Goal: Task Accomplishment & Management: Complete application form

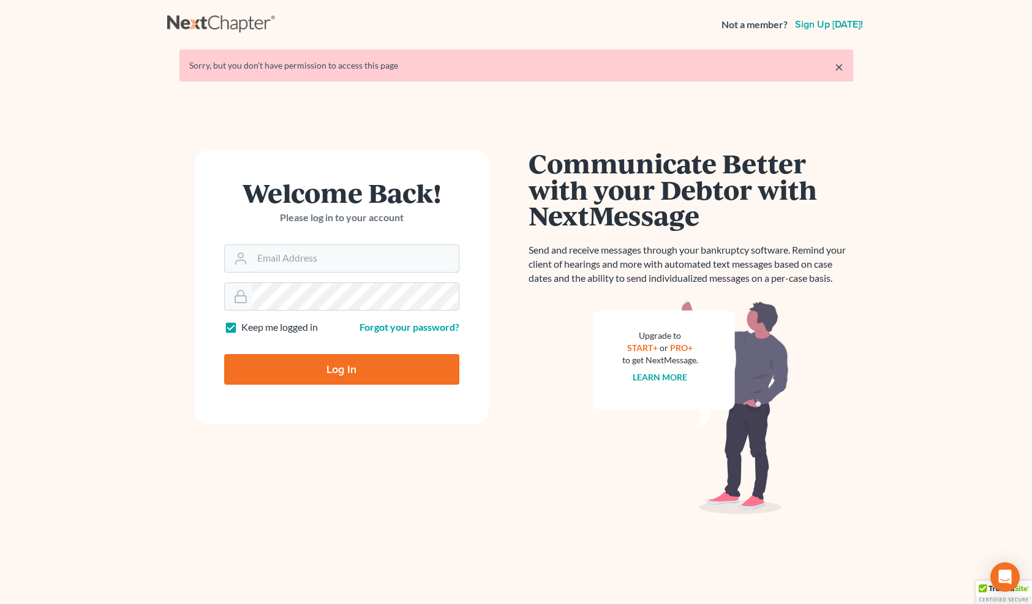
type input "[PERSON_NAME][EMAIL_ADDRESS][DOMAIN_NAME]"
click at [288, 365] on input "Log In" at bounding box center [341, 369] width 235 height 31
type input "Thinking..."
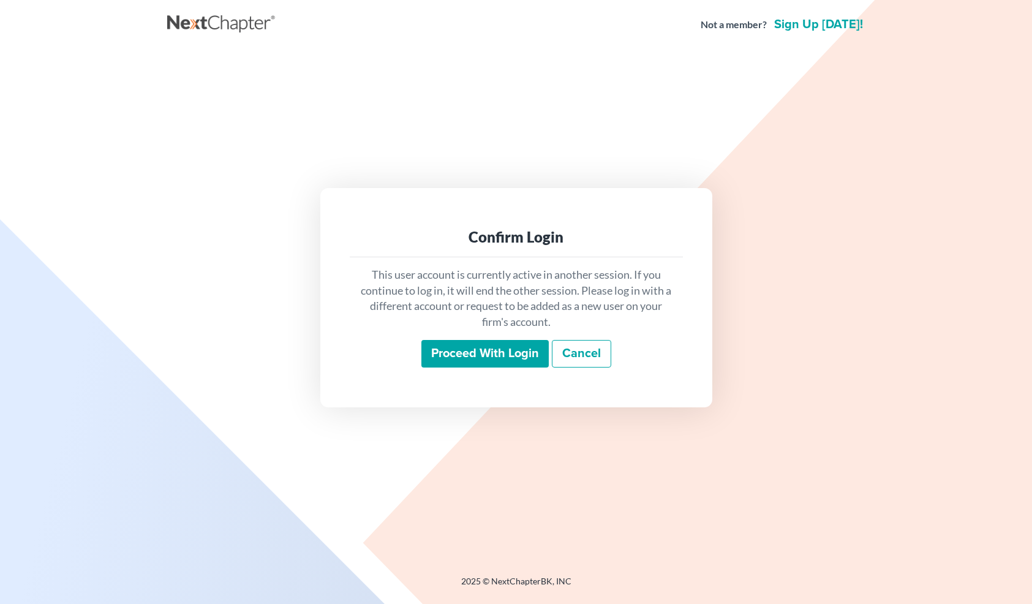
click at [482, 354] on input "Proceed with login" at bounding box center [485, 354] width 127 height 28
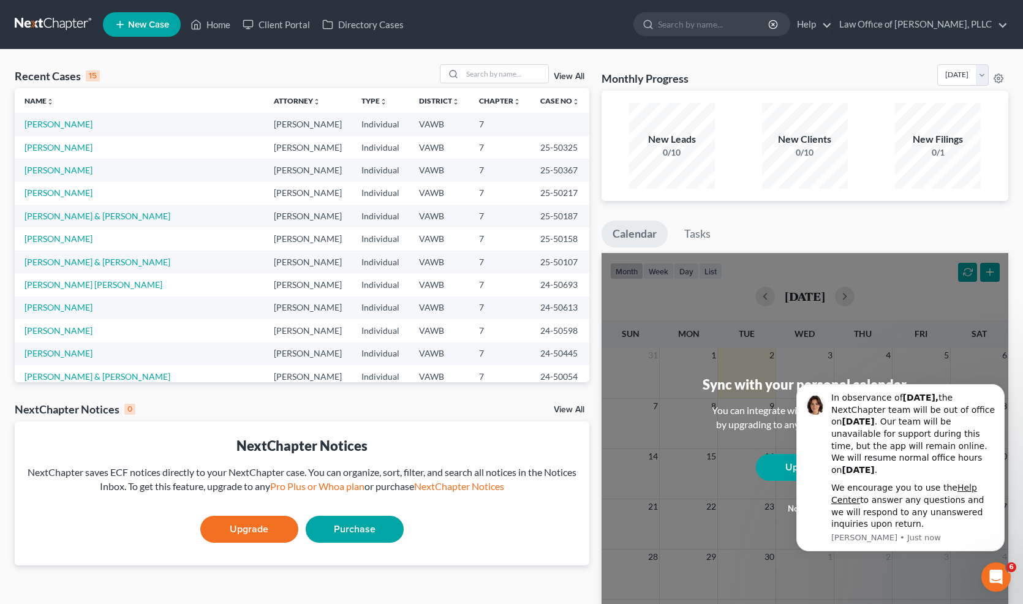
click at [140, 22] on span "New Case" at bounding box center [148, 24] width 41 height 9
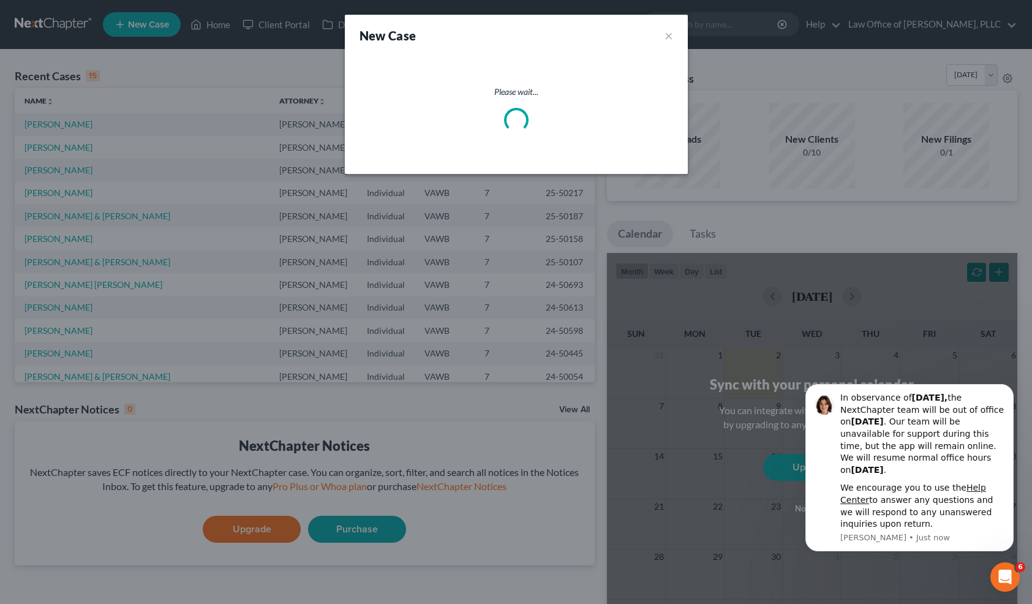
select select "84"
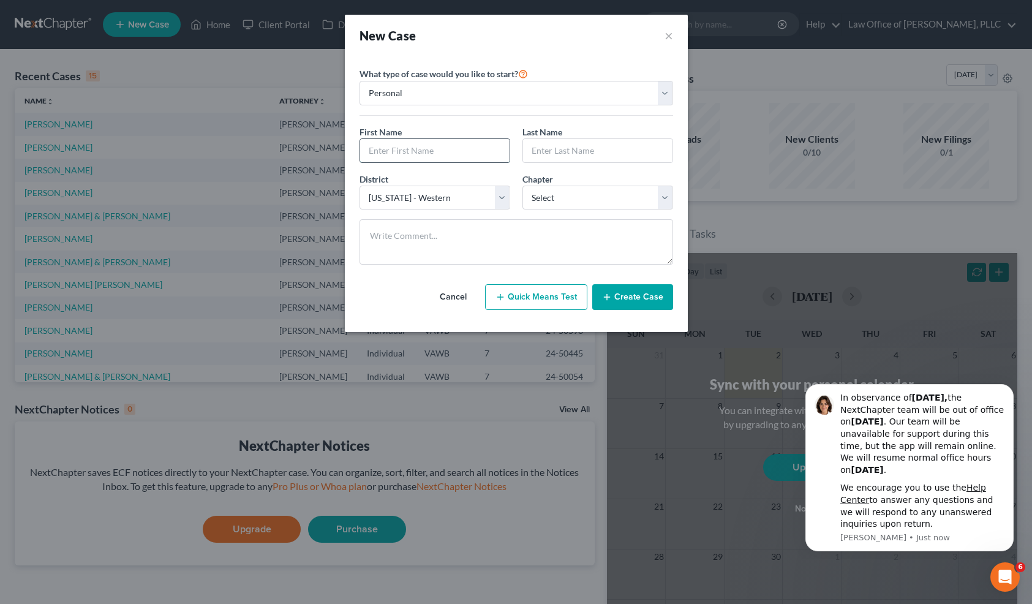
click at [420, 152] on input "text" at bounding box center [434, 150] width 149 height 23
type input "R"
type input "[PERSON_NAME]"
click at [626, 202] on select "Select 7 11 12 13" at bounding box center [598, 198] width 151 height 25
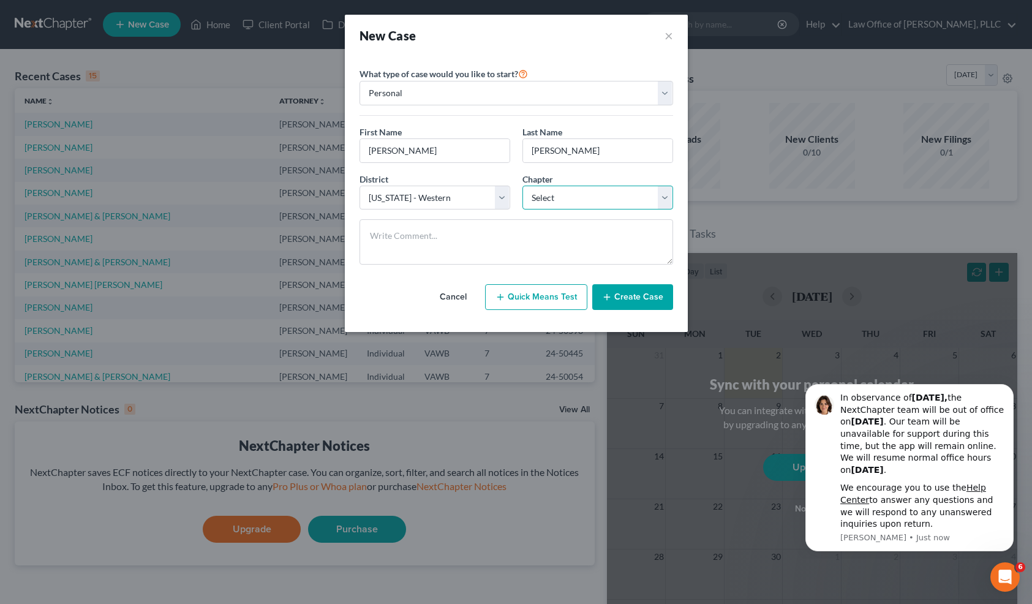
select select "0"
click at [523, 186] on select "Select 7 11 12 13" at bounding box center [598, 198] width 151 height 25
click at [643, 298] on button "Create Case" at bounding box center [632, 297] width 81 height 26
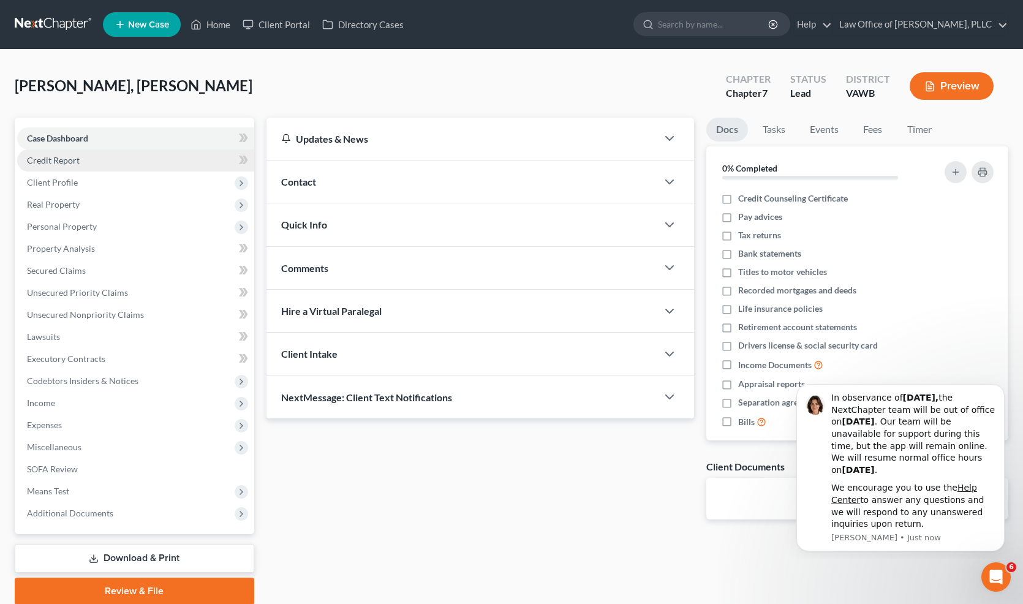
click at [37, 160] on span "Credit Report" at bounding box center [53, 160] width 53 height 10
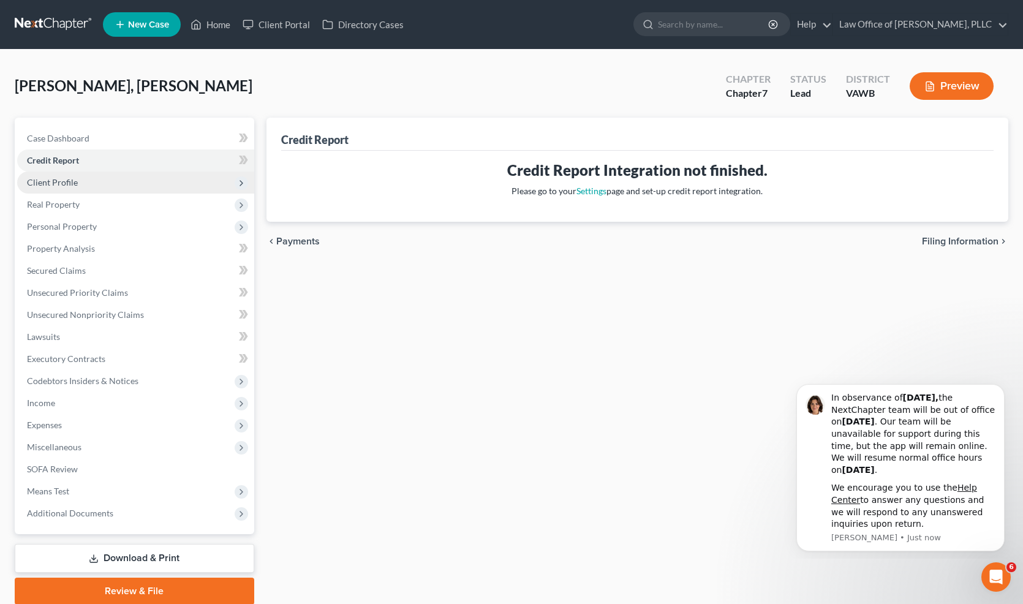
click at [59, 186] on span "Client Profile" at bounding box center [52, 182] width 51 height 10
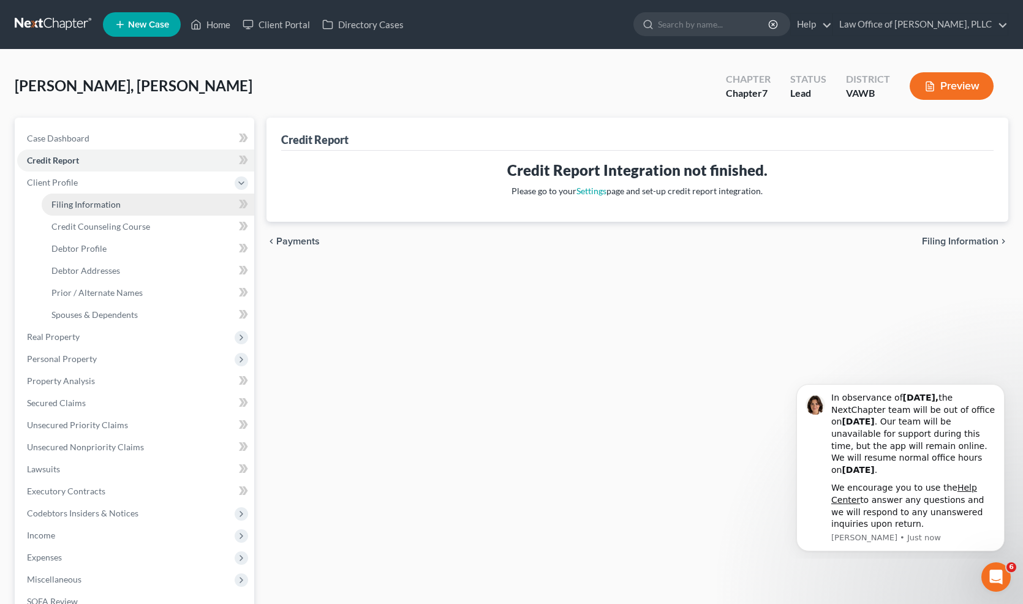
click at [88, 205] on span "Filing Information" at bounding box center [85, 204] width 69 height 10
select select "1"
select select "0"
select select "84"
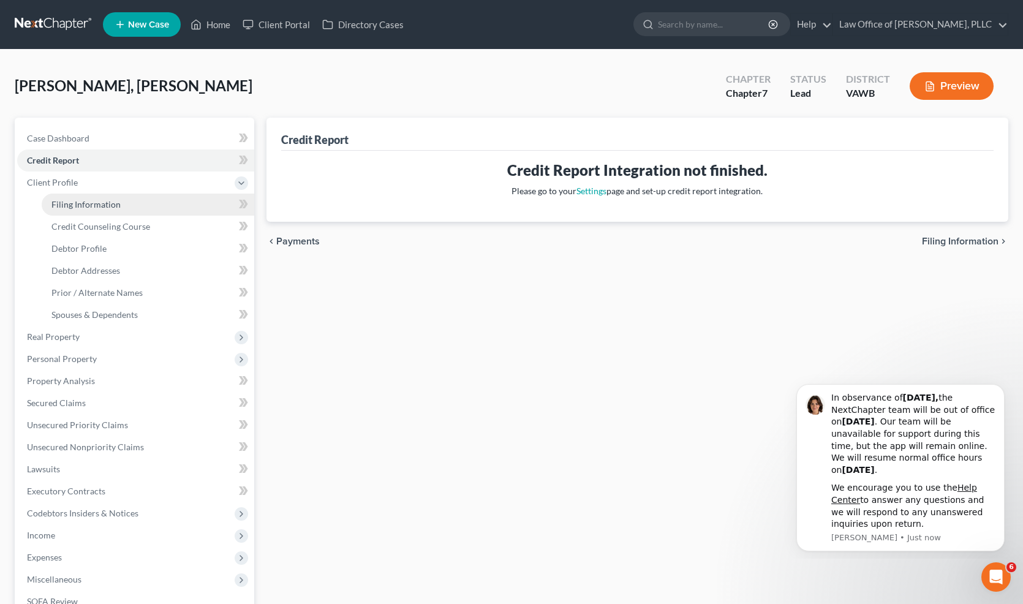
select select "48"
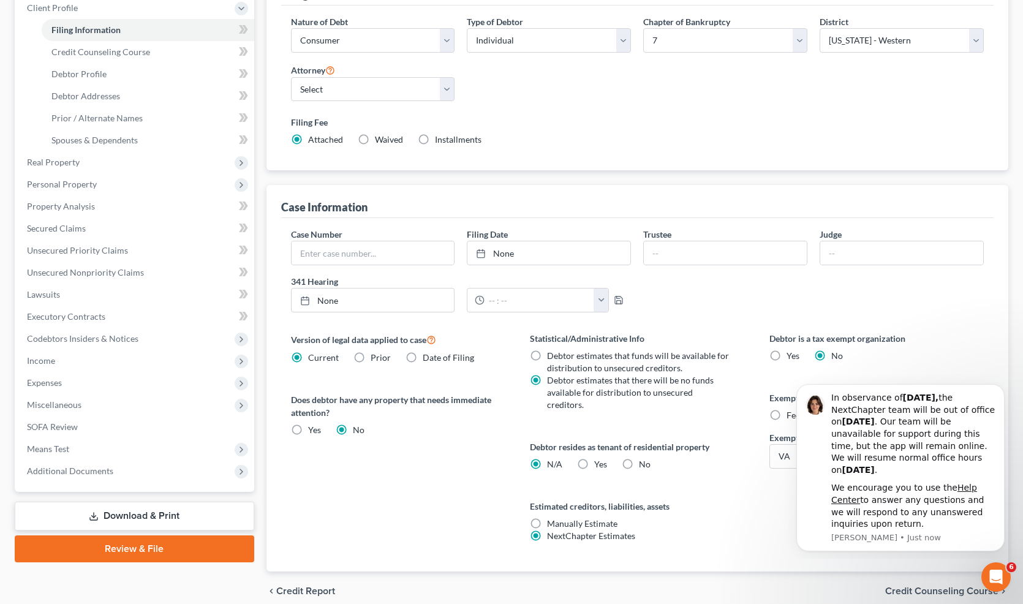
scroll to position [216, 0]
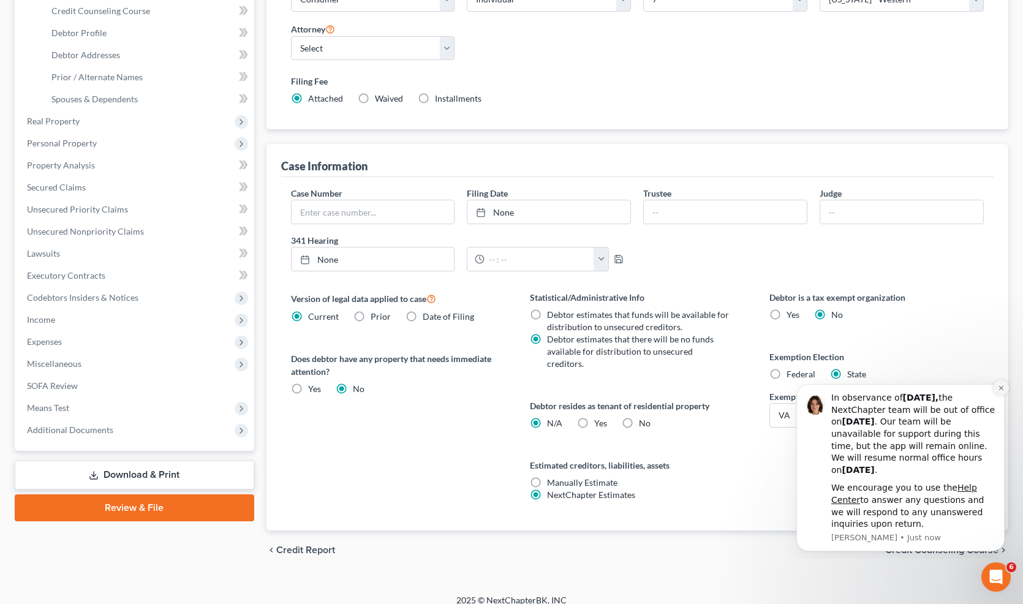
click at [1001, 388] on icon "Dismiss notification" at bounding box center [1001, 388] width 4 height 4
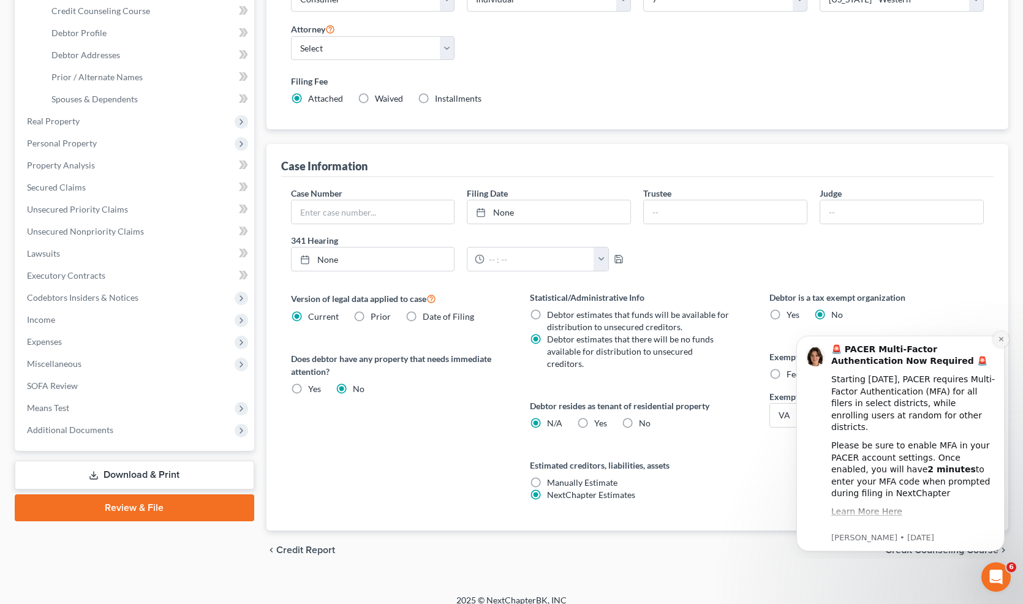
click at [1000, 341] on icon "Dismiss notification" at bounding box center [1001, 339] width 7 height 7
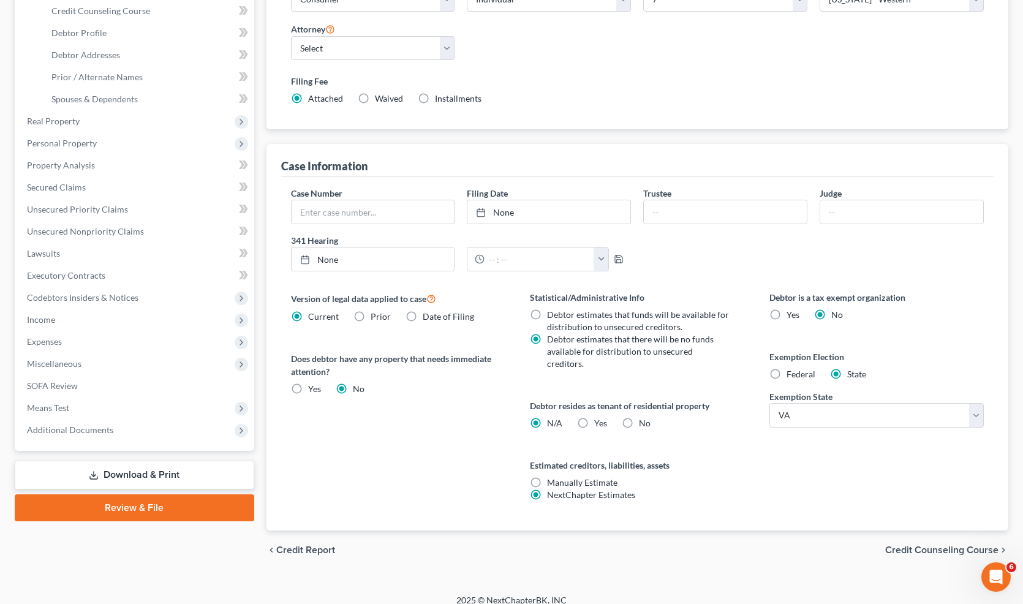
click at [594, 417] on label "Yes Yes" at bounding box center [600, 423] width 13 height 12
click at [599, 417] on input "Yes Yes" at bounding box center [603, 421] width 8 height 8
radio input "true"
radio input "false"
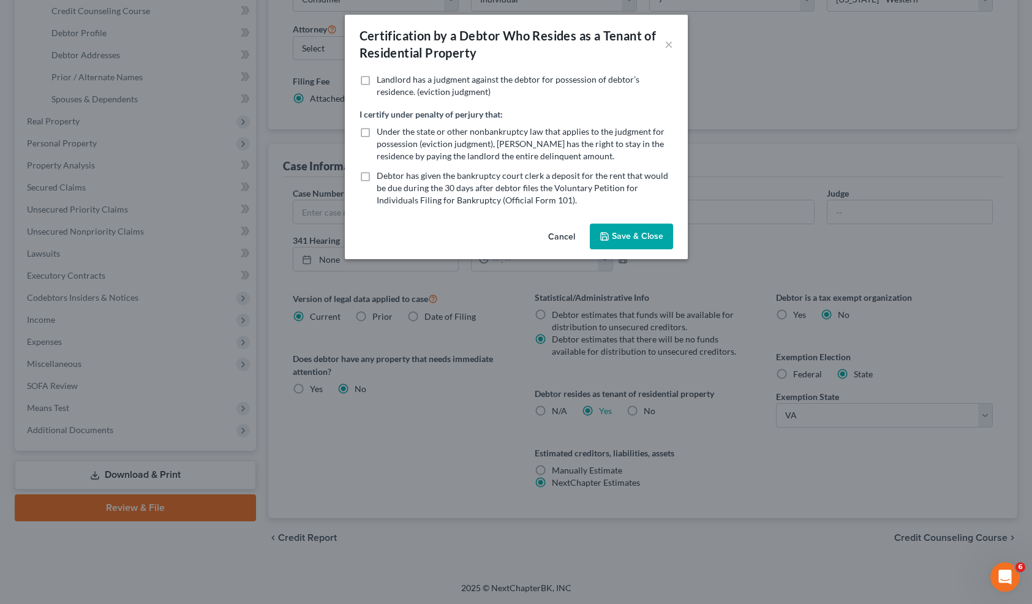
click at [377, 134] on label "Under the state or other nonbankruptcy law that applies to the judgment for pos…" at bounding box center [525, 144] width 297 height 37
click at [382, 134] on input "Under the state or other nonbankruptcy law that applies to the judgment for pos…" at bounding box center [386, 130] width 8 height 8
checkbox input "true"
drag, startPoint x: 632, startPoint y: 254, endPoint x: 631, endPoint y: 243, distance: 11.0
click at [632, 252] on div "Cancel Save & Close" at bounding box center [516, 239] width 343 height 40
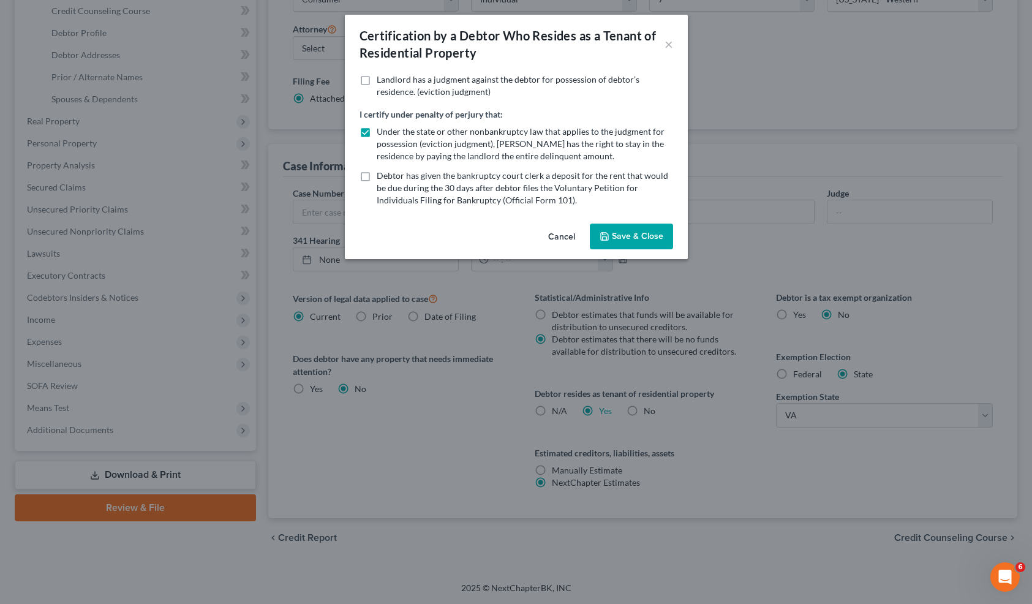
click at [631, 242] on button "Save & Close" at bounding box center [631, 237] width 83 height 26
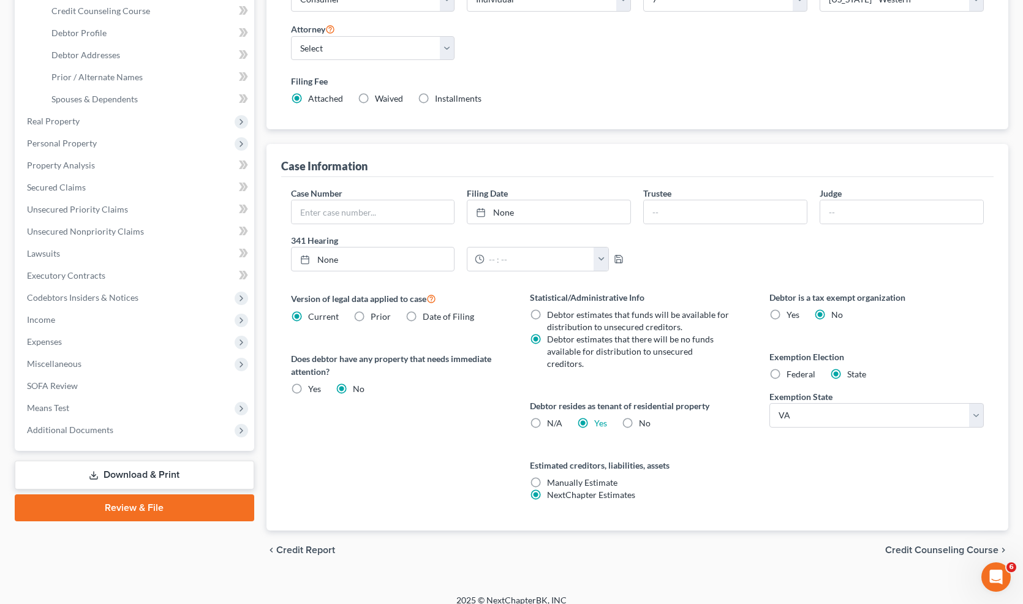
click at [940, 545] on span "Credit Counseling Course" at bounding box center [941, 550] width 113 height 10
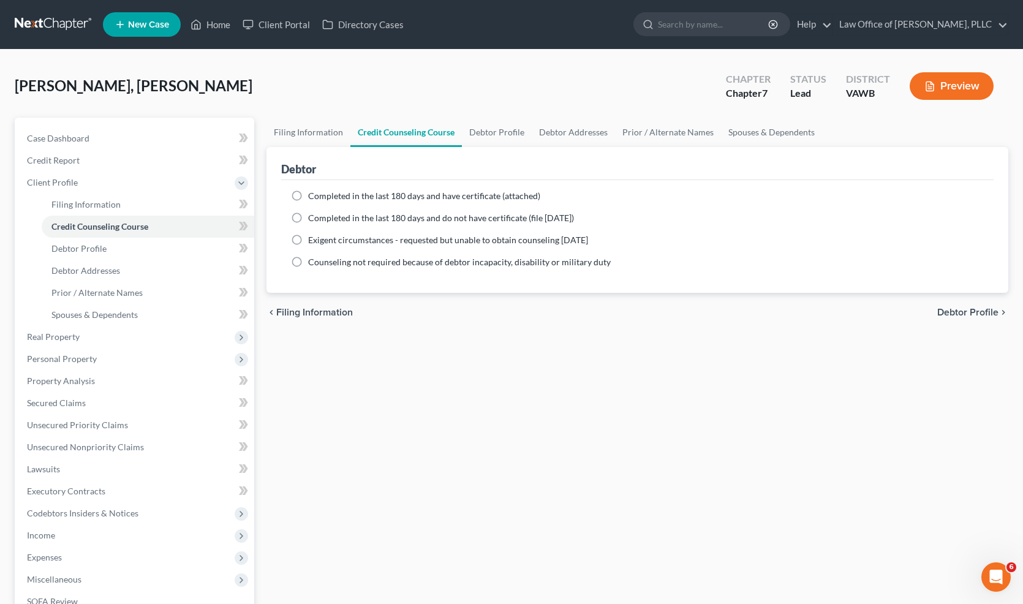
click at [308, 202] on label "Completed in the last 180 days and have certificate (attached)" at bounding box center [424, 196] width 232 height 12
click at [313, 198] on input "Completed in the last 180 days and have certificate (attached)" at bounding box center [317, 194] width 8 height 8
radio input "true"
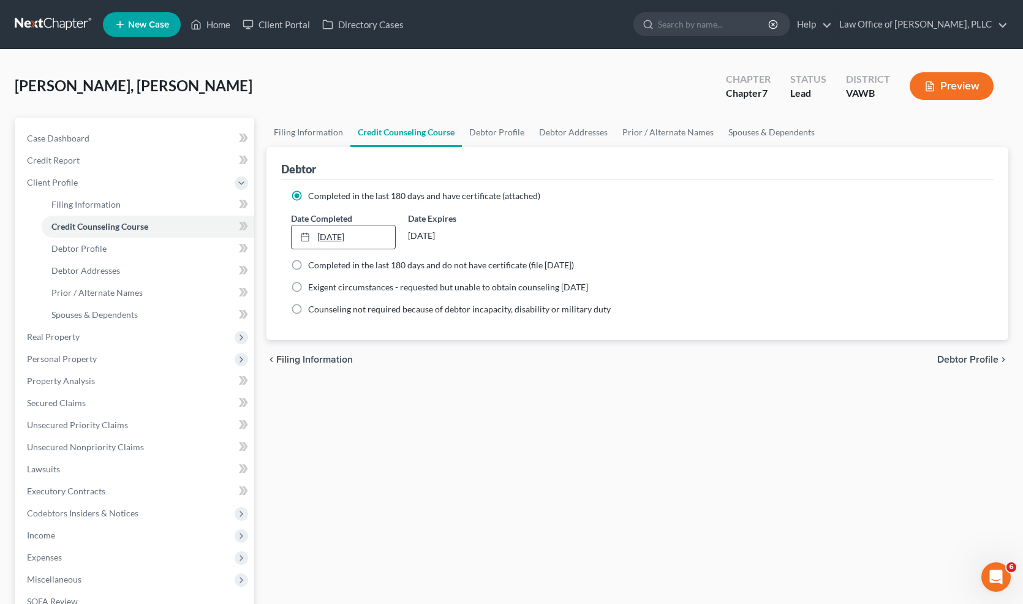
type input "[DATE]"
click at [338, 242] on link "[DATE]" at bounding box center [344, 236] width 104 height 23
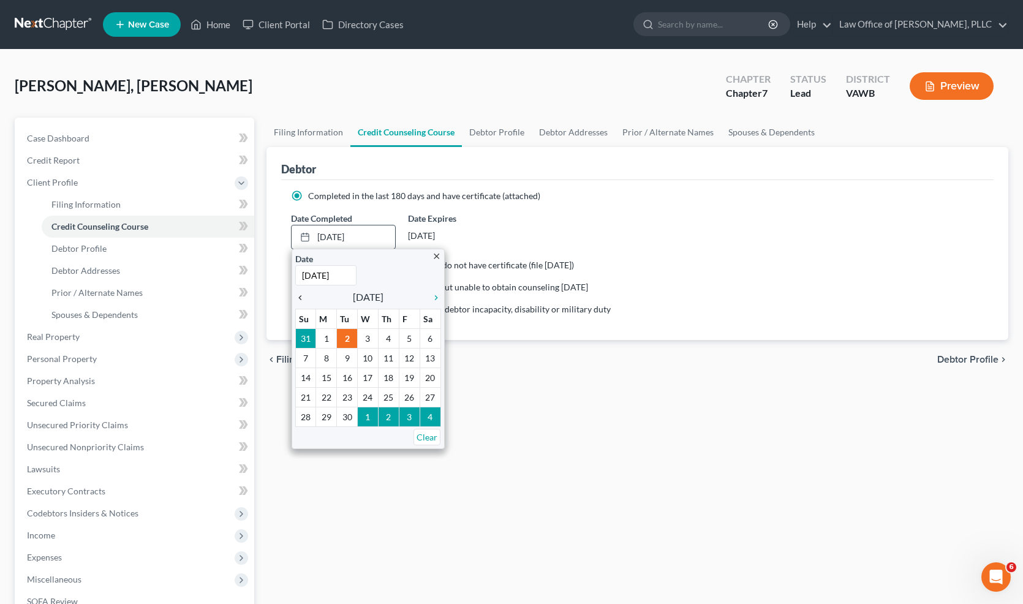
click at [301, 300] on icon "chevron_left" at bounding box center [303, 298] width 16 height 10
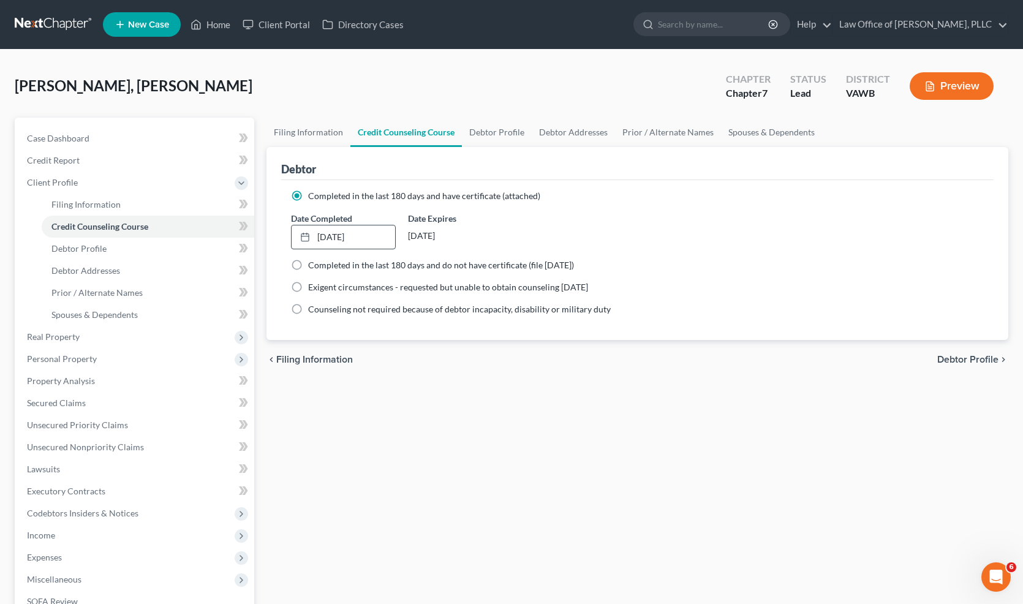
click at [984, 363] on span "Debtor Profile" at bounding box center [967, 360] width 61 height 10
select select "0"
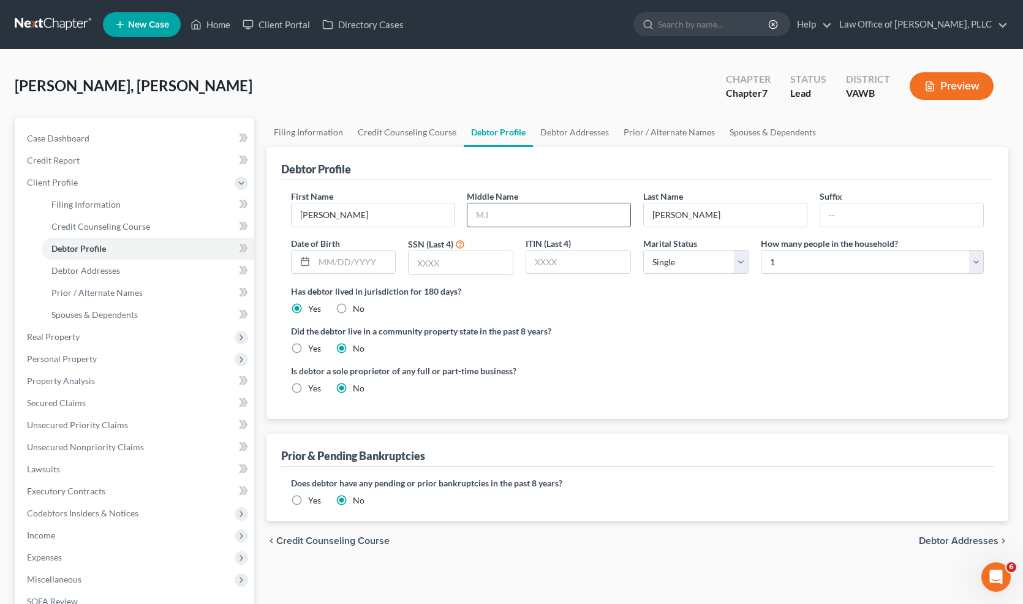
click at [518, 217] on input "text" at bounding box center [548, 214] width 163 height 23
type input "R"
click at [352, 262] on input "text" at bounding box center [354, 262] width 81 height 23
type input "[DATE]"
click at [451, 274] on div at bounding box center [460, 263] width 105 height 25
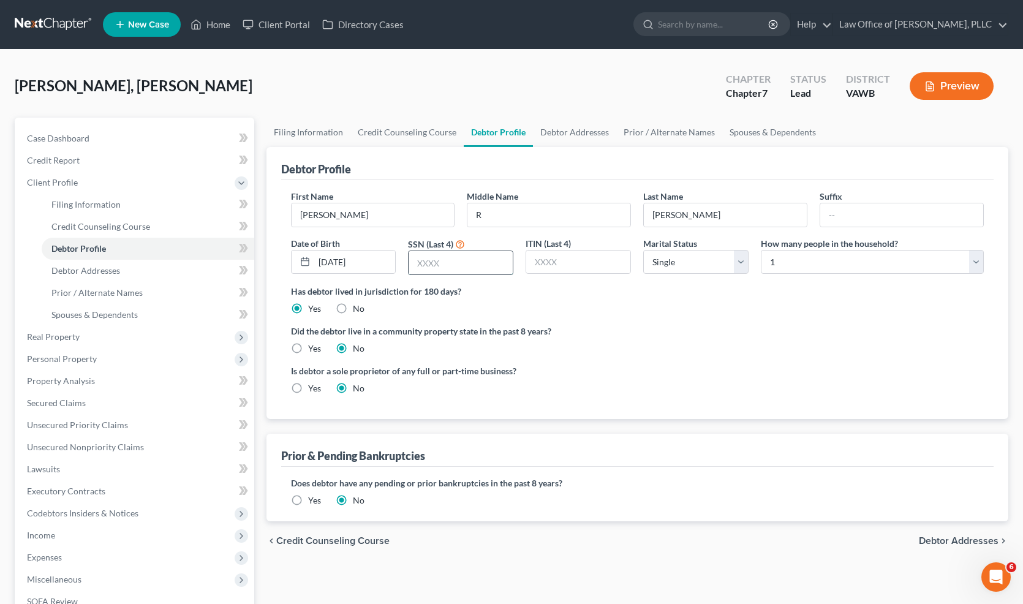
click at [454, 265] on input "text" at bounding box center [461, 262] width 104 height 23
type input "5946"
click at [708, 260] on select "Select Single Married Separated Divorced Widowed" at bounding box center [695, 262] width 105 height 25
select select "1"
click at [643, 250] on select "Select Single Married Separated Divorced Widowed" at bounding box center [695, 262] width 105 height 25
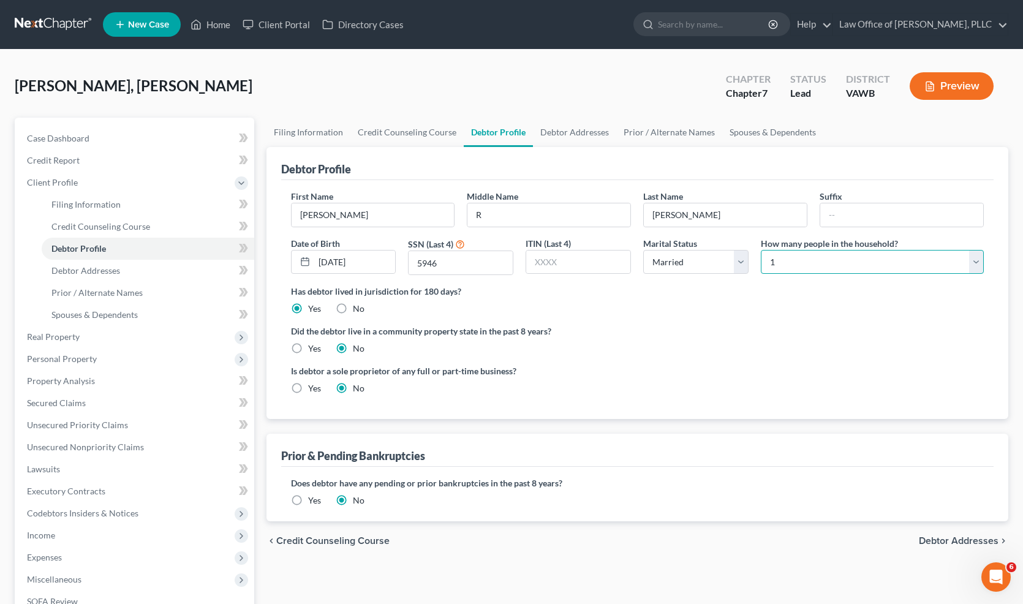
click at [874, 262] on select "Select 1 2 3 4 5 6 7 8 9 10 11 12 13 14 15 16 17 18 19 20" at bounding box center [872, 262] width 223 height 25
select select "4"
click at [761, 250] on select "Select 1 2 3 4 5 6 7 8 9 10 11 12 13 14 15 16 17 18 19 20" at bounding box center [872, 262] width 223 height 25
click at [942, 540] on span "Debtor Addresses" at bounding box center [959, 541] width 80 height 10
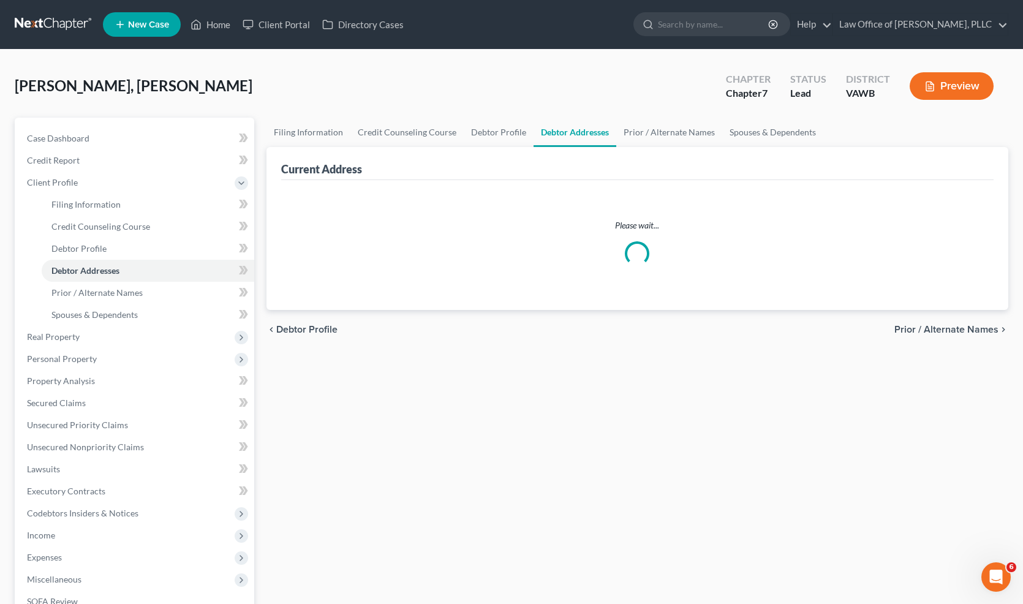
select select "0"
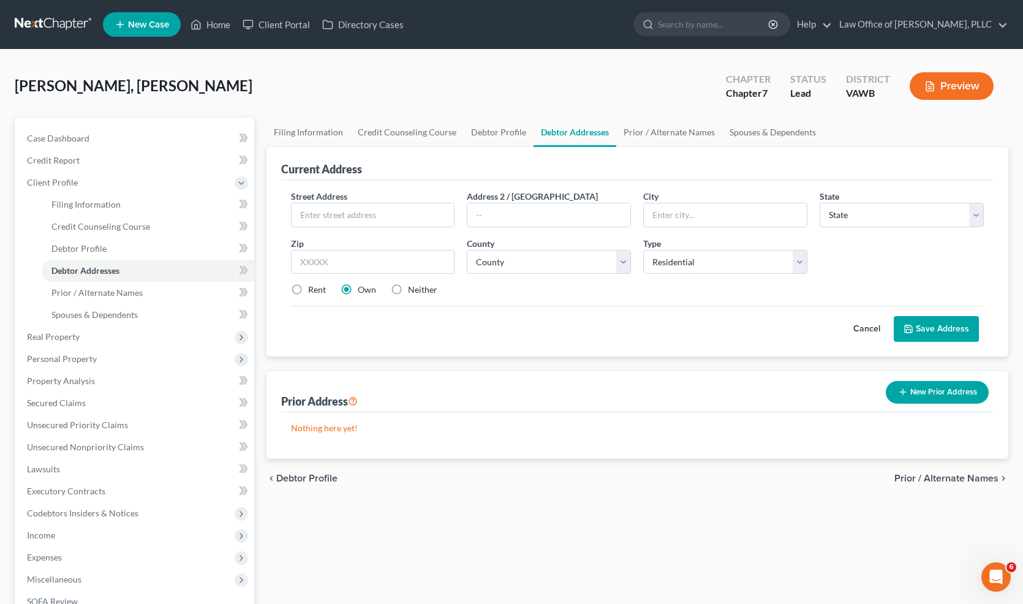
click at [341, 193] on span "Street Address" at bounding box center [319, 196] width 56 height 10
click at [348, 214] on input "text" at bounding box center [373, 214] width 163 height 23
type input "[STREET_ADDRESS]"
type input "Apt 203"
type input "Harrisonburg"
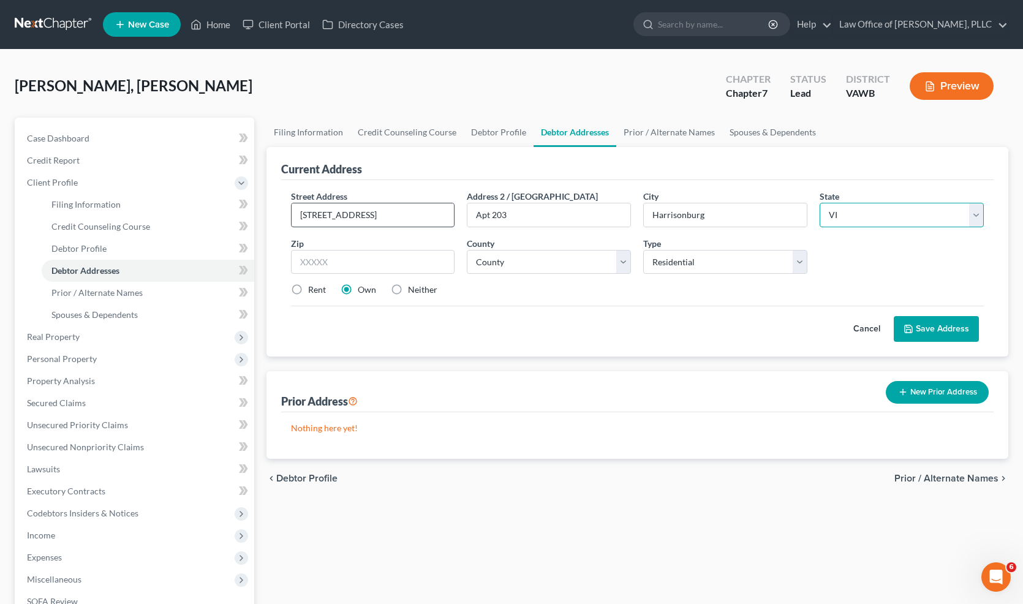
select select "48"
type input "22801"
click at [569, 264] on select "County [GEOGRAPHIC_DATA] [GEOGRAPHIC_DATA] [GEOGRAPHIC_DATA] [GEOGRAPHIC_DATA] …" at bounding box center [549, 262] width 164 height 25
select select "58"
click at [467, 250] on select "County [GEOGRAPHIC_DATA] [GEOGRAPHIC_DATA] [GEOGRAPHIC_DATA] [GEOGRAPHIC_DATA] …" at bounding box center [549, 262] width 164 height 25
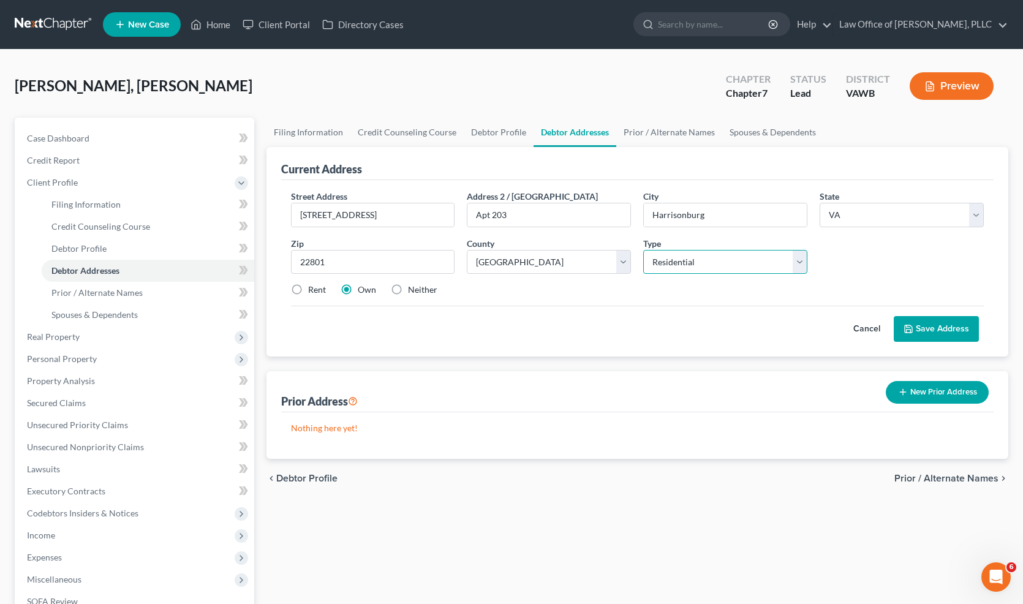
click at [758, 258] on select "Select Residential Mailing Rental Business" at bounding box center [725, 262] width 164 height 25
click at [643, 250] on select "Select Residential Mailing Rental Business" at bounding box center [725, 262] width 164 height 25
click at [308, 291] on label "Rent" at bounding box center [317, 290] width 18 height 12
click at [313, 291] on input "Rent" at bounding box center [317, 288] width 8 height 8
radio input "true"
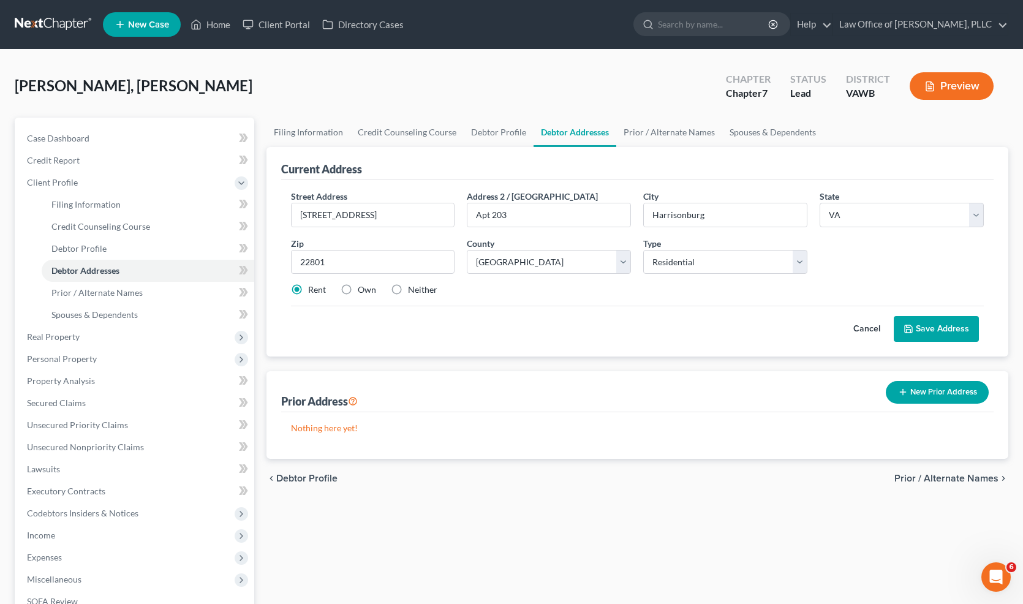
click at [929, 332] on button "Save Address" at bounding box center [936, 329] width 85 height 26
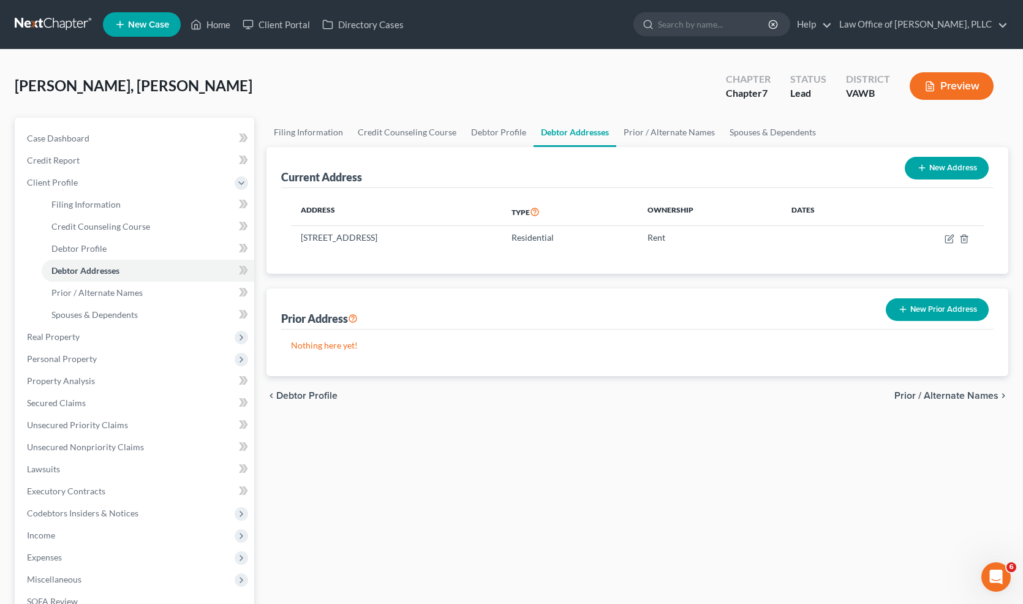
click at [931, 391] on span "Prior / Alternate Names" at bounding box center [947, 396] width 104 height 10
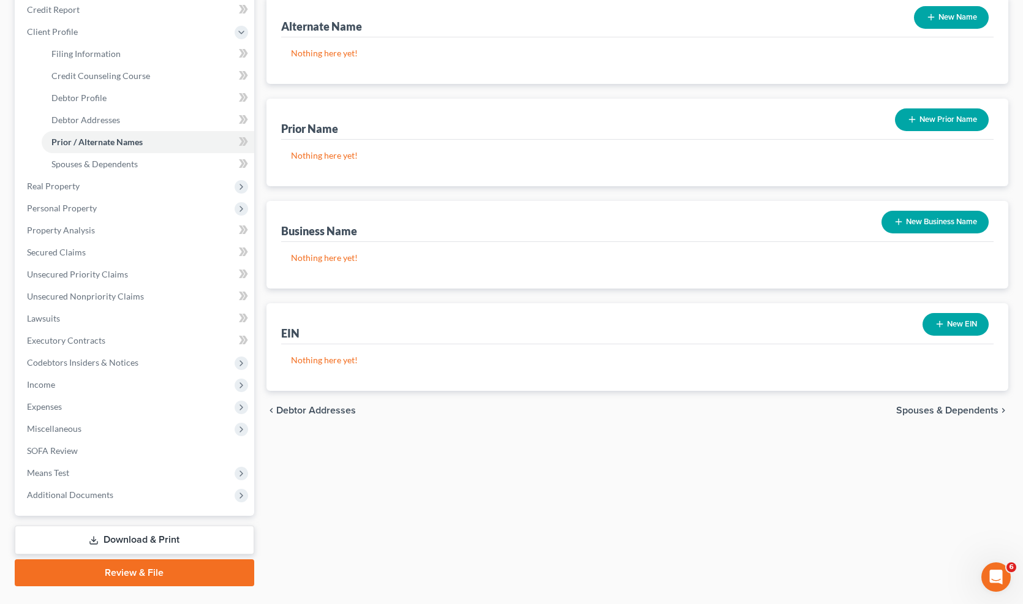
scroll to position [180, 0]
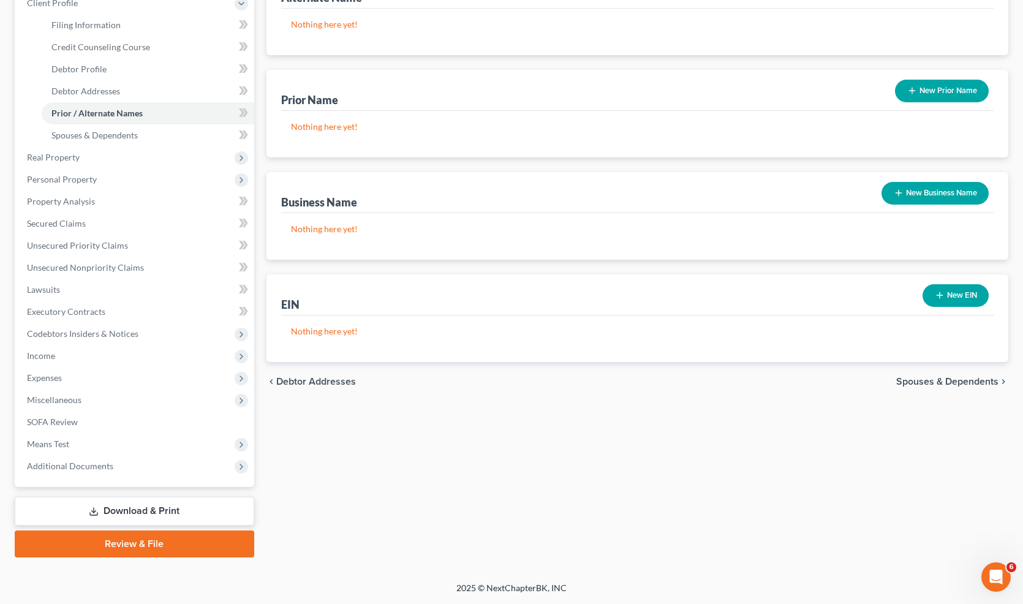
click at [943, 382] on span "Spouses & Dependents" at bounding box center [947, 382] width 102 height 10
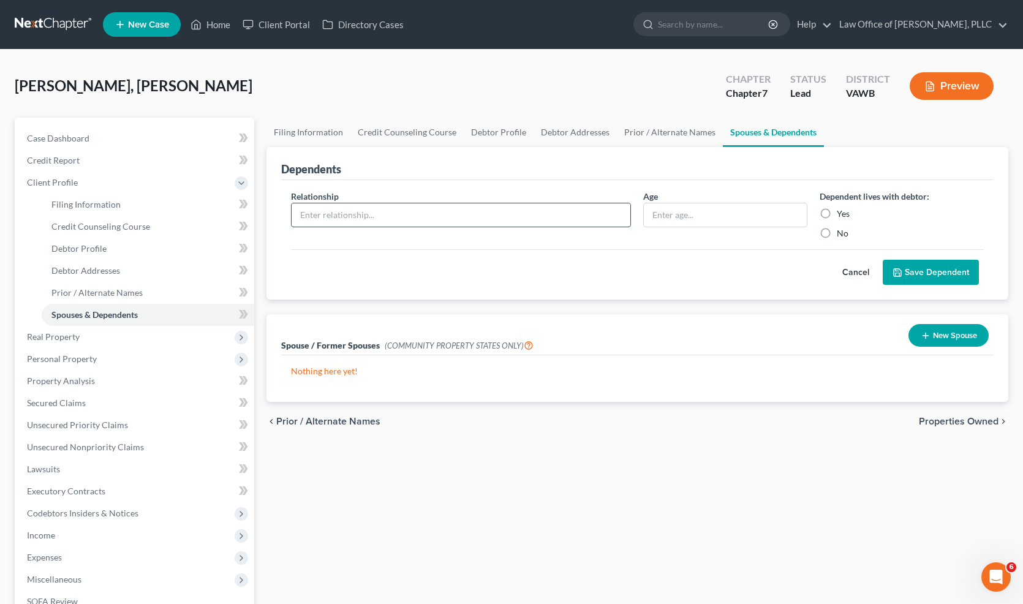
click at [501, 218] on input "text" at bounding box center [461, 214] width 339 height 23
type input "Son"
type input "4"
click at [837, 213] on label "Yes" at bounding box center [843, 214] width 13 height 12
click at [842, 213] on input "Yes" at bounding box center [846, 212] width 8 height 8
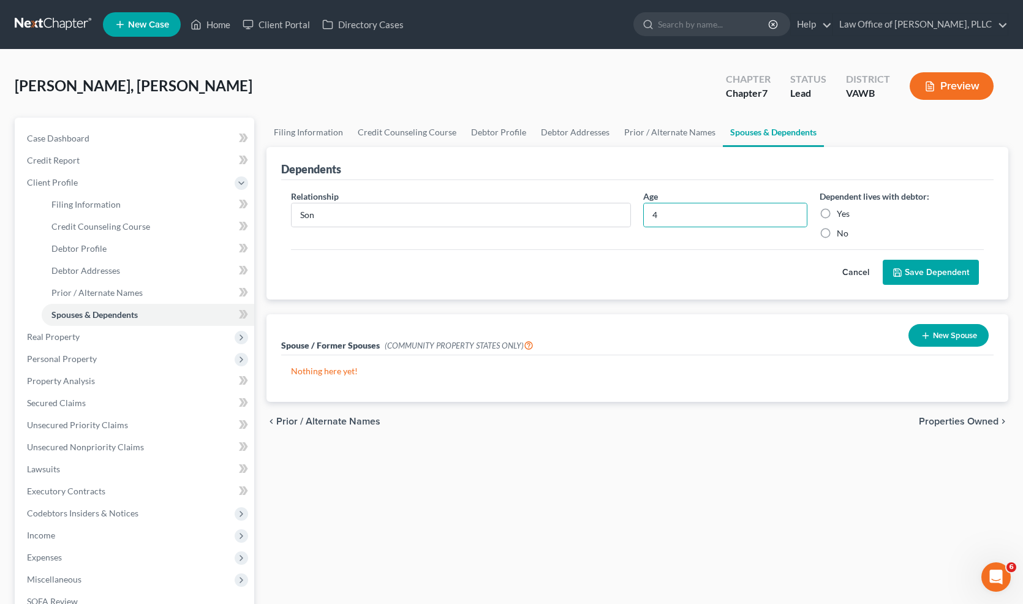
radio input "true"
click at [914, 277] on button "Save Dependent" at bounding box center [931, 273] width 96 height 26
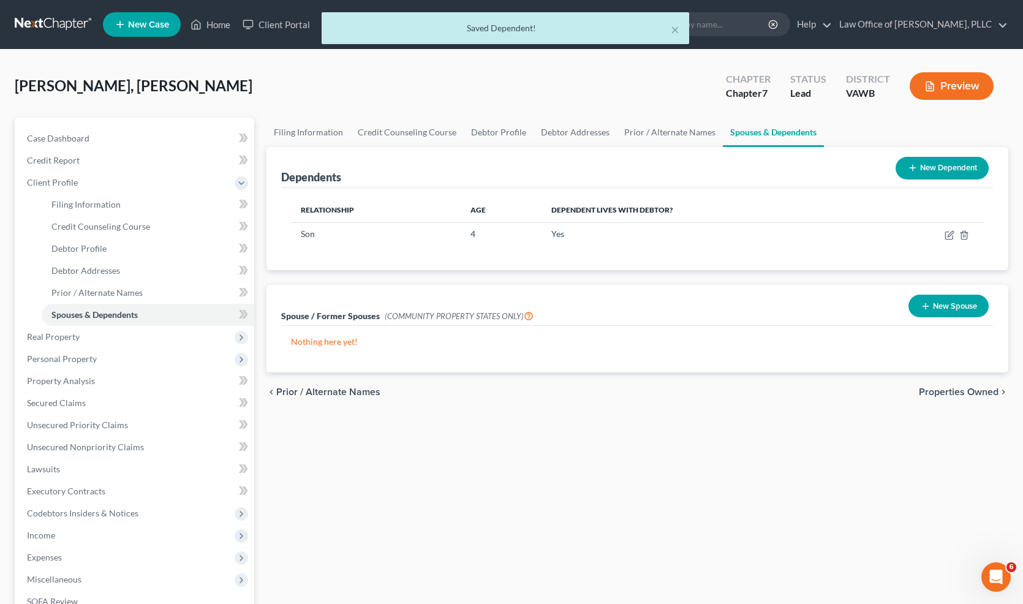
click at [931, 174] on button "New Dependent" at bounding box center [942, 168] width 93 height 23
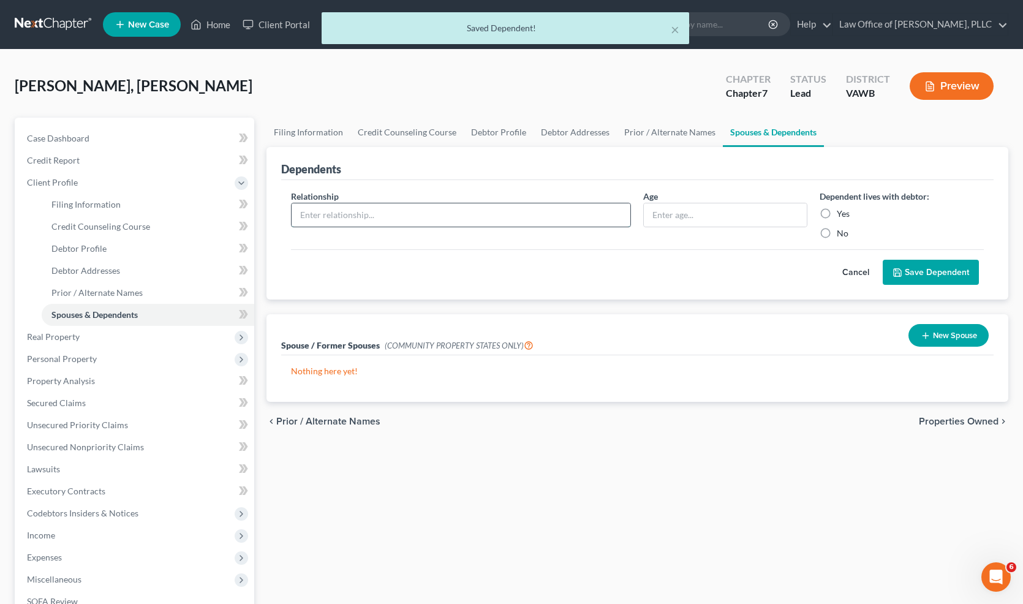
click at [444, 221] on input "text" at bounding box center [461, 214] width 339 height 23
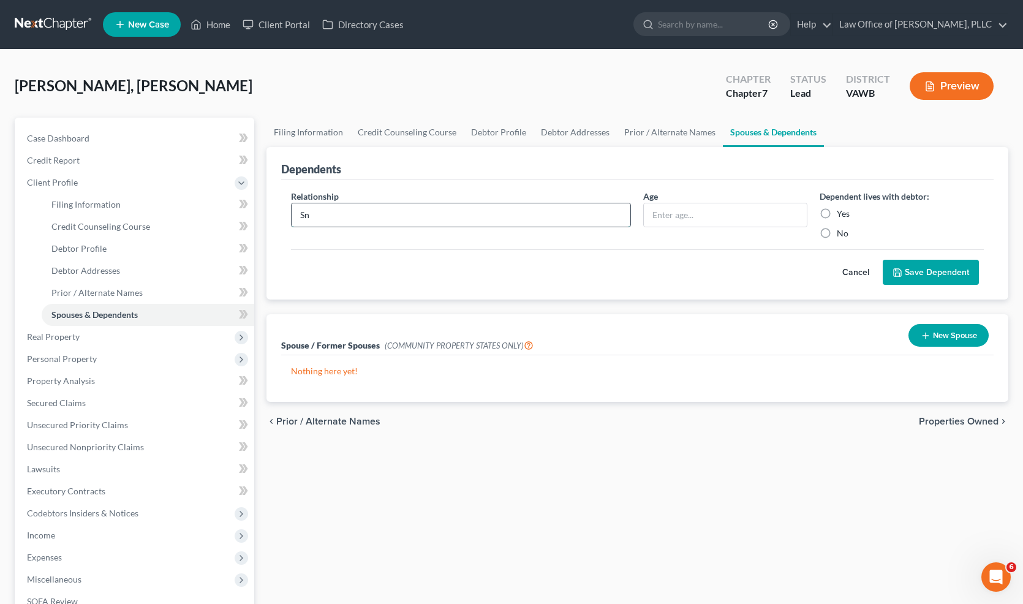
type input "S"
type input "Son"
type input "10"
click at [837, 211] on label "Yes" at bounding box center [843, 214] width 13 height 12
click at [842, 211] on input "Yes" at bounding box center [846, 212] width 8 height 8
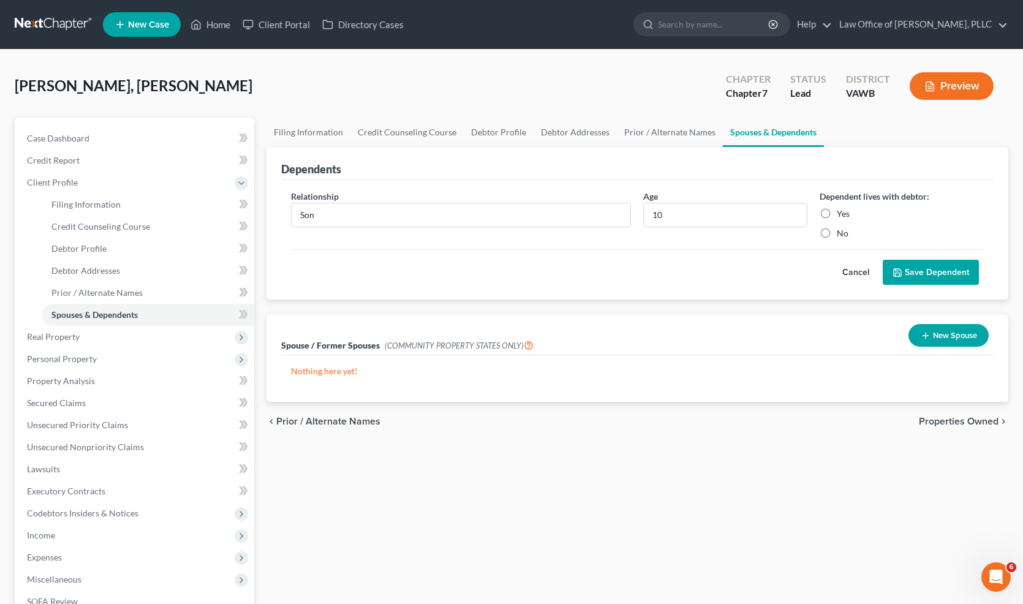
radio input "true"
click at [927, 271] on button "Save Dependent" at bounding box center [931, 273] width 96 height 26
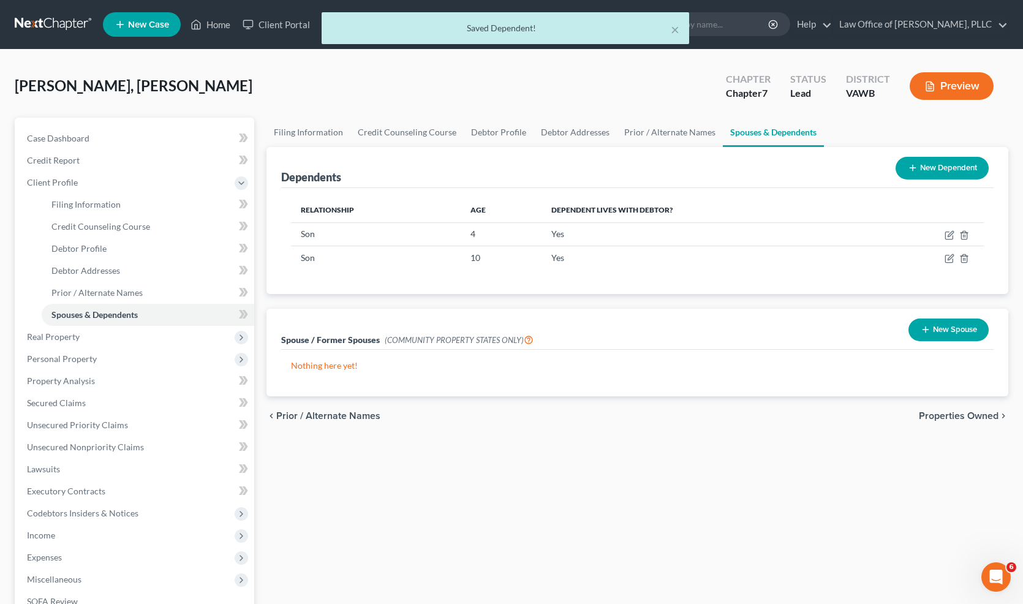
click at [921, 169] on button "New Dependent" at bounding box center [942, 168] width 93 height 23
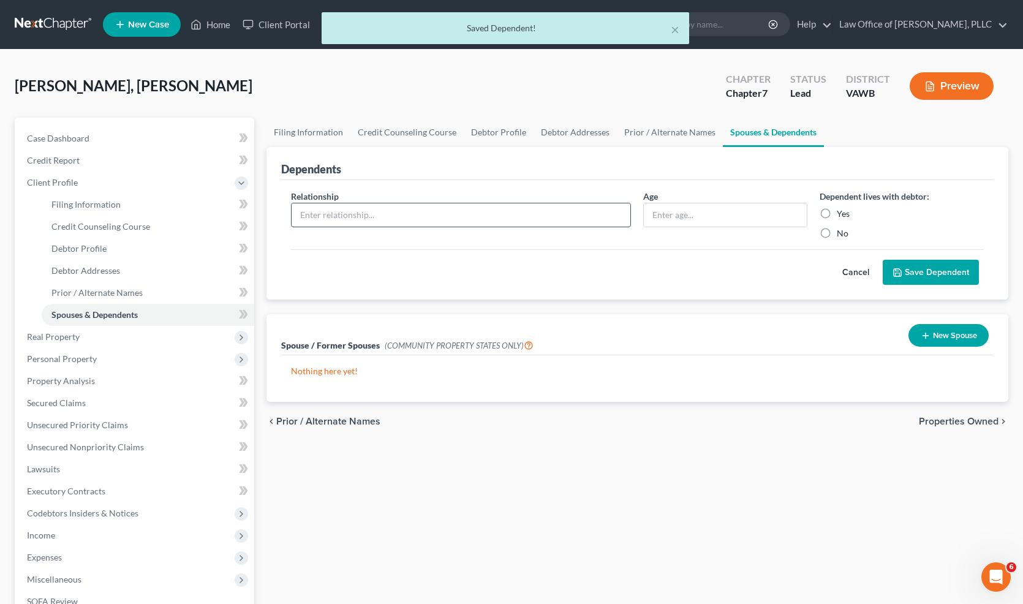
click at [326, 211] on input "text" at bounding box center [461, 214] width 339 height 23
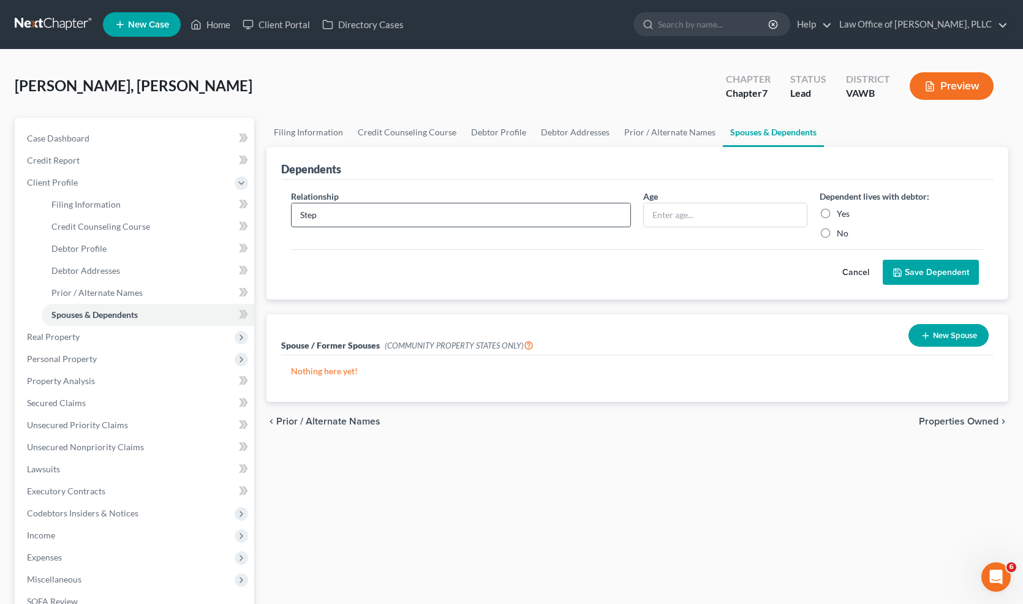
type input "Stepdaughter"
click at [671, 216] on input "text" at bounding box center [725, 214] width 163 height 23
type input "17"
click at [837, 213] on label "Yes" at bounding box center [843, 214] width 13 height 12
click at [842, 213] on input "Yes" at bounding box center [846, 212] width 8 height 8
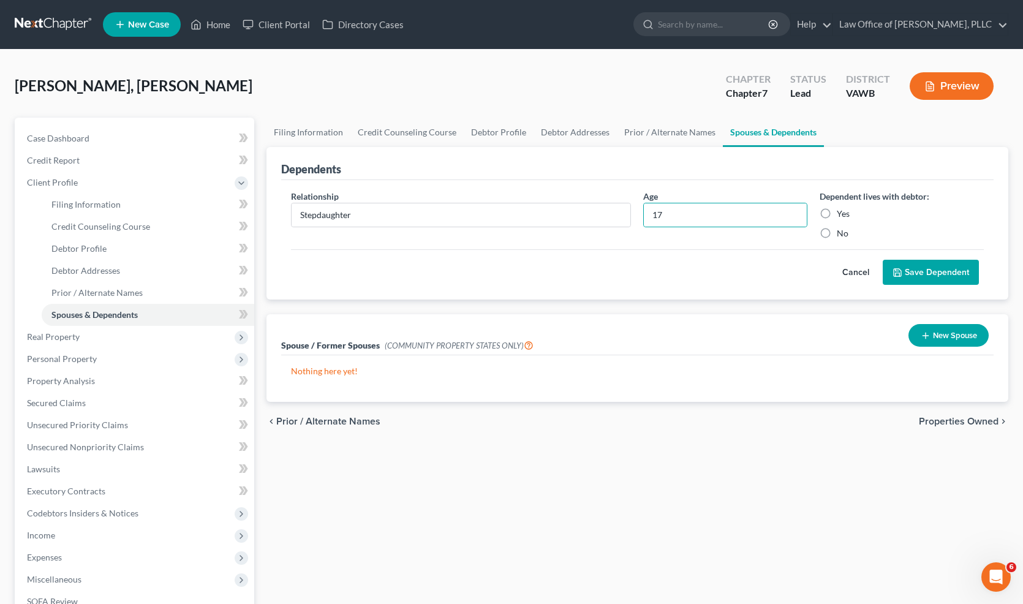
radio input "true"
click at [915, 275] on button "Save Dependent" at bounding box center [931, 273] width 96 height 26
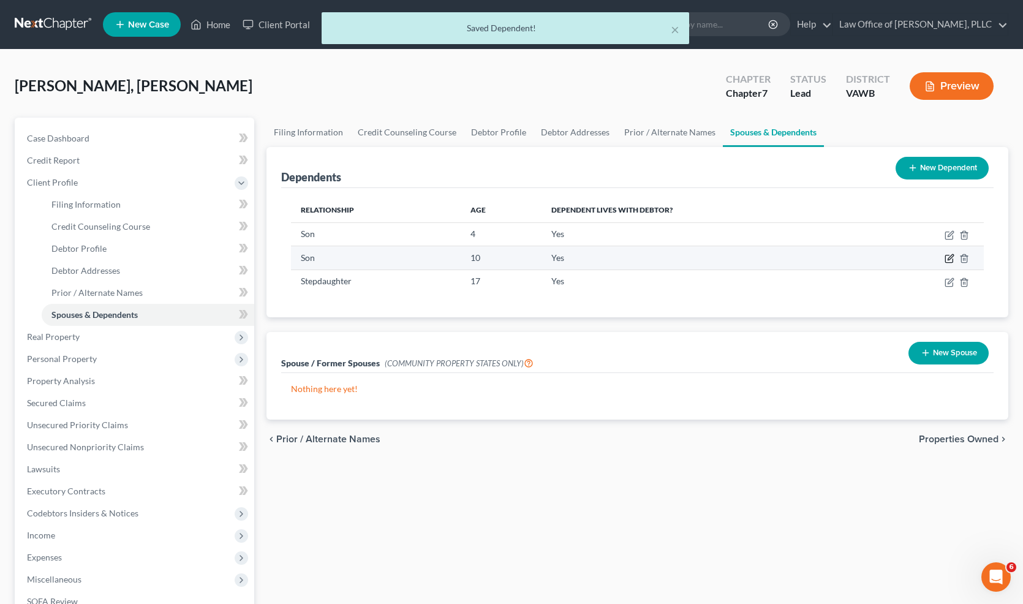
click at [951, 259] on icon "button" at bounding box center [950, 259] width 10 height 10
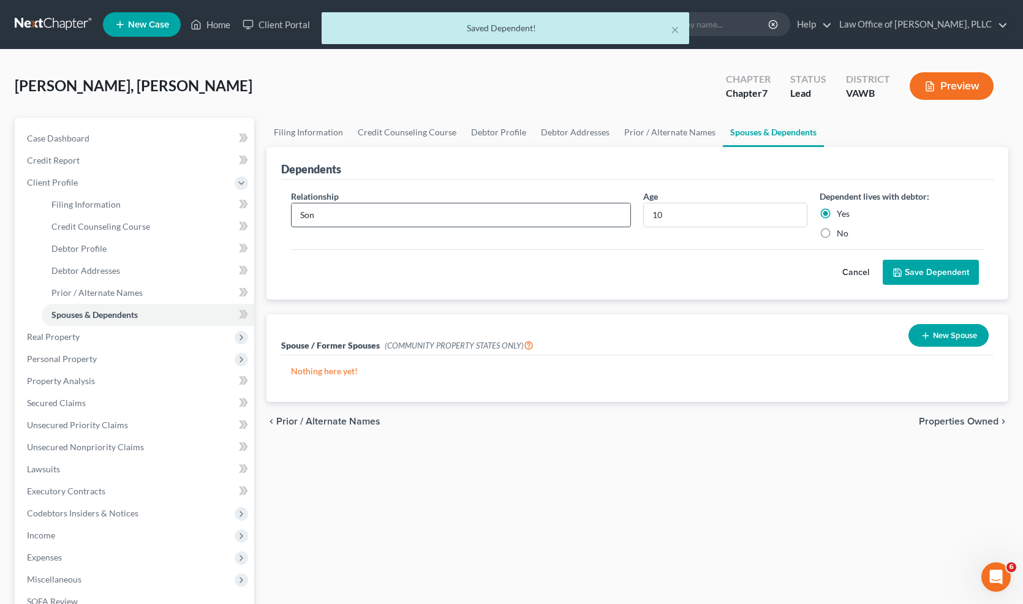
click at [328, 218] on input "Son" at bounding box center [461, 214] width 339 height 23
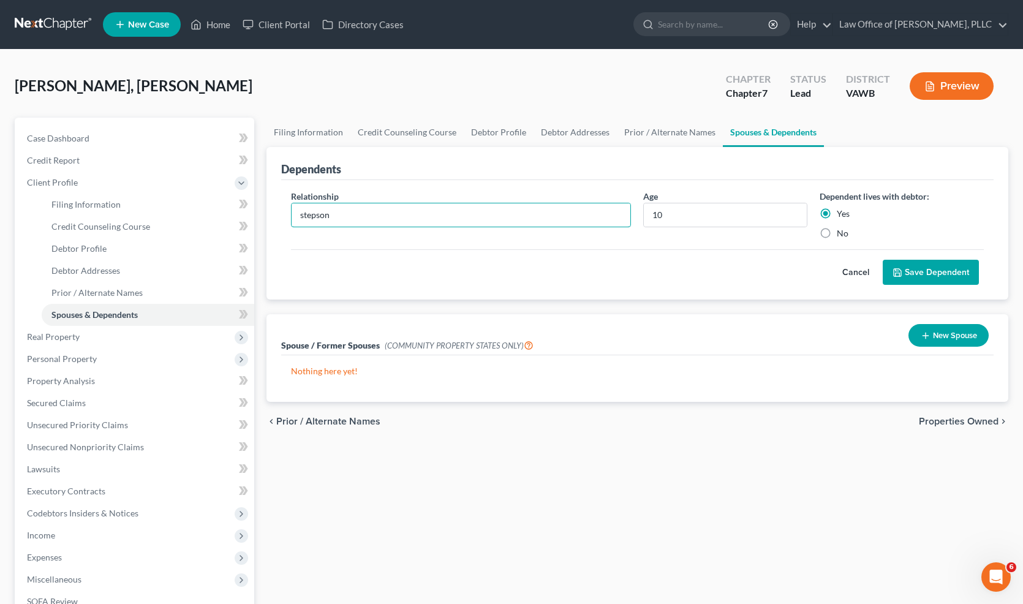
type input "stepson"
click at [930, 267] on button "Save Dependent" at bounding box center [931, 273] width 96 height 26
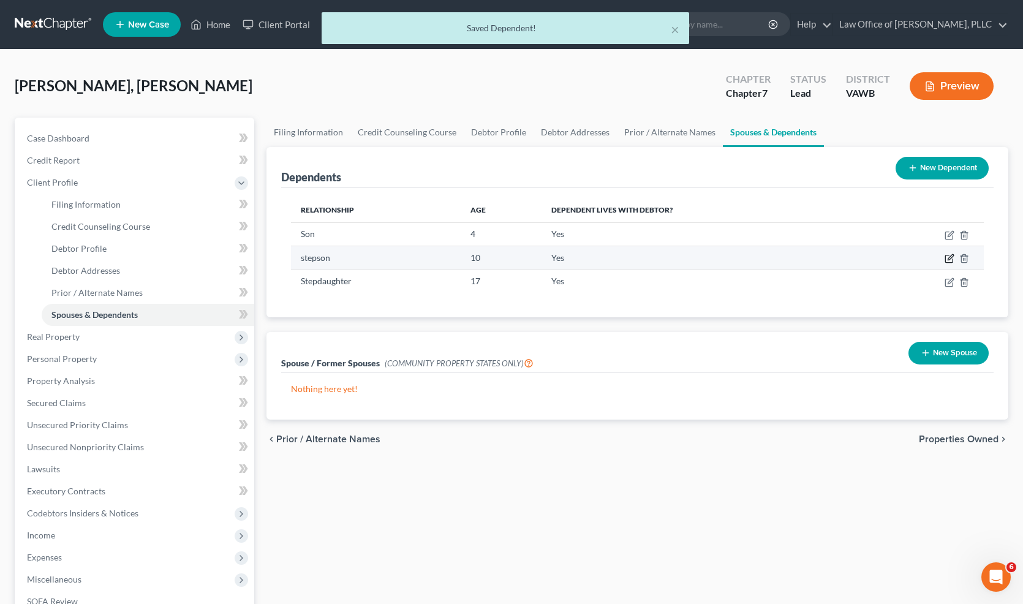
click at [950, 257] on icon "button" at bounding box center [951, 258] width 6 height 6
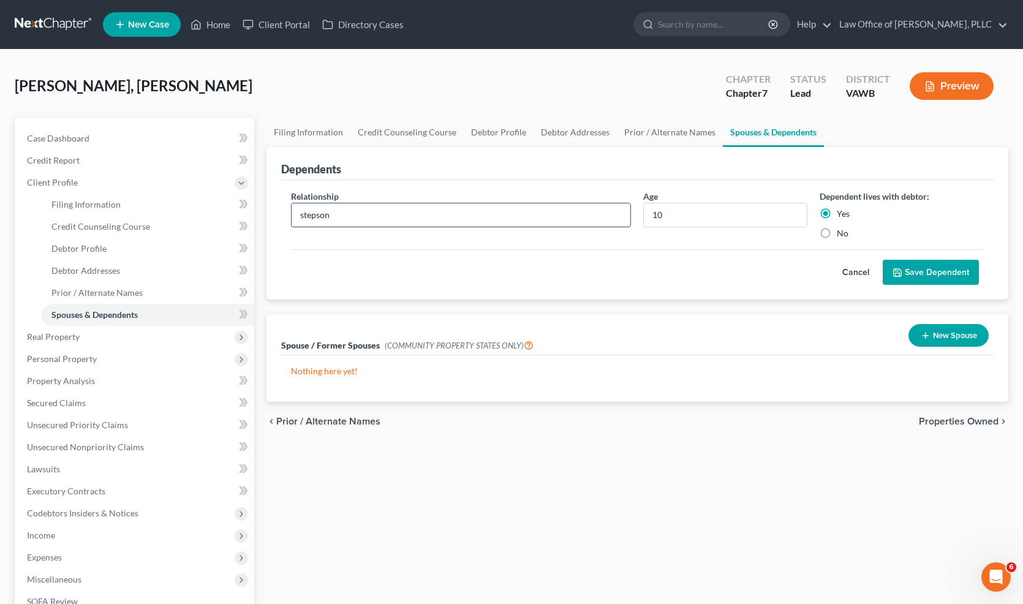
click at [302, 216] on input "stepson" at bounding box center [461, 214] width 339 height 23
click at [340, 221] on input "stepson" at bounding box center [461, 214] width 339 height 23
drag, startPoint x: 362, startPoint y: 219, endPoint x: 276, endPoint y: 214, distance: 85.9
click at [276, 214] on div "Dependents Relationship * stepson Age [DEMOGRAPHIC_DATA] Dependent lives with d…" at bounding box center [638, 223] width 743 height 153
type input "[PERSON_NAME]"
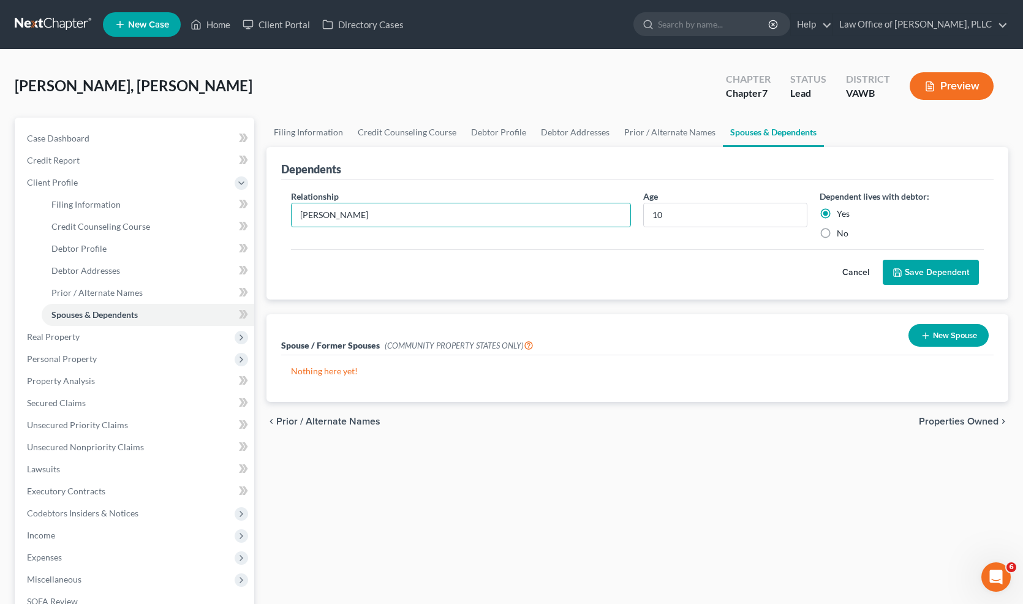
click at [929, 278] on button "Save Dependent" at bounding box center [931, 273] width 96 height 26
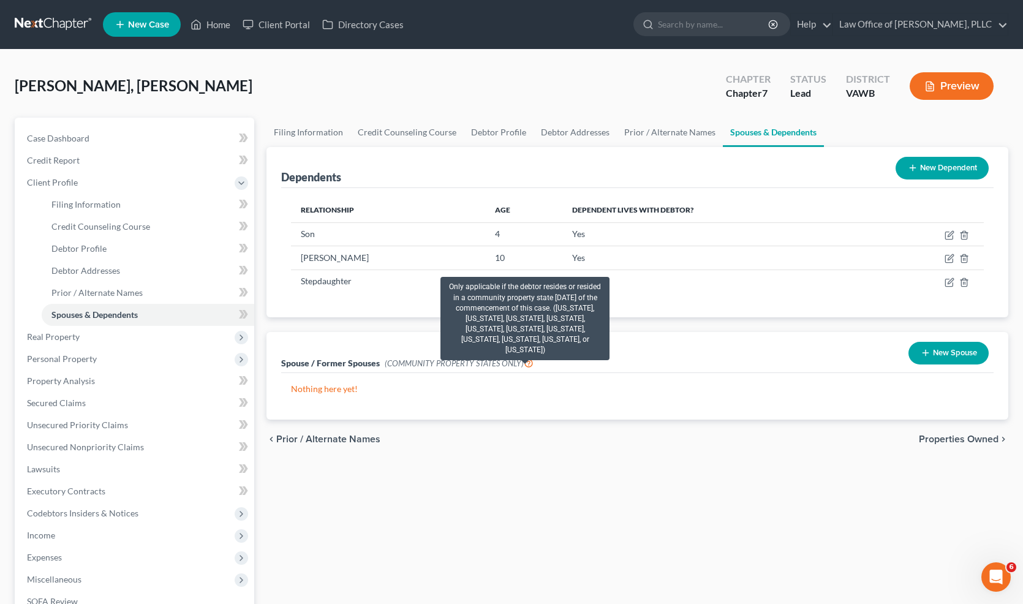
click at [526, 363] on icon at bounding box center [529, 363] width 10 height 12
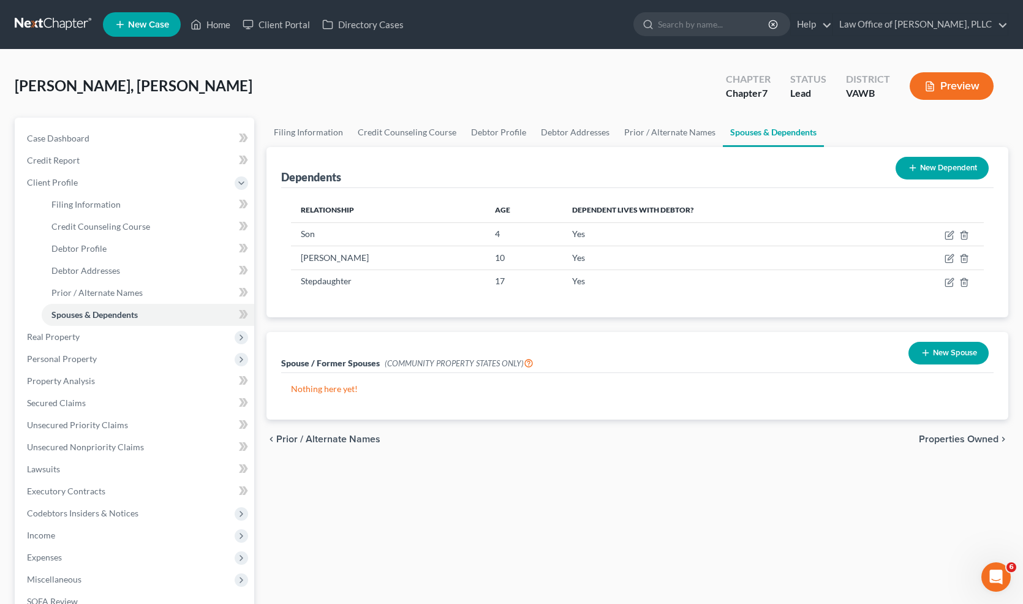
click at [771, 341] on div "Spouse / Former Spouses (COMMUNITY PROPERTY STATES ONLY) New Spouse" at bounding box center [637, 352] width 713 height 41
click at [910, 172] on icon at bounding box center [913, 168] width 10 height 10
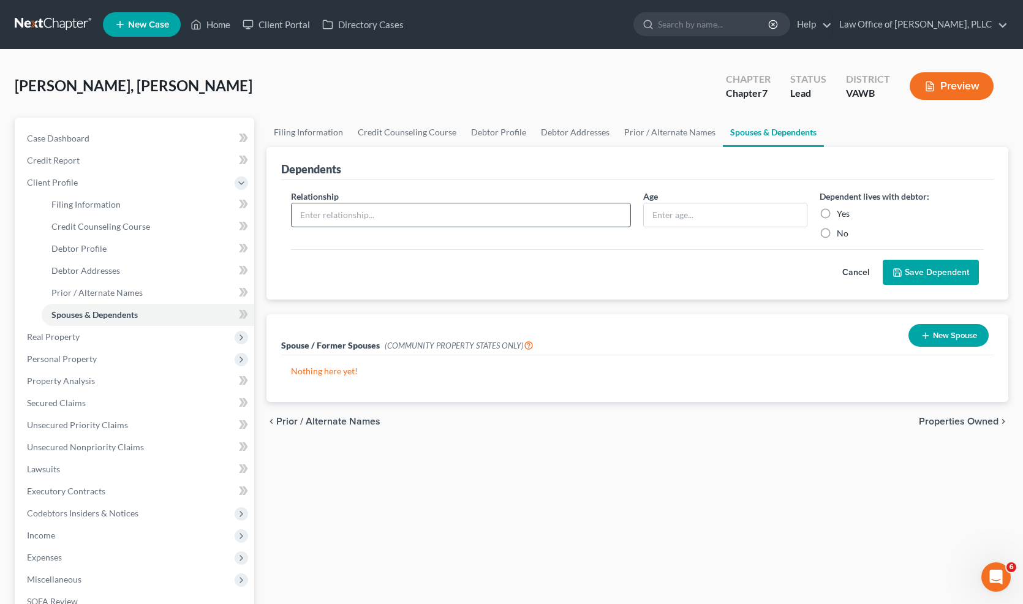
click at [541, 214] on input "text" at bounding box center [461, 214] width 339 height 23
type input "W"
click at [991, 419] on span "Properties Owned" at bounding box center [959, 422] width 80 height 10
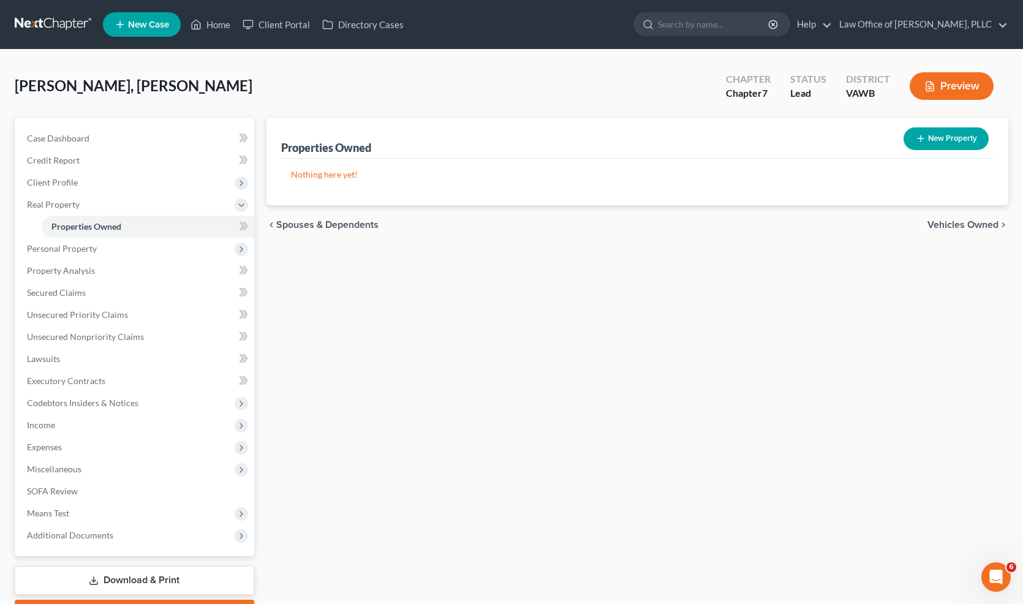
click at [970, 225] on span "Vehicles Owned" at bounding box center [963, 225] width 71 height 10
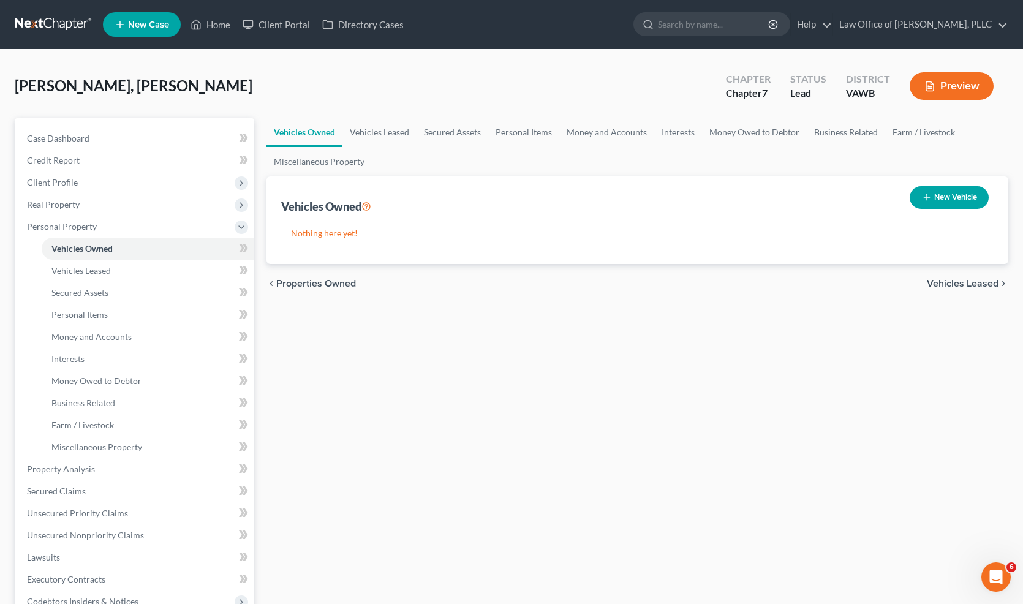
click at [950, 201] on button "New Vehicle" at bounding box center [949, 197] width 79 height 23
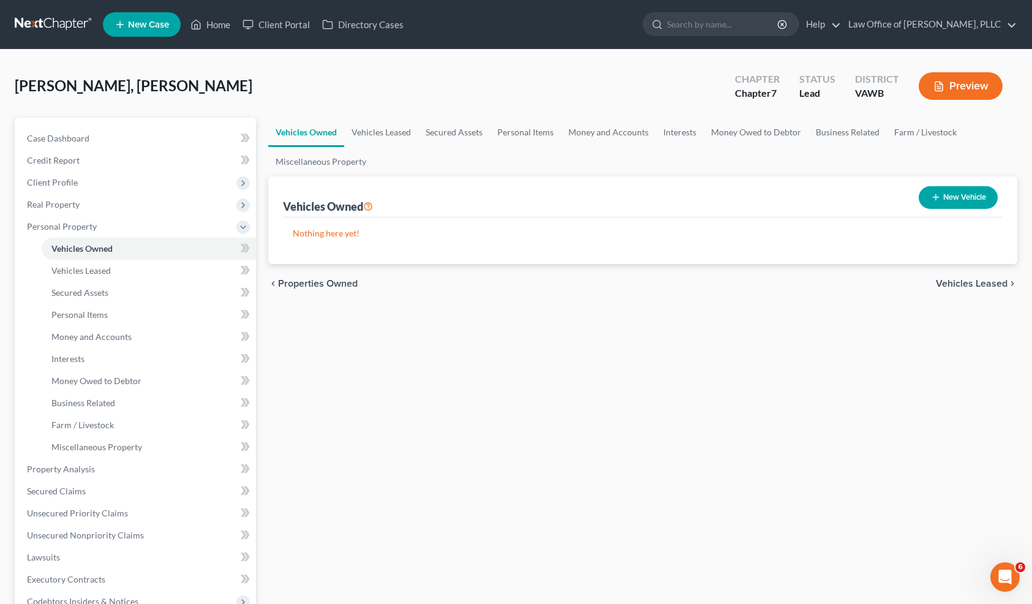
select select "0"
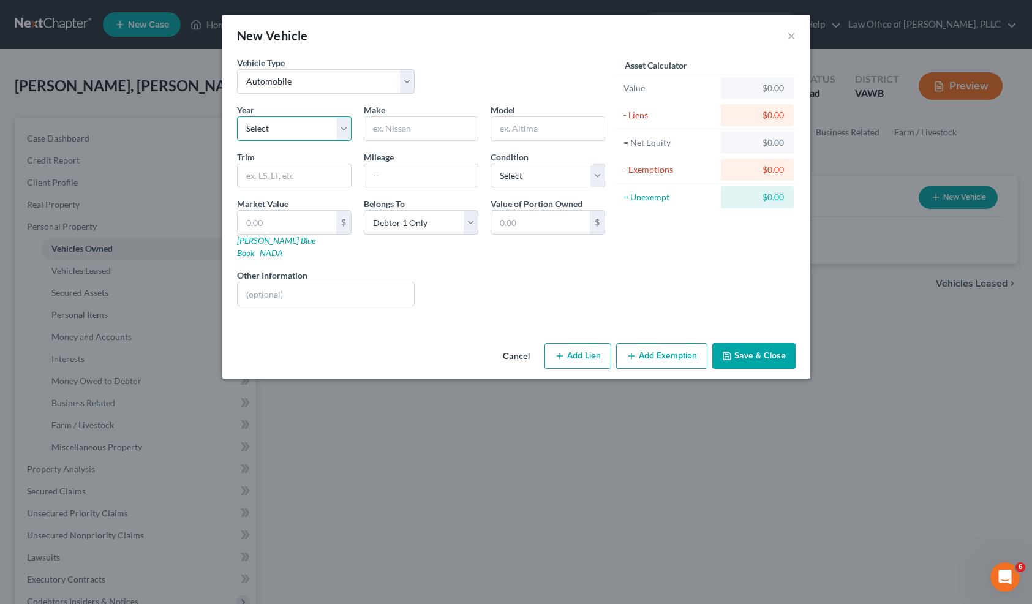
click at [324, 127] on select "Select 2026 2025 2024 2023 2022 2021 2020 2019 2018 2017 2016 2015 2014 2013 20…" at bounding box center [294, 128] width 115 height 25
select select "21"
click at [237, 116] on select "Select 2026 2025 2024 2023 2022 2021 2020 2019 2018 2017 2016 2015 2014 2013 20…" at bounding box center [294, 128] width 115 height 25
click at [412, 120] on input "text" at bounding box center [421, 128] width 113 height 23
type input "Nissan"
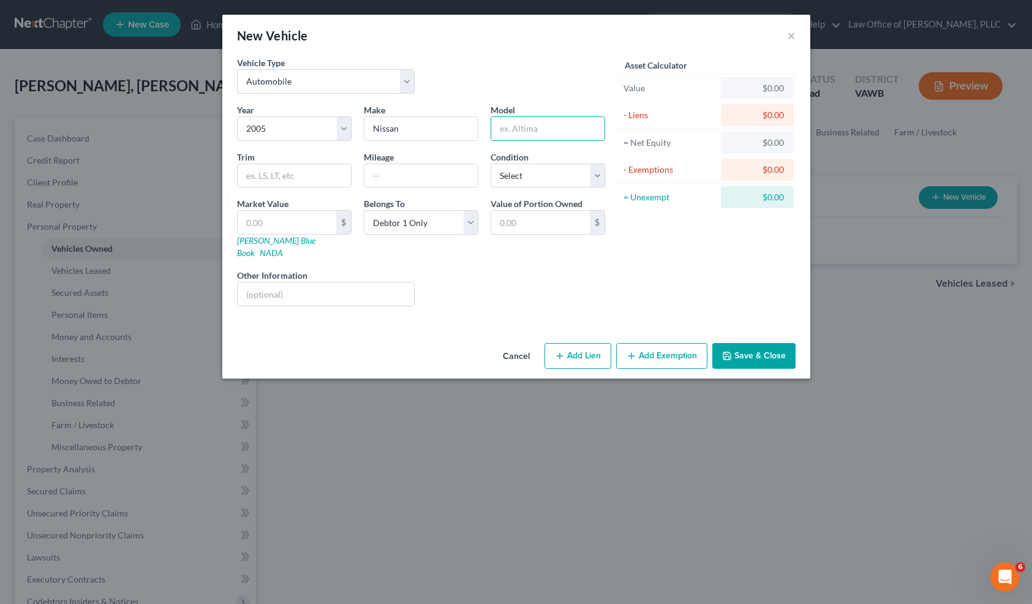
click at [257, 246] on div "Market Value $ [PERSON_NAME] Blue Book NADA" at bounding box center [294, 228] width 127 height 62
click at [259, 238] on link "[PERSON_NAME] Blue Book" at bounding box center [276, 246] width 78 height 23
click at [509, 124] on input "text" at bounding box center [547, 128] width 113 height 23
type input "Path Finder"
click at [310, 183] on input "text" at bounding box center [294, 175] width 113 height 23
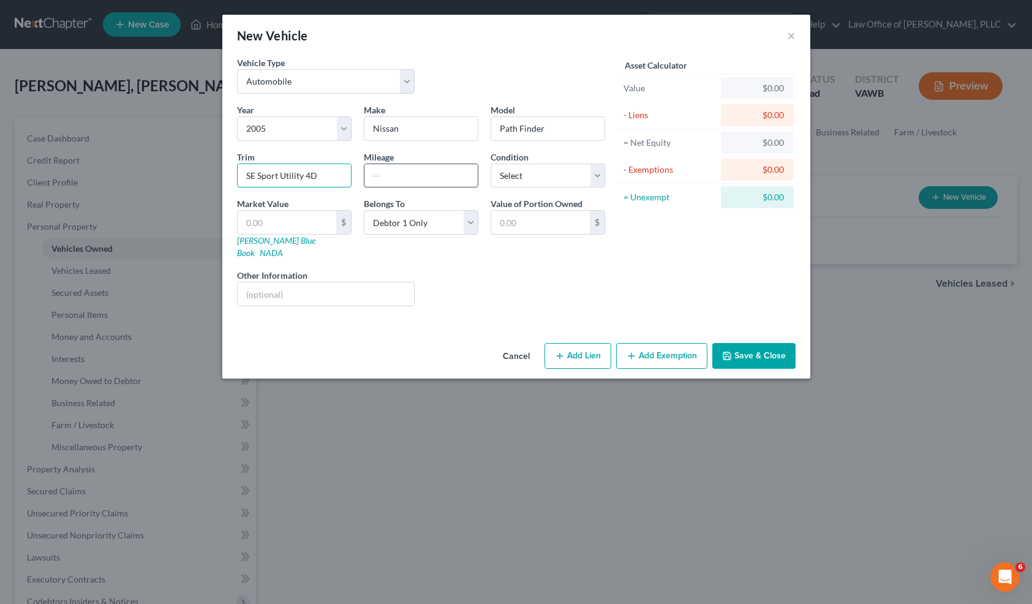
type input "SE Sport Utility 4D"
click at [444, 170] on input "text" at bounding box center [421, 175] width 113 height 23
click at [542, 176] on select "Select Excellent Very Good Good Fair Poor" at bounding box center [548, 176] width 115 height 25
select select "3"
click at [491, 164] on select "Select Excellent Very Good Good Fair Poor" at bounding box center [548, 176] width 115 height 25
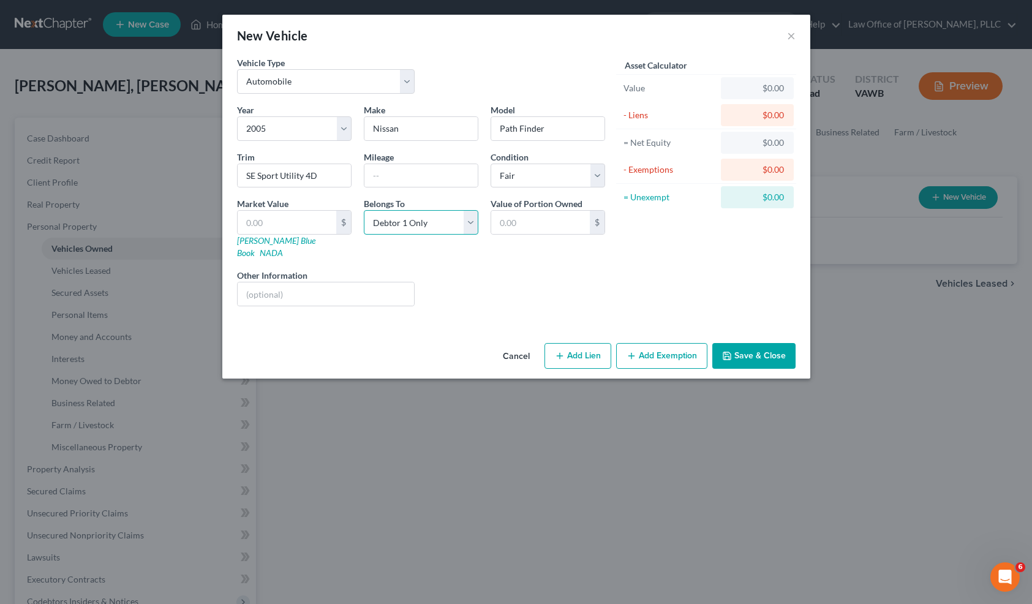
click at [463, 229] on select "Select Debtor 1 Only Debtor 2 Only Debtor 1 And Debtor 2 Only At Least One Of T…" at bounding box center [421, 222] width 115 height 25
select select "3"
click at [364, 210] on select "Select Debtor 1 Only Debtor 2 Only Debtor 1 And Debtor 2 Only At Least One Of T…" at bounding box center [421, 222] width 115 height 25
click at [562, 269] on div "Liens Select" at bounding box center [516, 287] width 191 height 37
click at [734, 343] on button "Save & Close" at bounding box center [754, 356] width 83 height 26
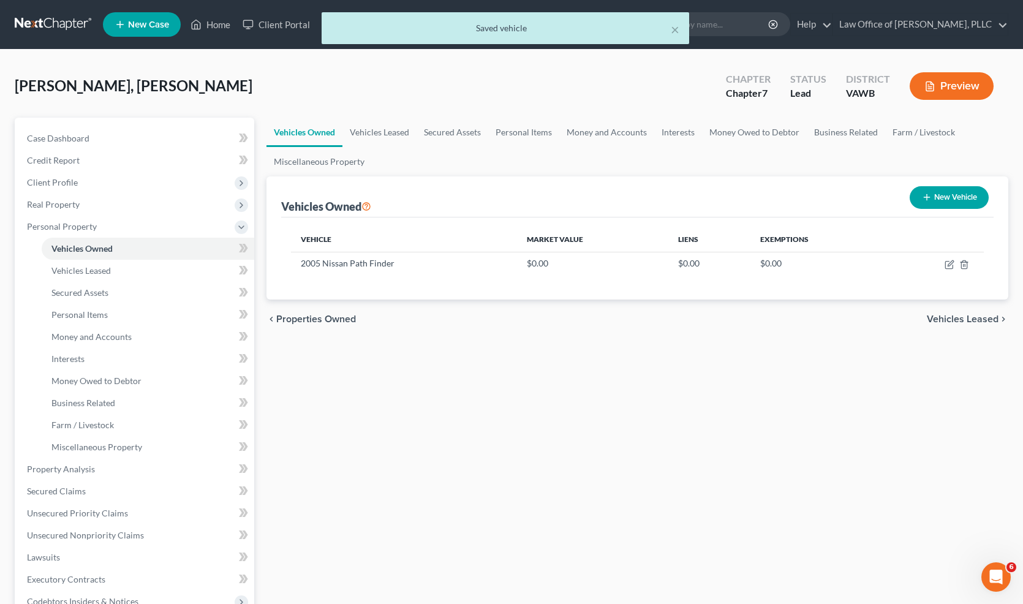
click at [951, 204] on button "New Vehicle" at bounding box center [949, 197] width 79 height 23
select select "0"
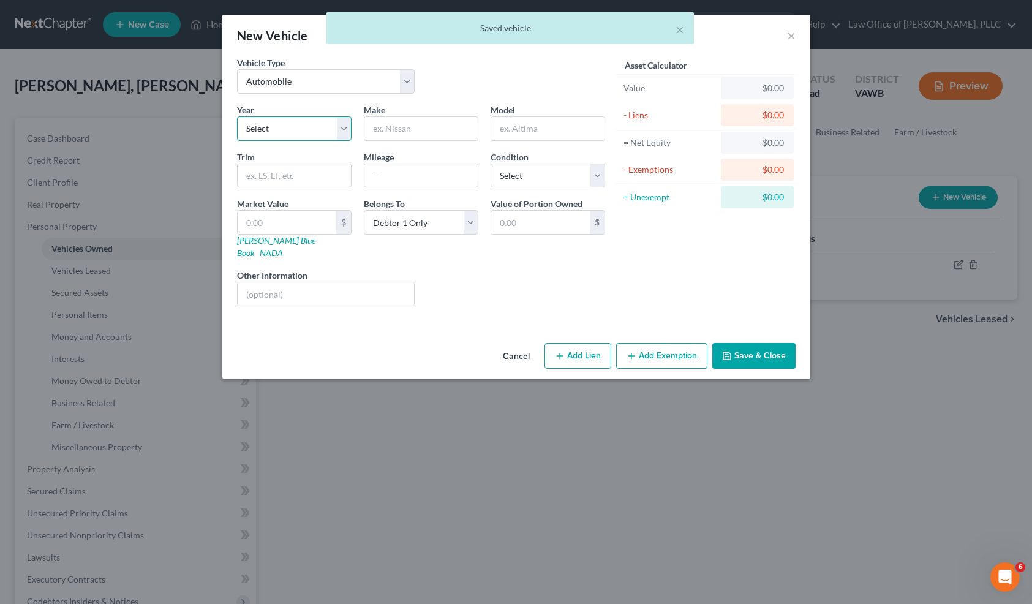
click at [294, 129] on select "Select 2026 2025 2024 2023 2022 2021 2020 2019 2018 2017 2016 2015 2014 2013 20…" at bounding box center [294, 128] width 115 height 25
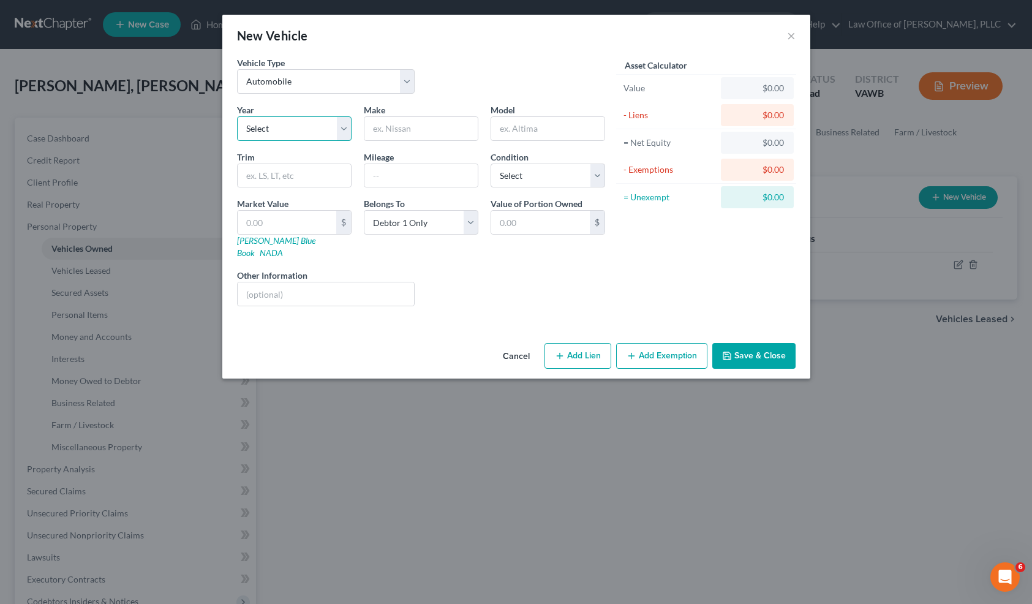
select select "22"
click at [237, 116] on select "Select 2026 2025 2024 2023 2022 2021 2020 2019 2018 2017 2016 2015 2014 2013 20…" at bounding box center [294, 128] width 115 height 25
click at [419, 140] on div at bounding box center [421, 128] width 115 height 25
click at [418, 132] on input "text" at bounding box center [421, 128] width 113 height 23
type input "Toyota"
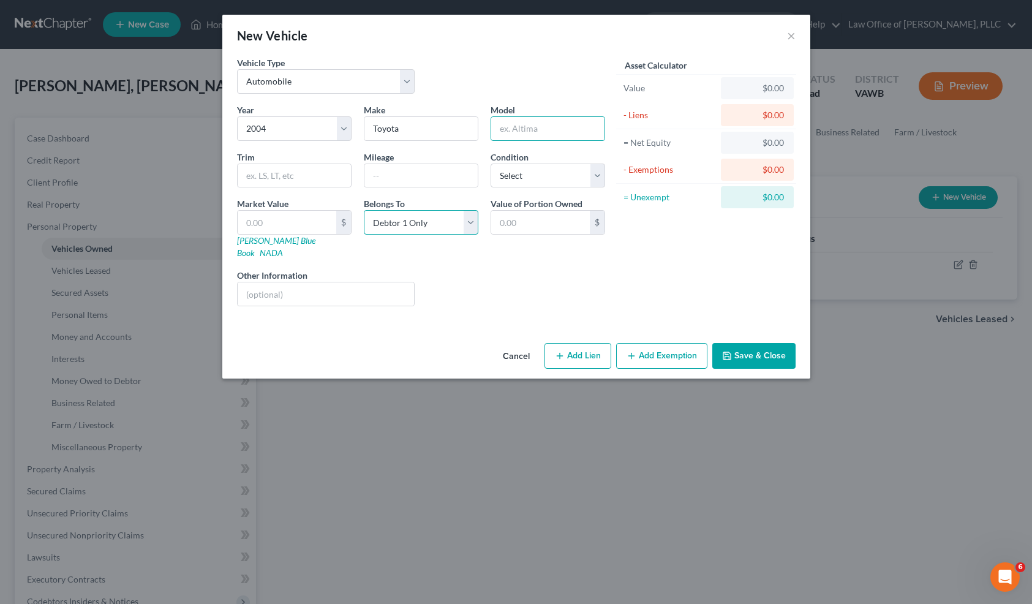
click at [416, 221] on select "Select Debtor 1 Only Debtor 2 Only Debtor 1 And Debtor 2 Only At Least One Of T…" at bounding box center [421, 222] width 115 height 25
click at [364, 210] on select "Select Debtor 1 Only Debtor 2 Only Debtor 1 And Debtor 2 Only At Least One Of T…" at bounding box center [421, 222] width 115 height 25
click at [755, 346] on button "Save & Close" at bounding box center [754, 356] width 83 height 26
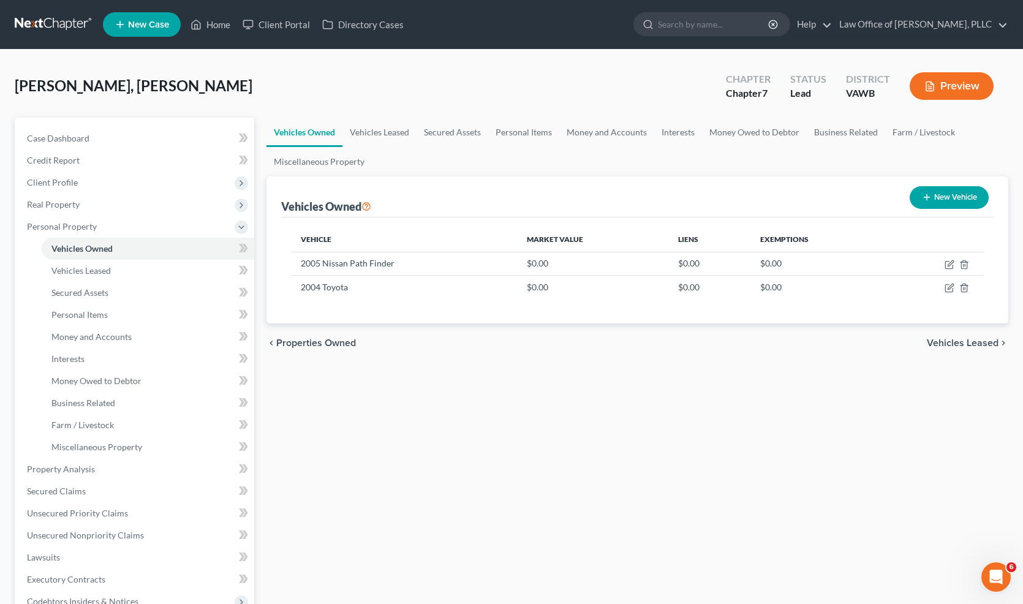
click at [964, 339] on span "Vehicles Leased" at bounding box center [963, 343] width 72 height 10
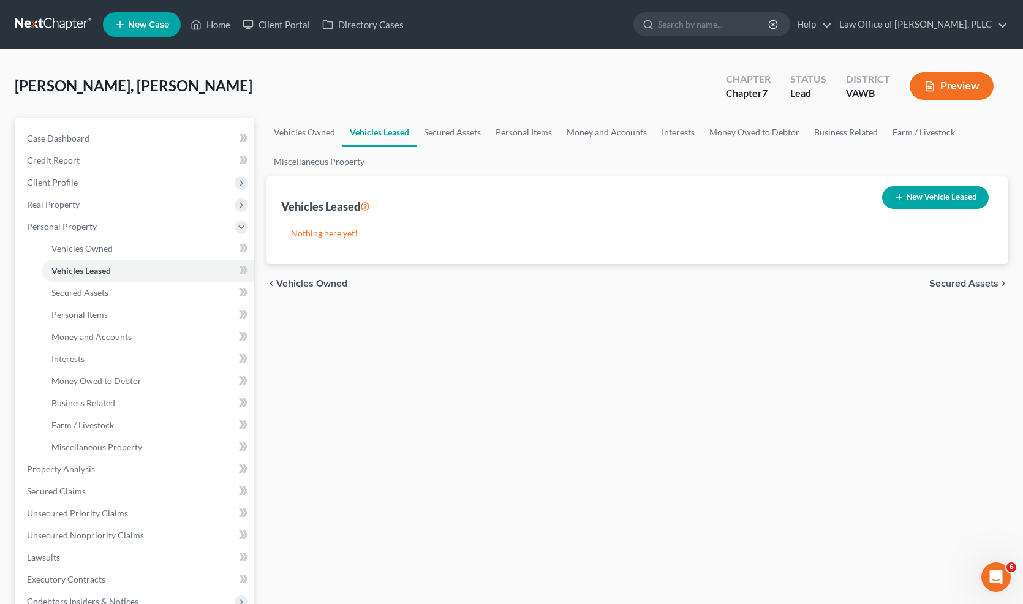
click at [970, 289] on span "Secured Assets" at bounding box center [963, 284] width 69 height 10
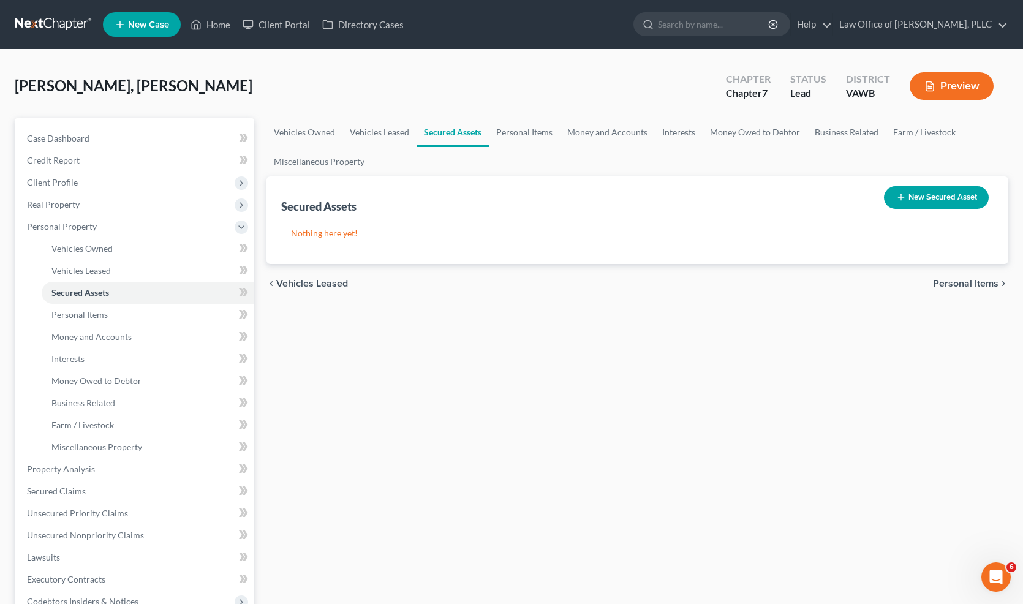
click at [967, 286] on span "Personal Items" at bounding box center [966, 284] width 66 height 10
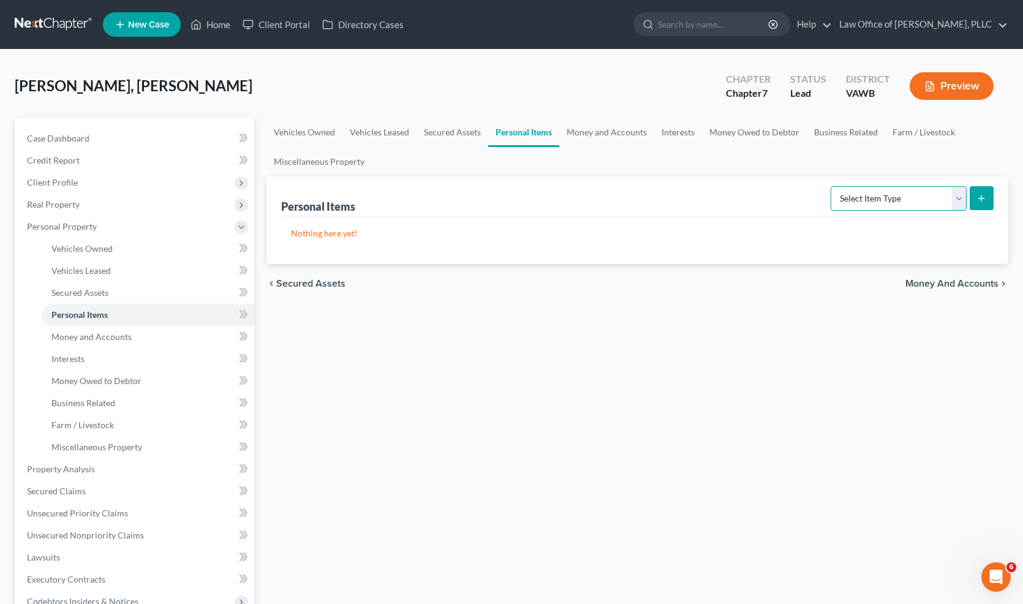
click at [934, 206] on select "Select Item Type Clothing Collectibles Of Value Electronics Firearms Household …" at bounding box center [899, 198] width 136 height 25
select select "electronics"
click at [832, 186] on select "Select Item Type Clothing Collectibles Of Value Electronics Firearms Household …" at bounding box center [899, 198] width 136 height 25
click at [977, 202] on icon "submit" at bounding box center [982, 199] width 10 height 10
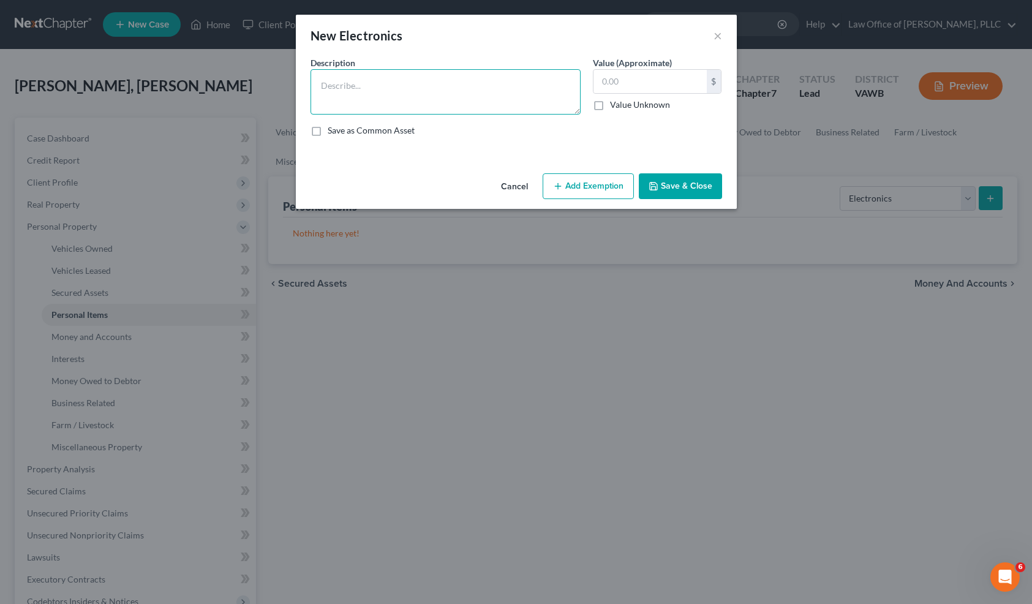
click at [354, 93] on textarea at bounding box center [446, 91] width 270 height 45
type textarea "2 Tv's, 1 Playstation."
click at [637, 83] on input "text" at bounding box center [650, 81] width 113 height 23
type input "300.00"
click at [702, 189] on button "Save & Close" at bounding box center [680, 186] width 83 height 26
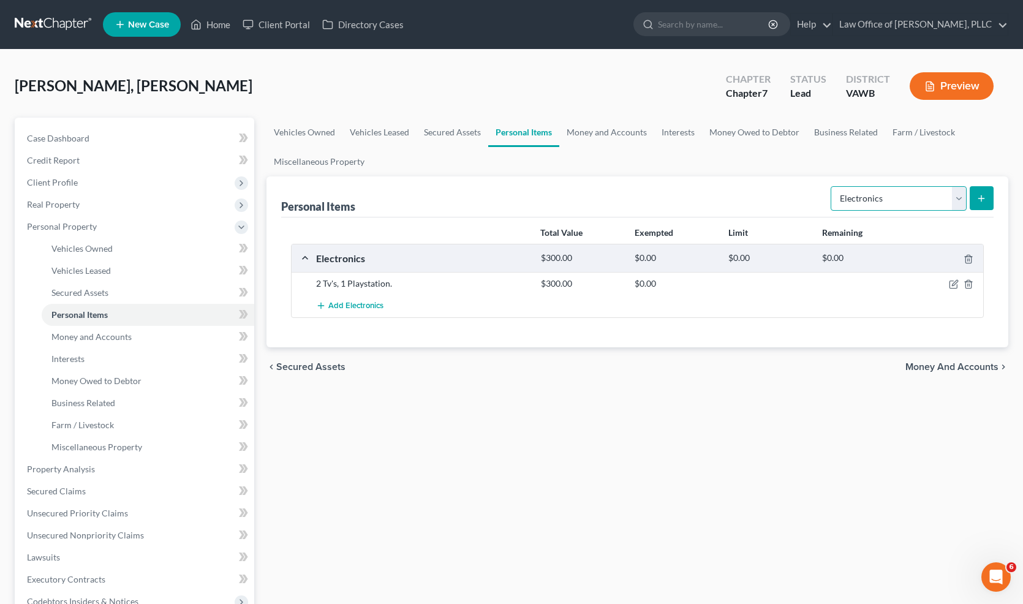
click at [932, 205] on select "Select Item Type Clothing Collectibles Of Value Electronics Firearms Household …" at bounding box center [899, 198] width 136 height 25
select select "household_goods"
click at [832, 186] on select "Select Item Type Clothing Collectibles Of Value Electronics Firearms Household …" at bounding box center [899, 198] width 136 height 25
click at [980, 203] on button "submit" at bounding box center [982, 198] width 24 height 24
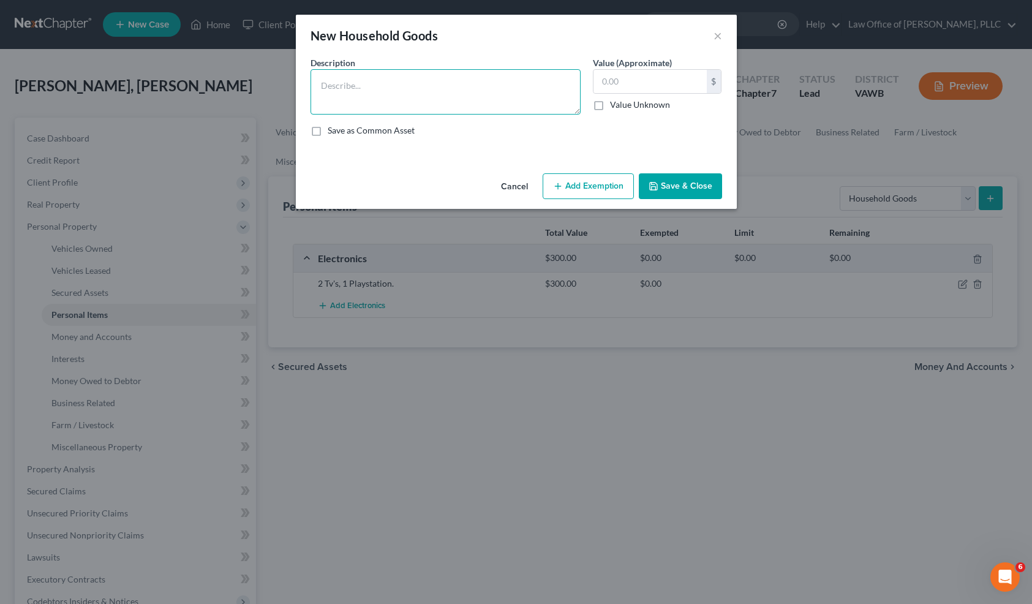
click at [407, 102] on textarea at bounding box center [446, 91] width 270 height 45
drag, startPoint x: 410, startPoint y: 87, endPoint x: 417, endPoint y: 88, distance: 6.2
click at [410, 87] on textarea "I king bed, 2 queen beds, 2 dressers, 1 sofa, 1 loveseat, 4 chairs, dining tabl…" at bounding box center [446, 91] width 270 height 45
click at [513, 90] on textarea "I king bed, 2 queen beds, linens, 2 dressers, 1 sofa, 1 loveseat, 4 chairs, din…" at bounding box center [446, 91] width 270 height 45
click at [539, 97] on textarea "I king bed, 2 queen beds, linens, 2 dressers, 1 sofa, 1 loveseat, 4 chairs, din…" at bounding box center [446, 91] width 270 height 45
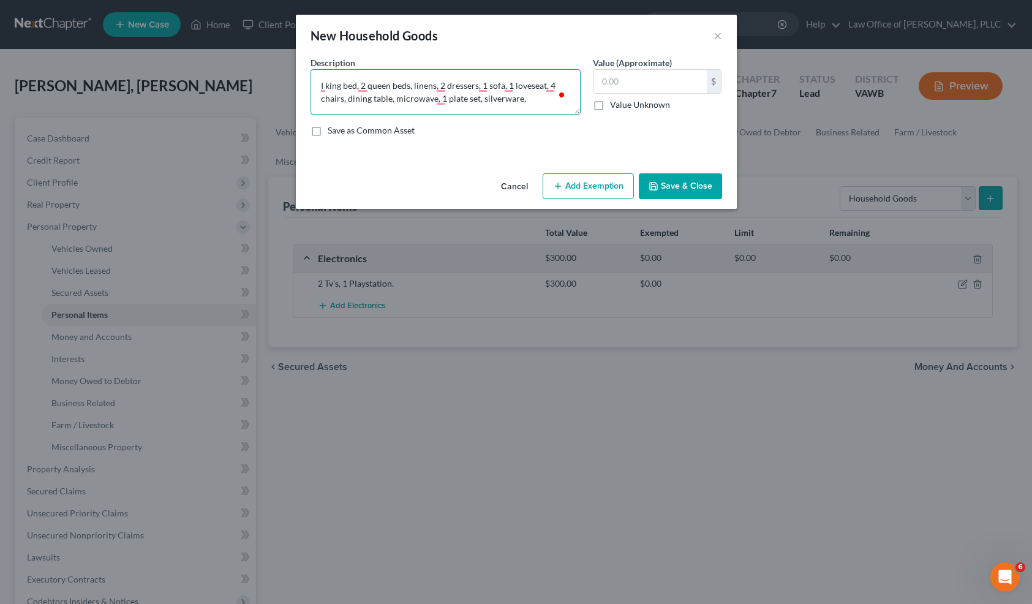
click at [476, 100] on textarea "I king bed, 2 queen beds, linens, 2 dressers, 1 sofa, 1 loveseat, 4 chairs, din…" at bounding box center [446, 91] width 270 height 45
click at [543, 97] on textarea "I king bed, 2 queen beds, linens, 2 dressers, 1 sofa, 1 loveseat, 4 chairs, din…" at bounding box center [446, 91] width 270 height 45
type textarea "I king bed, 2 queen beds, linens, 2 dressers, 1 sofa, 1 loveseat, 4 chairs, din…"
click at [650, 77] on input "text" at bounding box center [650, 81] width 113 height 23
type input "250"
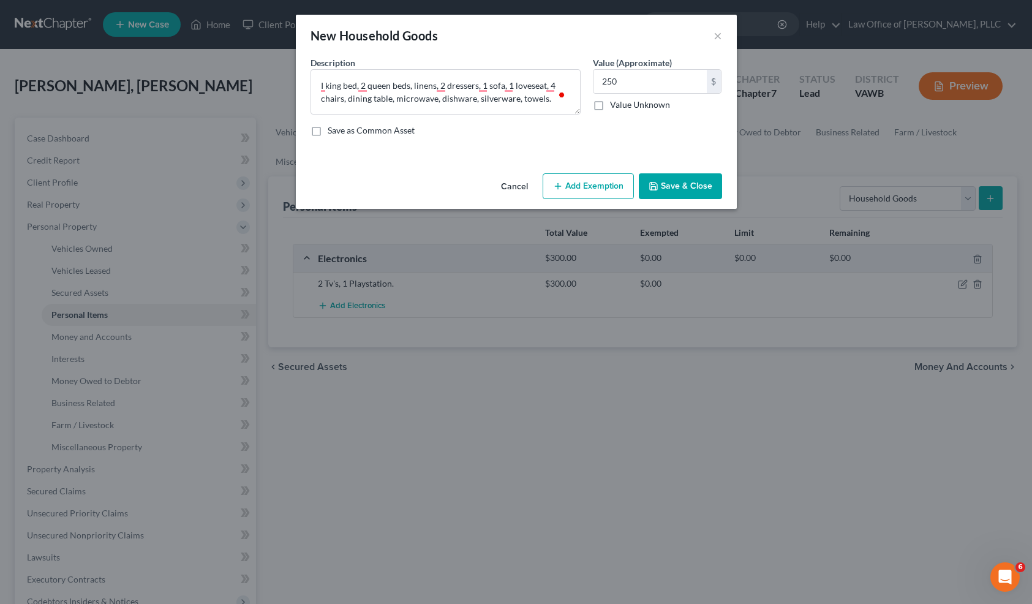
click at [687, 183] on button "Save & Close" at bounding box center [680, 186] width 83 height 26
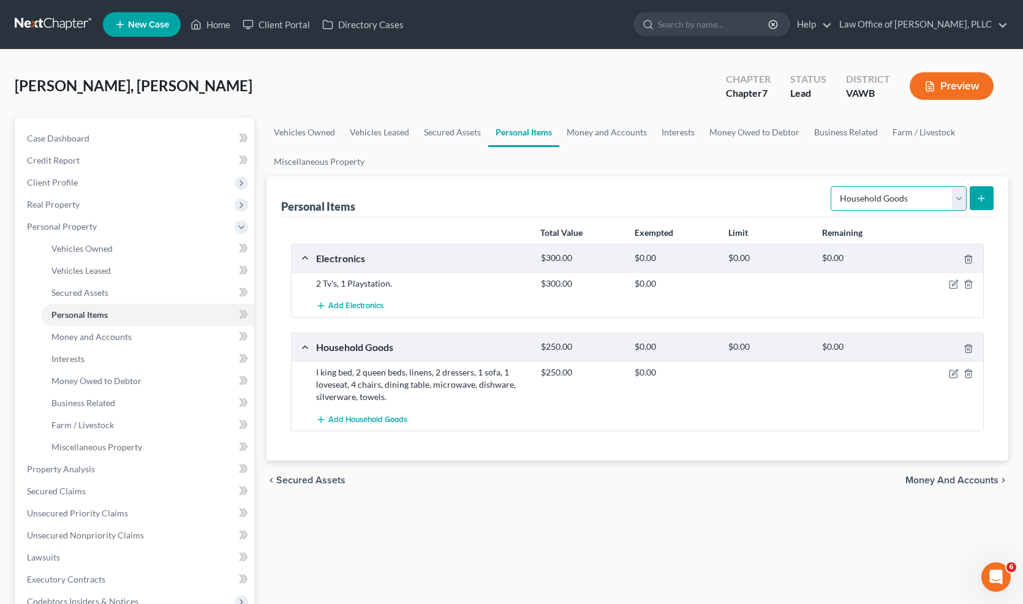
click at [942, 208] on select "Select Item Type Clothing Collectibles Of Value Electronics Firearms Household …" at bounding box center [899, 198] width 136 height 25
select select "jewelry"
click at [832, 186] on select "Select Item Type Clothing Collectibles Of Value Electronics Firearms Household …" at bounding box center [899, 198] width 136 height 25
click at [985, 199] on icon "submit" at bounding box center [982, 199] width 10 height 10
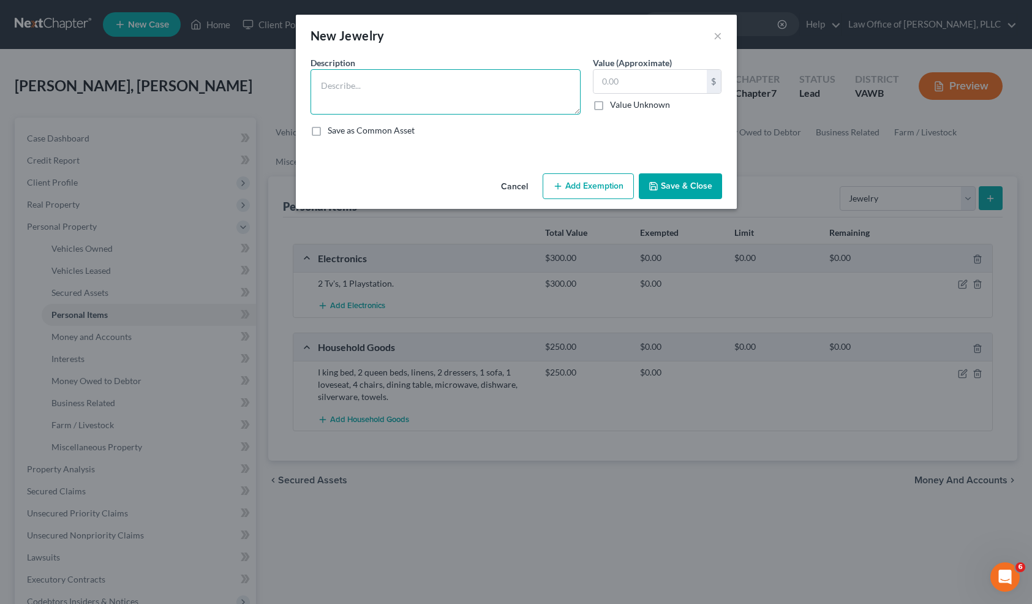
click at [478, 93] on textarea at bounding box center [446, 91] width 270 height 45
click at [333, 102] on span "wedding" at bounding box center [341, 104] width 40 height 10
type textarea "wedding band."
click at [638, 86] on input "text" at bounding box center [650, 81] width 113 height 23
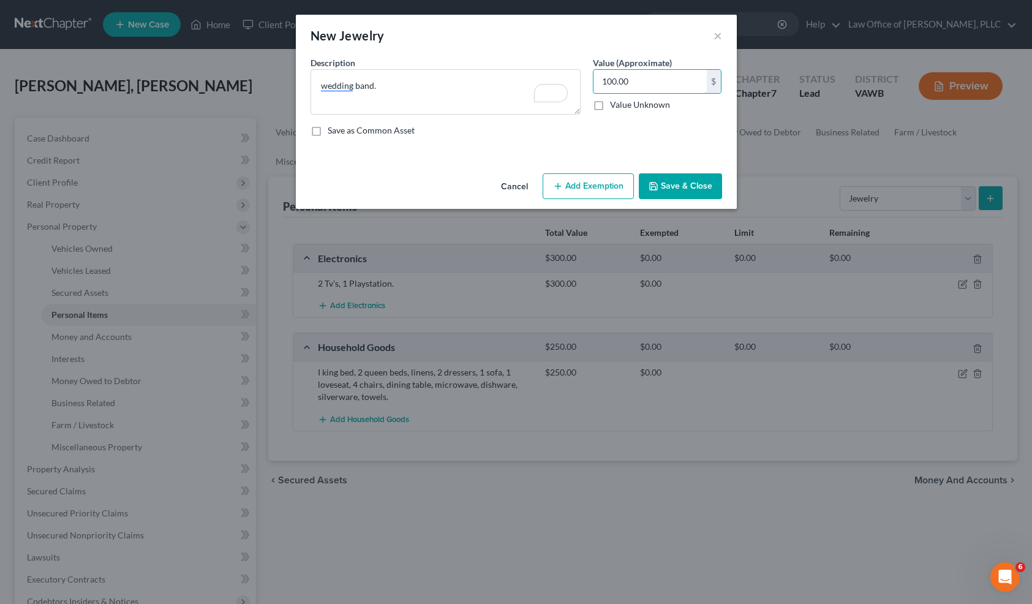
type input "100.00"
click at [677, 188] on button "Save & Close" at bounding box center [680, 186] width 83 height 26
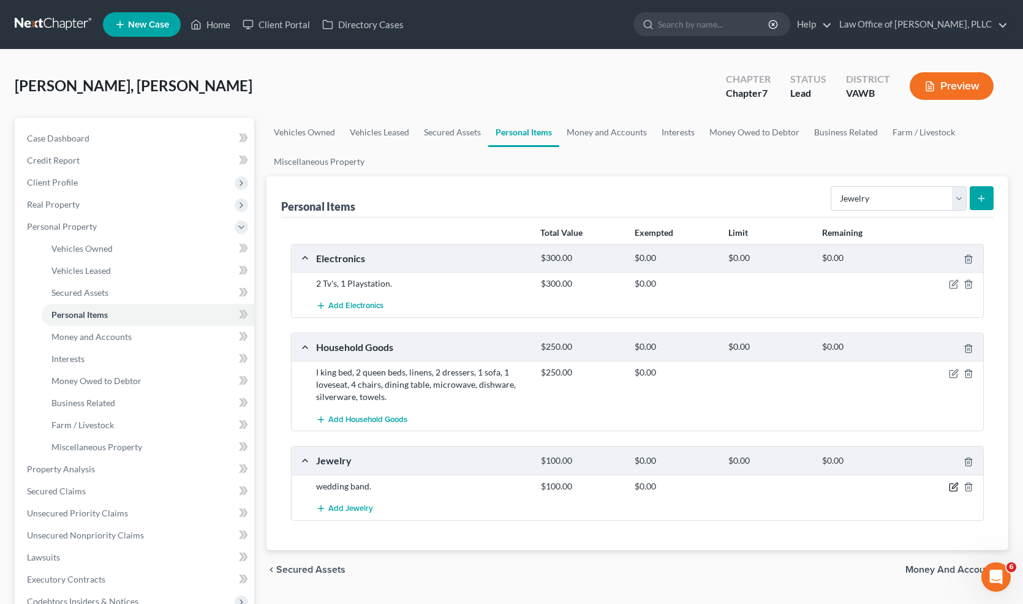
click at [949, 485] on icon "button" at bounding box center [954, 487] width 10 height 10
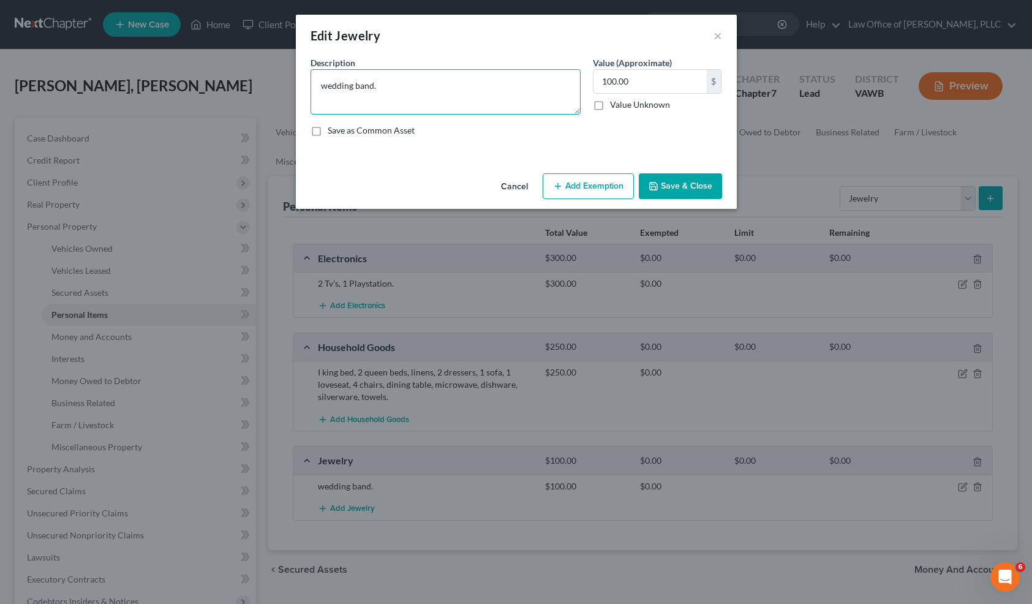
click at [404, 96] on textarea "wedding band." at bounding box center [446, 91] width 270 height 45
type textarea "Wedding band."
click at [681, 194] on button "Save & Close" at bounding box center [680, 186] width 83 height 26
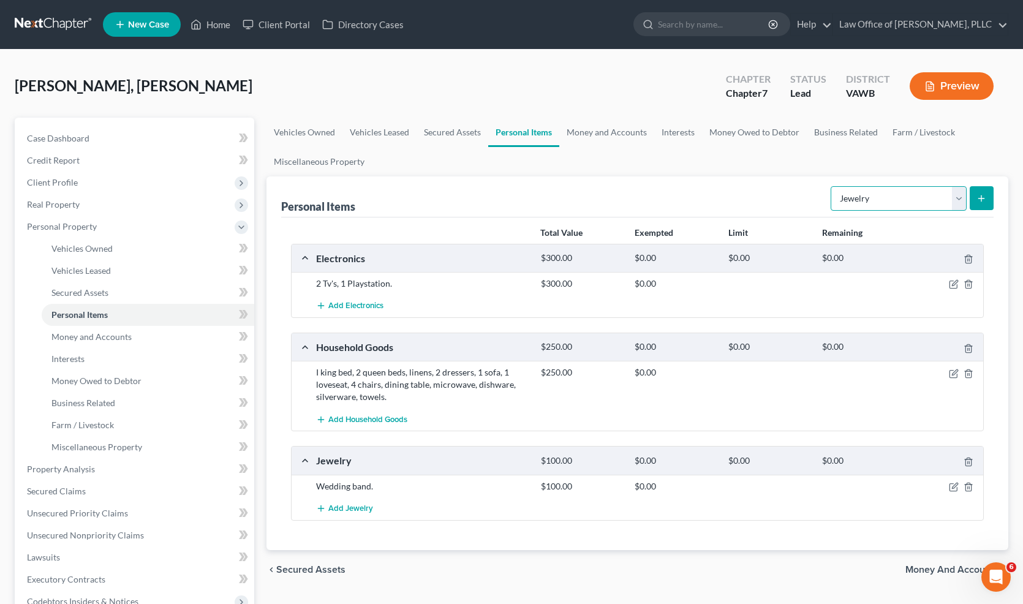
click at [952, 210] on select "Select Item Type Clothing Collectibles Of Value Electronics Firearms Household …" at bounding box center [899, 198] width 136 height 25
select select "clothing"
click at [832, 186] on select "Select Item Type Clothing Collectibles Of Value Electronics Firearms Household …" at bounding box center [899, 198] width 136 height 25
click at [985, 205] on button "submit" at bounding box center [982, 198] width 24 height 24
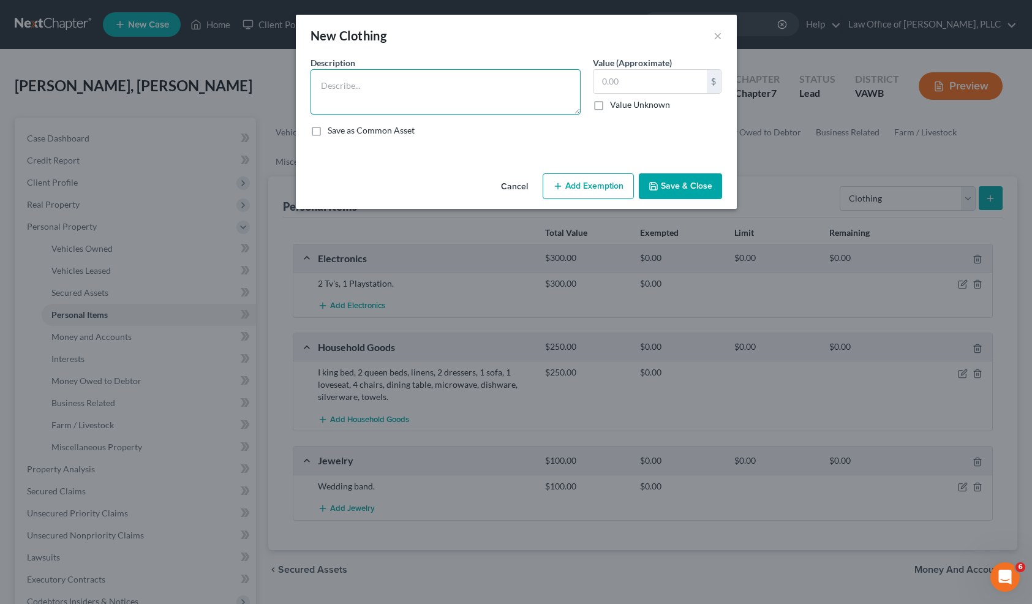
click at [420, 80] on textarea at bounding box center [446, 91] width 270 height 45
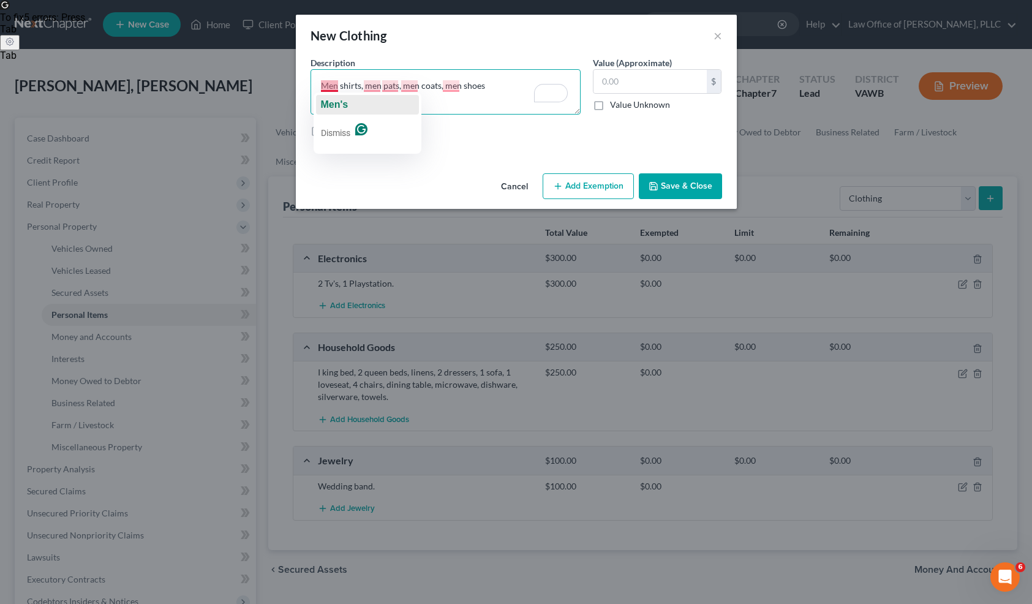
click at [339, 108] on span "Men's" at bounding box center [335, 104] width 28 height 10
click at [384, 107] on span "men's" at bounding box center [383, 104] width 28 height 10
type textarea "Men's shirts, men's pats, men coats, men shoes"
click at [458, 90] on textarea "Men's shirts, men's pats, men coats, men shoes" at bounding box center [446, 91] width 270 height 45
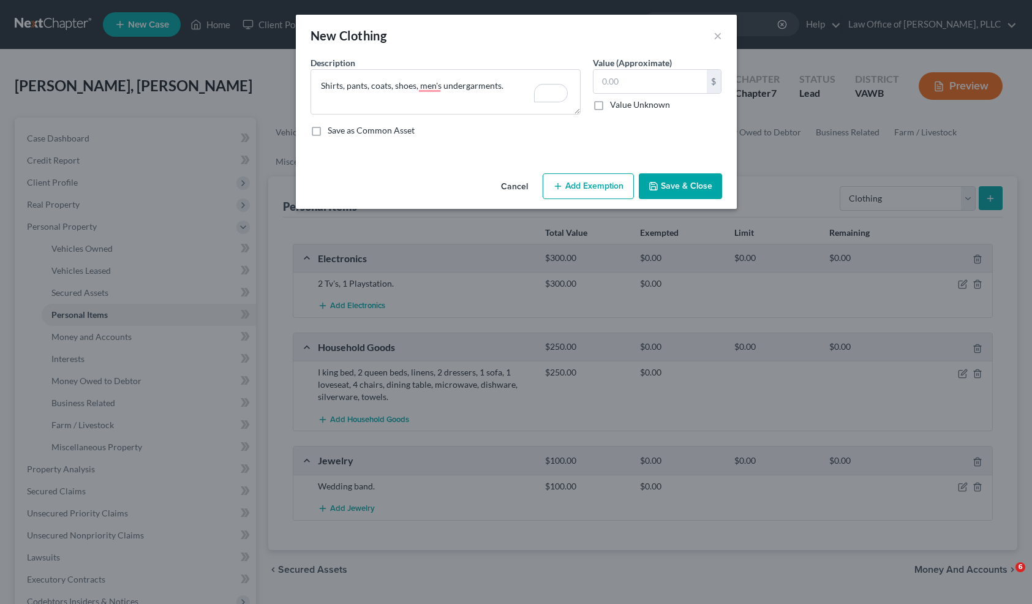
select select "clothing"
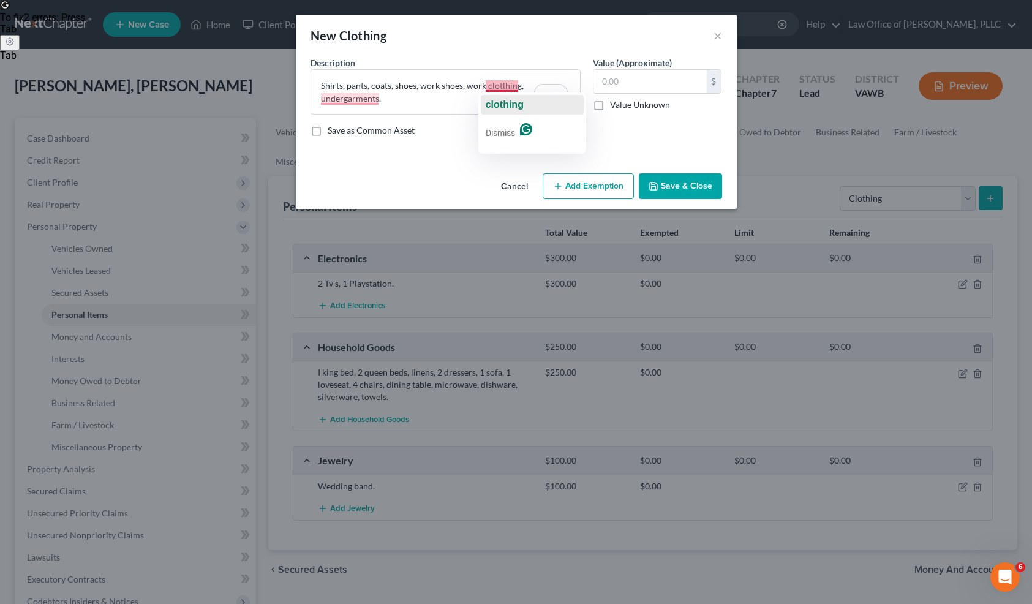
click at [502, 102] on span "clothing" at bounding box center [505, 104] width 38 height 10
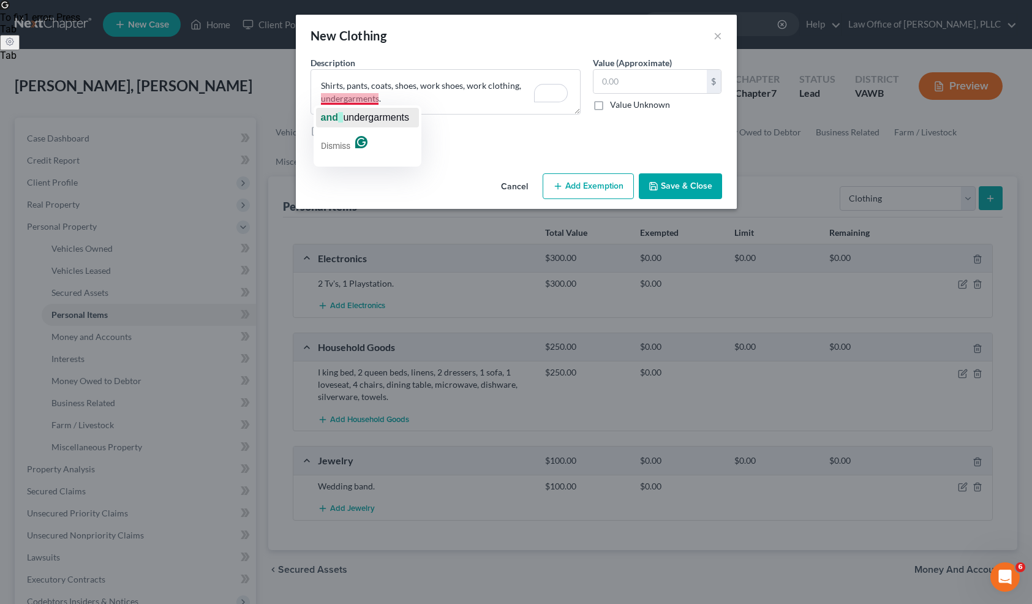
click at [352, 114] on span "undergarments" at bounding box center [376, 117] width 66 height 10
click at [426, 102] on textarea "Shirts, pants, coats, shoes, work shoes, work clothing, and undergarments." at bounding box center [446, 91] width 270 height 45
type textarea "Shirts, pants, coats, shoes, work shoes, work clothing, and undergarments."
click at [661, 80] on input "text" at bounding box center [650, 81] width 113 height 23
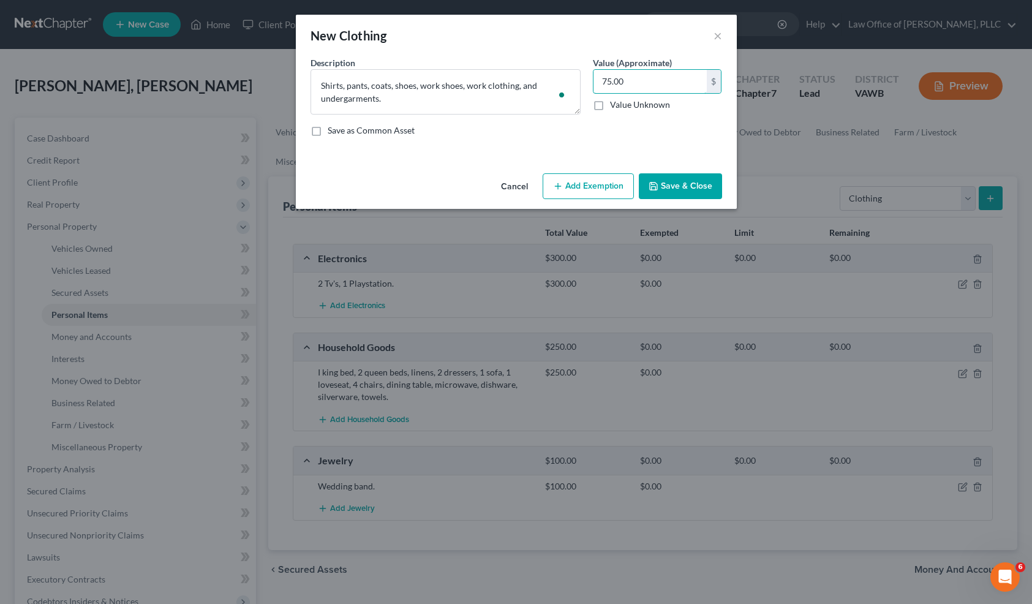
type input "75.00"
click at [684, 195] on button "Save & Close" at bounding box center [680, 186] width 83 height 26
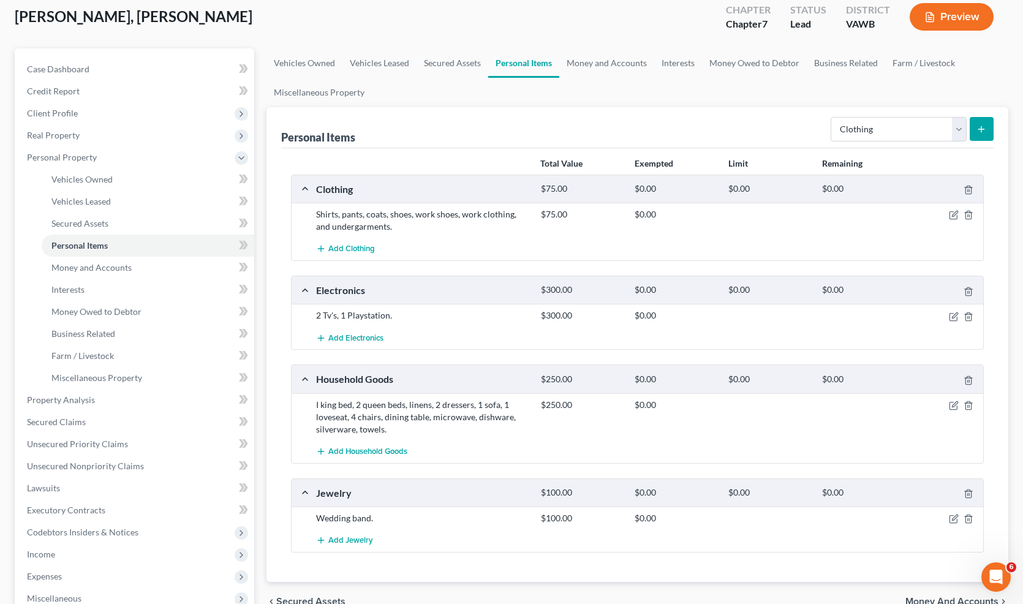
scroll to position [65, 0]
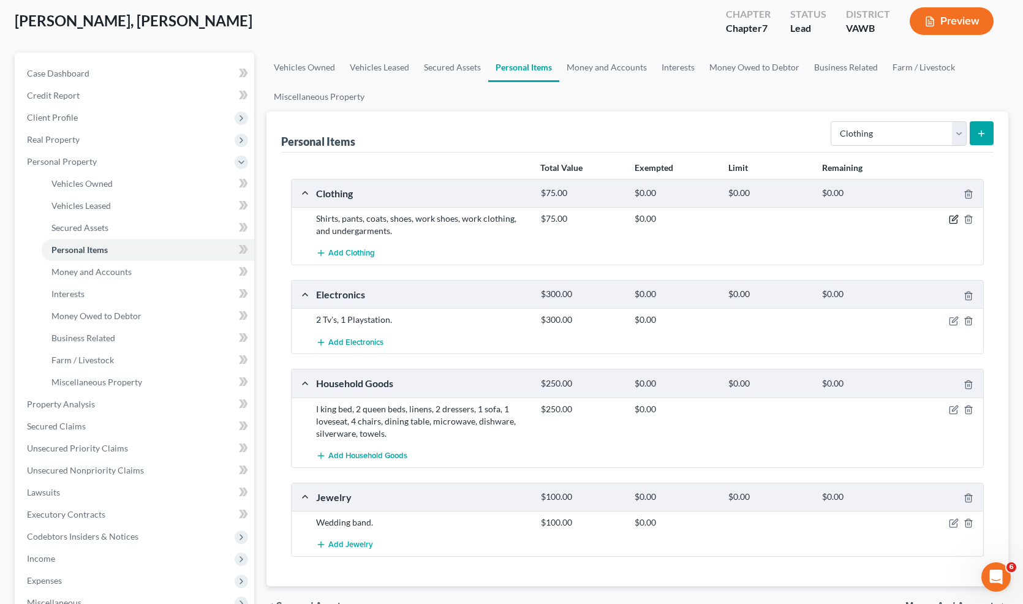
click at [953, 219] on icon "button" at bounding box center [954, 219] width 10 height 10
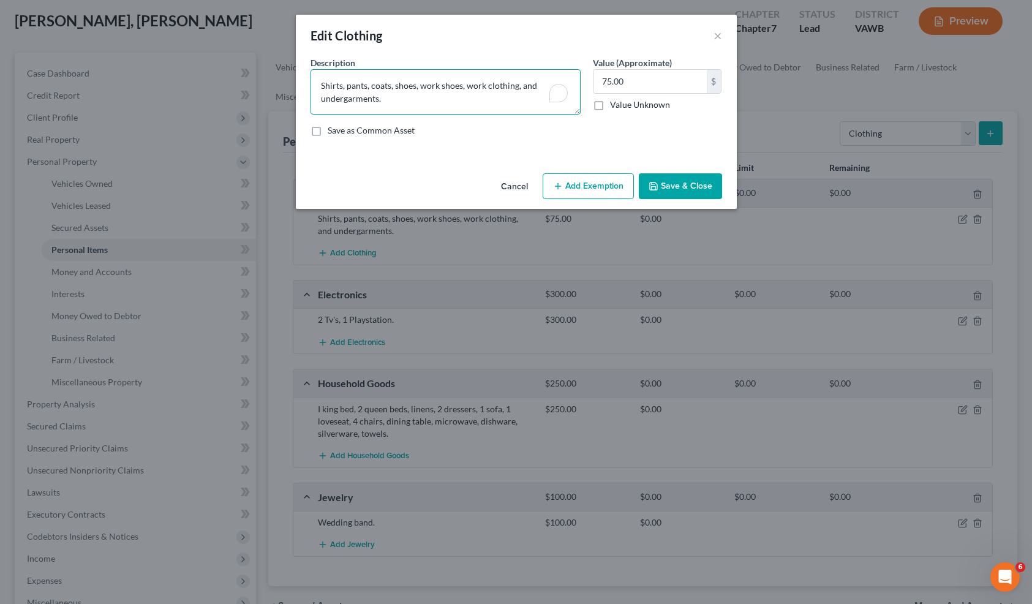
click at [482, 114] on textarea "Shirts, pants, coats, shoes, work shoes, work clothing, and undergarments." at bounding box center [446, 91] width 270 height 45
drag, startPoint x: 640, startPoint y: 85, endPoint x: 615, endPoint y: 85, distance: 25.7
click at [615, 85] on input "75.00" at bounding box center [650, 81] width 113 height 23
click at [648, 81] on input "75.00" at bounding box center [650, 81] width 113 height 23
drag, startPoint x: 648, startPoint y: 81, endPoint x: 592, endPoint y: 81, distance: 55.8
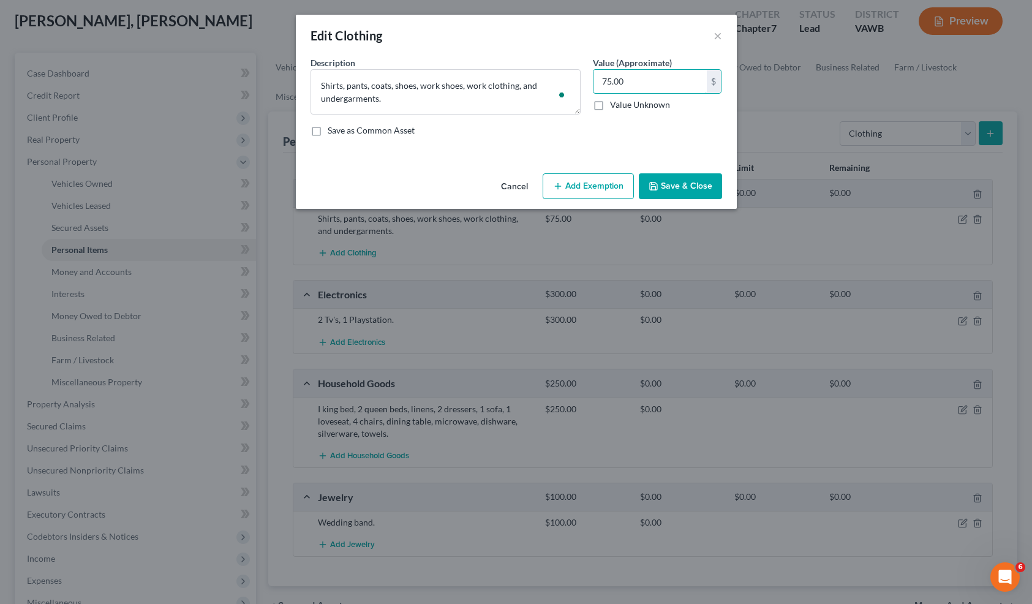
click at [592, 81] on div "Value (Approximate) 75.00 $ Value Unknown Balance Undetermined 75.00 $ Value Un…" at bounding box center [658, 85] width 142 height 58
type input "125.00"
click at [679, 186] on button "Save & Close" at bounding box center [680, 186] width 83 height 26
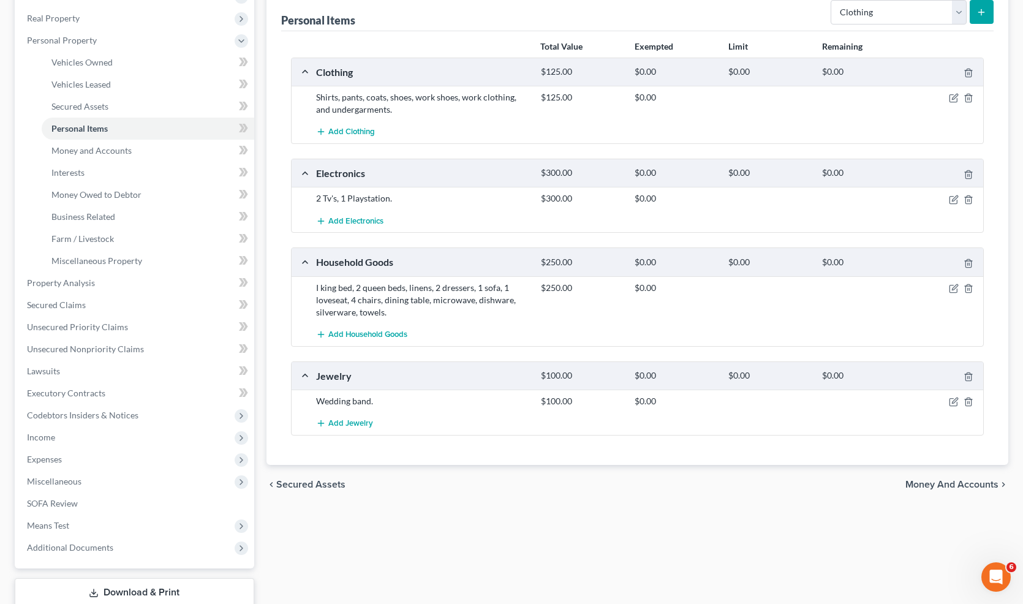
scroll to position [268, 0]
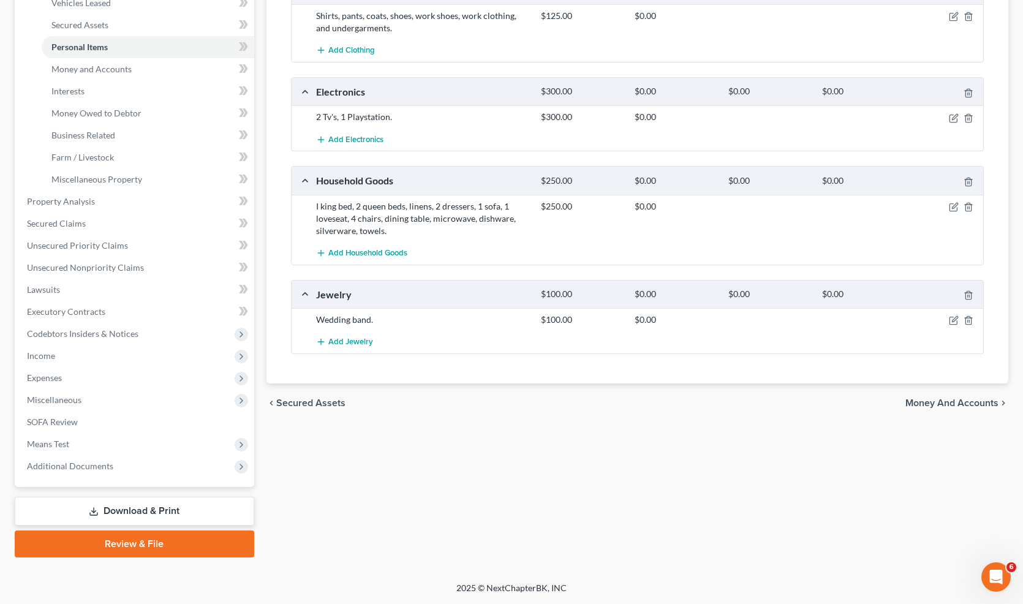
drag, startPoint x: 965, startPoint y: 399, endPoint x: 969, endPoint y: 356, distance: 43.1
click at [965, 398] on span "Money and Accounts" at bounding box center [952, 403] width 93 height 10
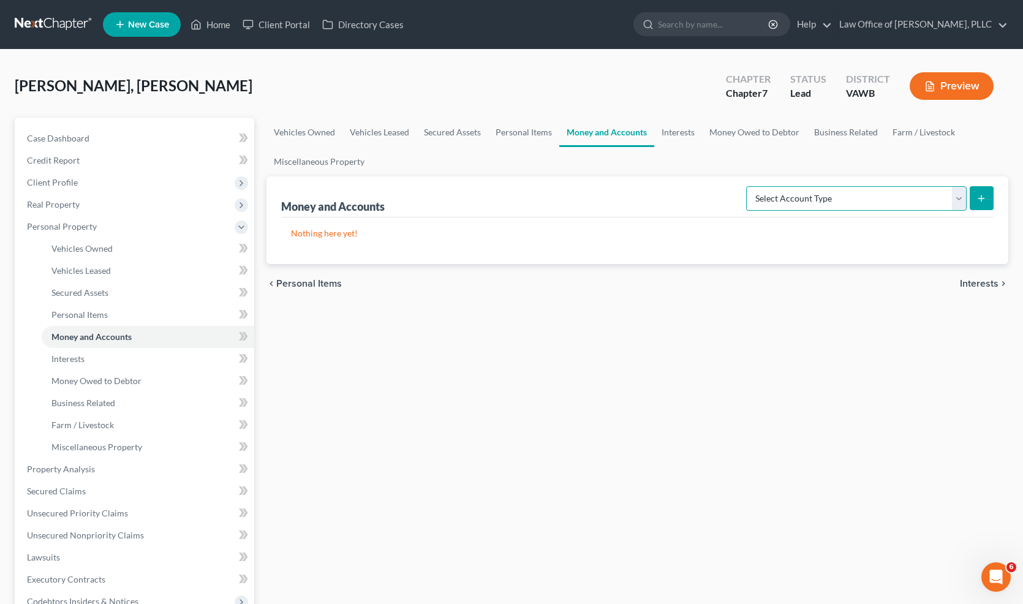
click at [895, 192] on select "Select Account Type Brokerage Cash on Hand Certificates of Deposit Checking Acc…" at bounding box center [856, 198] width 221 height 25
select select "checking"
click at [749, 186] on select "Select Account Type Brokerage Cash on Hand Certificates of Deposit Checking Acc…" at bounding box center [856, 198] width 221 height 25
click at [975, 199] on button "submit" at bounding box center [982, 198] width 24 height 24
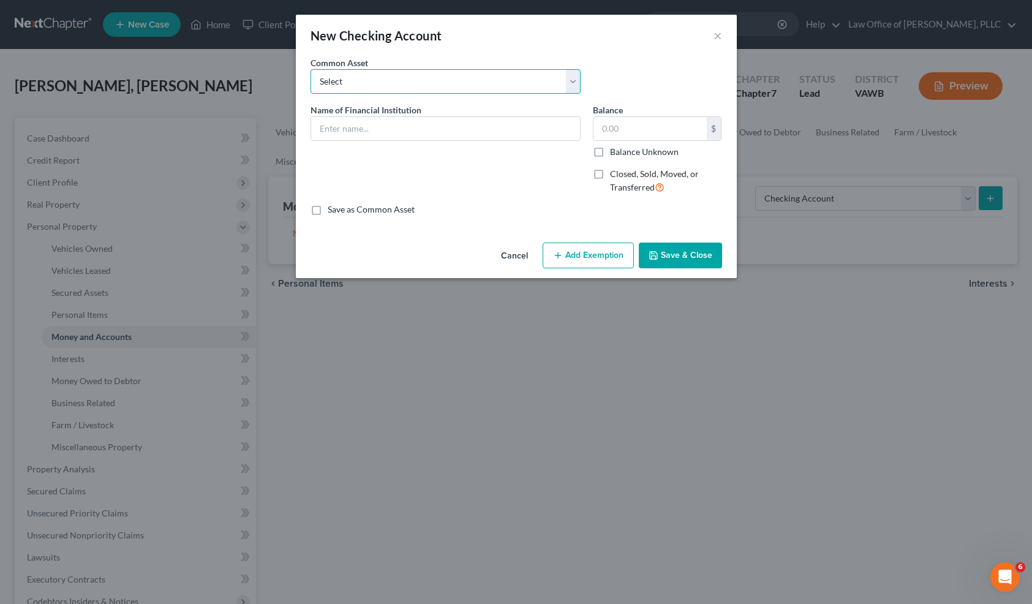
click at [494, 80] on select "Select Farmers & Merchants Bank Bank of America Capital One - Eamon Morrow (son…" at bounding box center [446, 81] width 270 height 25
click at [351, 124] on input "text" at bounding box center [445, 128] width 269 height 23
click at [380, 135] on input "Mosaic Cfredit union" at bounding box center [445, 128] width 269 height 23
click at [365, 131] on input "Mosaic Cfredit union" at bounding box center [445, 128] width 269 height 23
drag, startPoint x: 356, startPoint y: 130, endPoint x: 382, endPoint y: 136, distance: 26.5
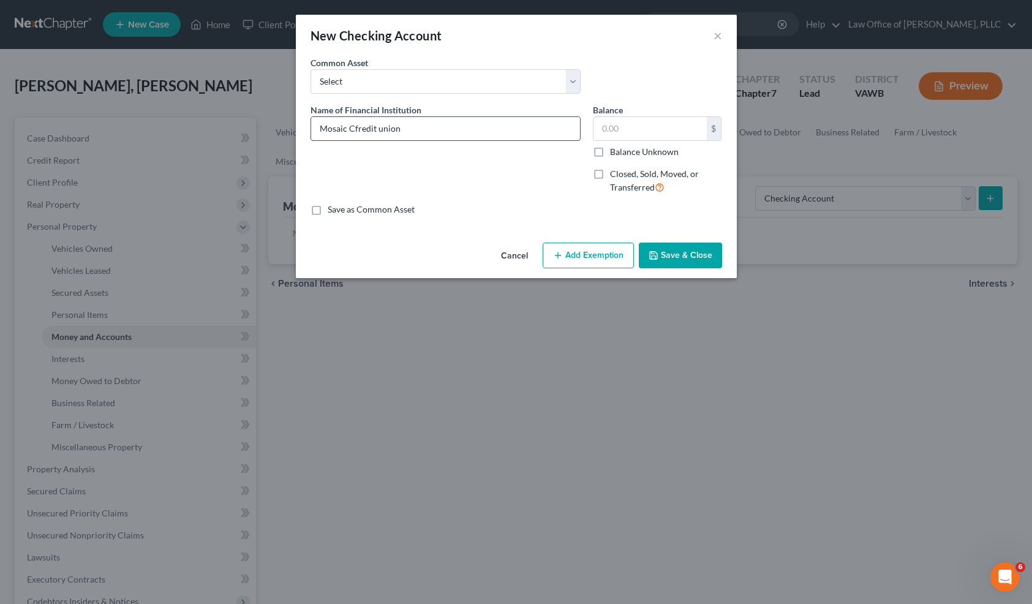
click at [357, 130] on input "Mosaic Cfredit union" at bounding box center [445, 128] width 269 height 23
type input "Mosaic Credit union"
click at [626, 131] on input "text" at bounding box center [650, 128] width 113 height 23
type input "1.06"
click at [682, 261] on button "Save & Close" at bounding box center [680, 256] width 83 height 26
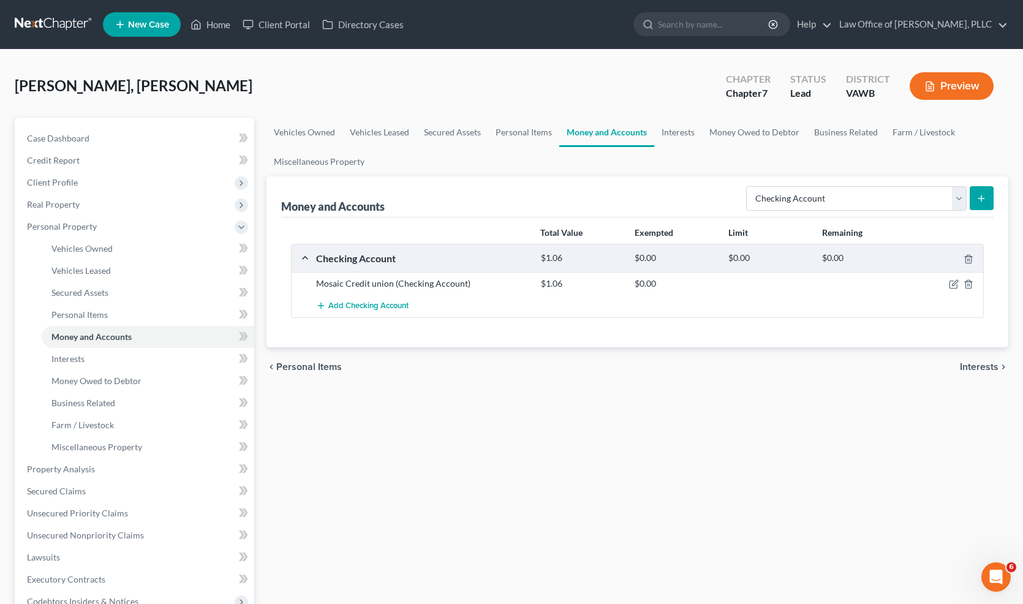
click at [991, 195] on button "submit" at bounding box center [982, 198] width 24 height 24
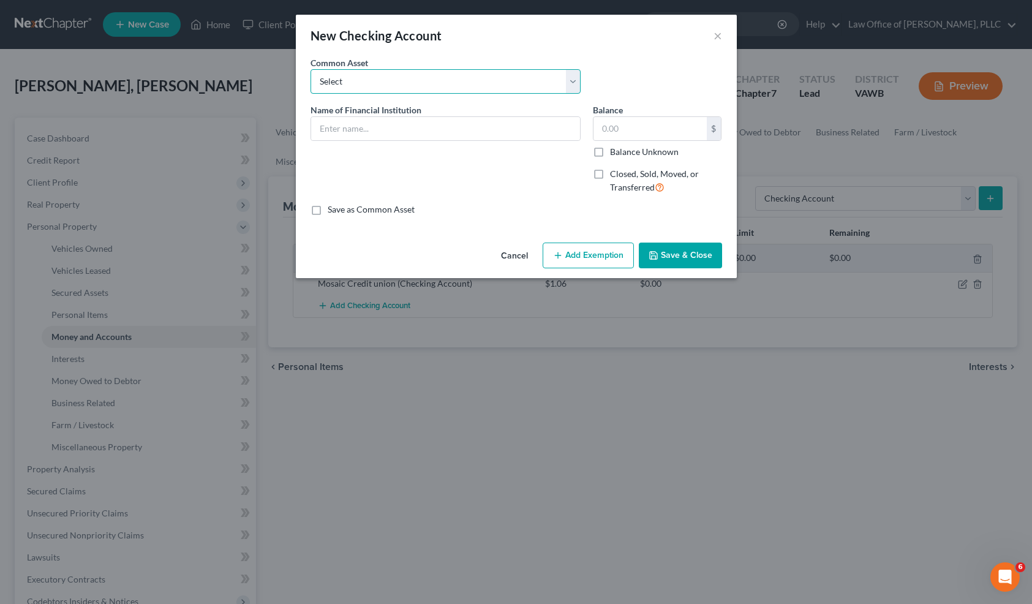
click at [467, 76] on select "Select Farmers & Merchants Bank Bank of America Capital One - Eamon Morrow (son…" at bounding box center [446, 81] width 270 height 25
select select "10"
click at [311, 69] on select "Select Farmers & Merchants Bank Bank of America Capital One - Eamon Morrow (son…" at bounding box center [446, 81] width 270 height 25
type input "Dupont Credit Union - Joint -"
drag, startPoint x: 655, startPoint y: 131, endPoint x: 588, endPoint y: 125, distance: 67.6
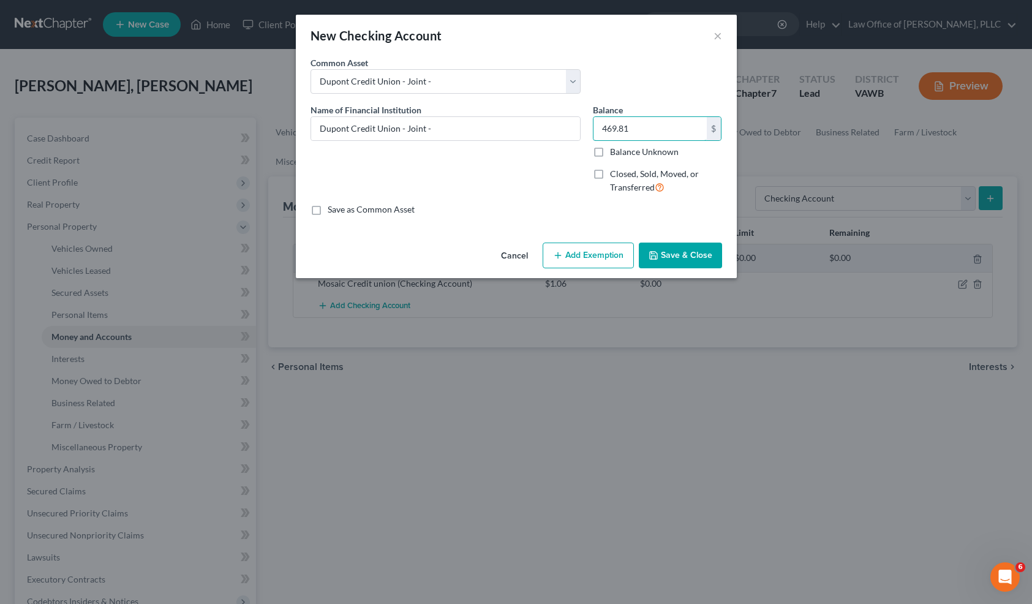
click at [588, 125] on div "Balance 469.81 $ Balance Unknown Balance Undetermined 469.81 $ Balance Unknown …" at bounding box center [658, 154] width 142 height 100
click at [667, 130] on input "469.81" at bounding box center [650, 128] width 113 height 23
type input "4"
type input "878.27"
click at [700, 260] on button "Save & Close" at bounding box center [680, 256] width 83 height 26
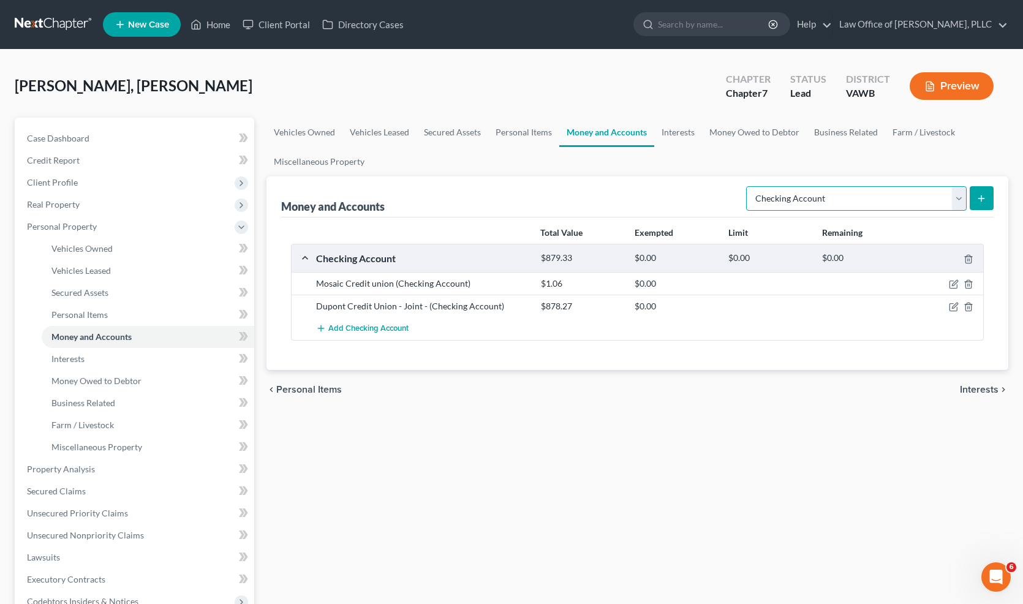
click at [920, 203] on select "Select Account Type Brokerage Cash on Hand Certificates of Deposit Checking Acc…" at bounding box center [856, 198] width 221 height 25
select select "savings"
click at [749, 186] on select "Select Account Type Brokerage Cash on Hand Certificates of Deposit Checking Acc…" at bounding box center [856, 198] width 221 height 25
click at [984, 194] on icon "submit" at bounding box center [982, 199] width 10 height 10
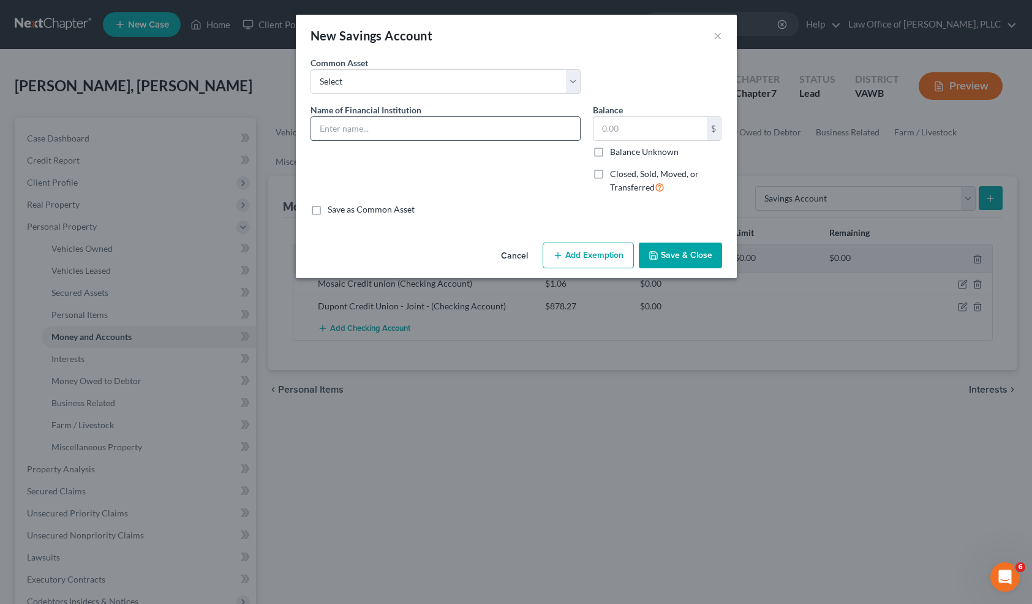
click at [467, 134] on input "text" at bounding box center [445, 128] width 269 height 23
click at [434, 85] on select "Select Capital One 360 Performance Savings Everence Federal Credit Union SoFi B…" at bounding box center [446, 81] width 270 height 25
click at [372, 123] on input "text" at bounding box center [445, 128] width 269 height 23
type input "Dupont Credit Union - Joint -"
click at [638, 134] on input "text" at bounding box center [650, 128] width 113 height 23
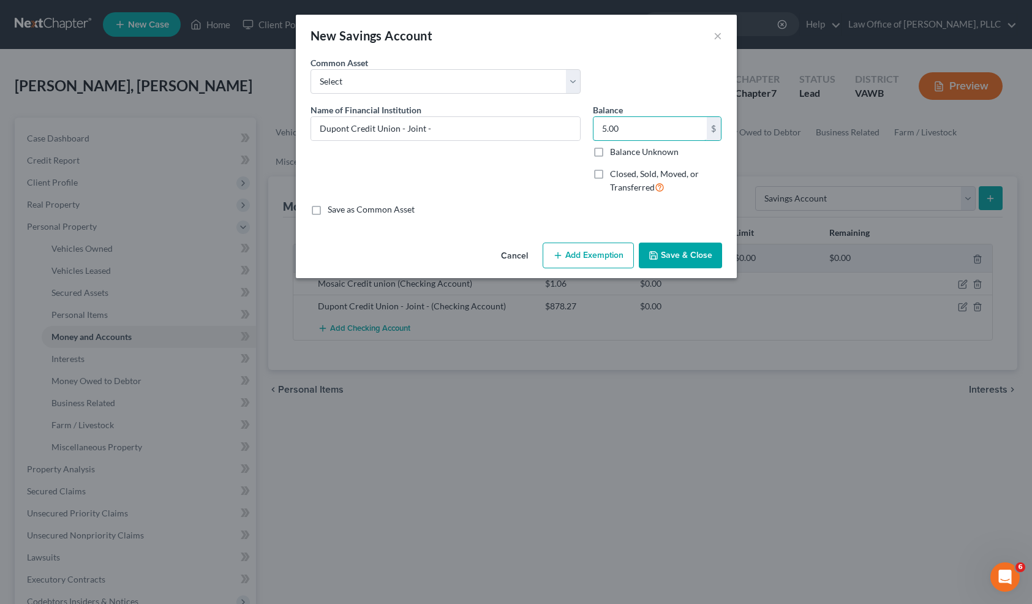
type input "5.00"
click at [698, 249] on button "Save & Close" at bounding box center [680, 256] width 83 height 26
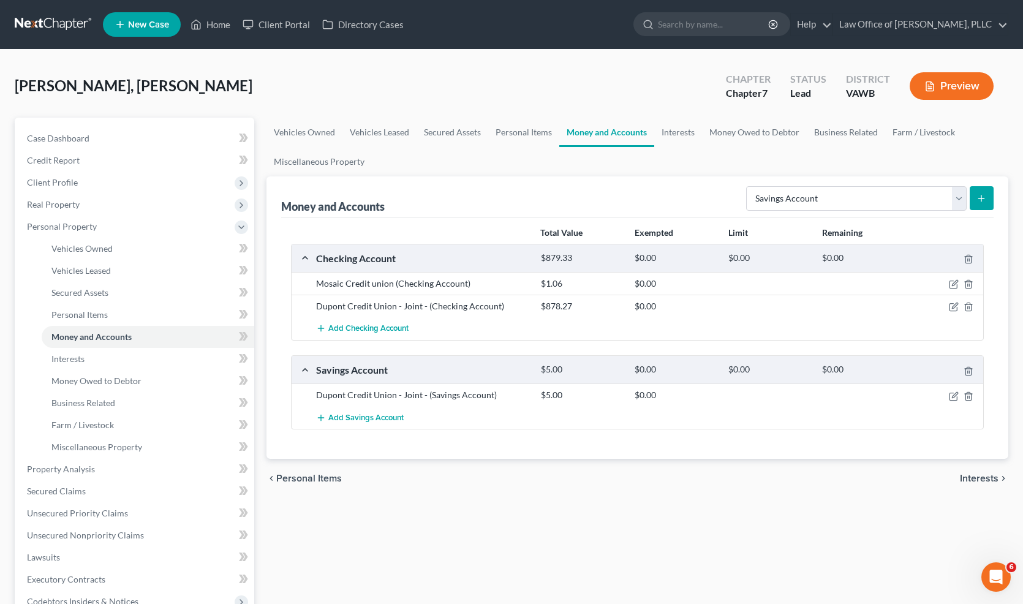
click at [974, 474] on span "Interests" at bounding box center [979, 479] width 39 height 10
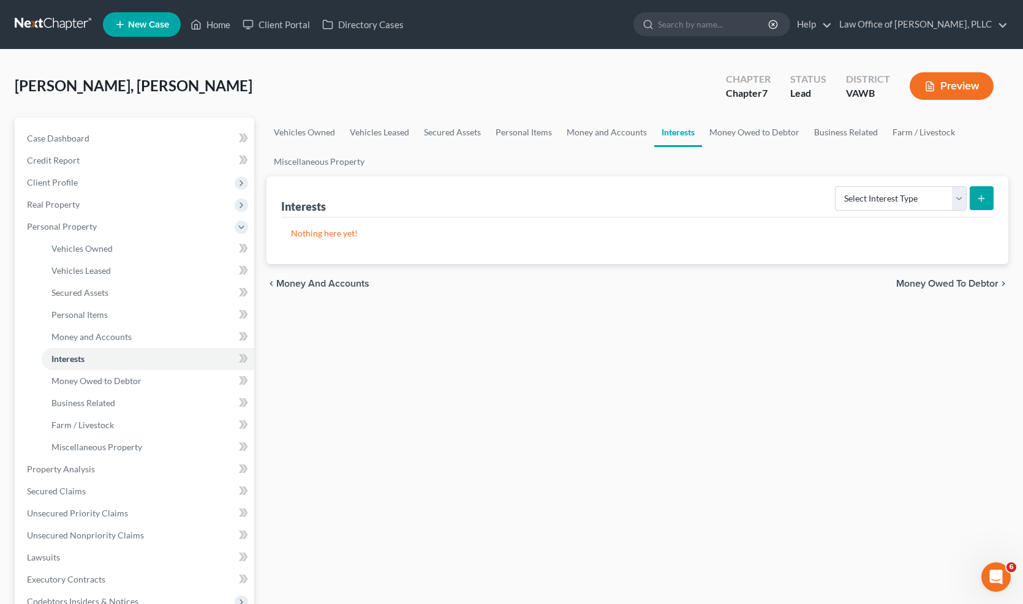
click at [345, 279] on span "Money and Accounts" at bounding box center [322, 284] width 93 height 10
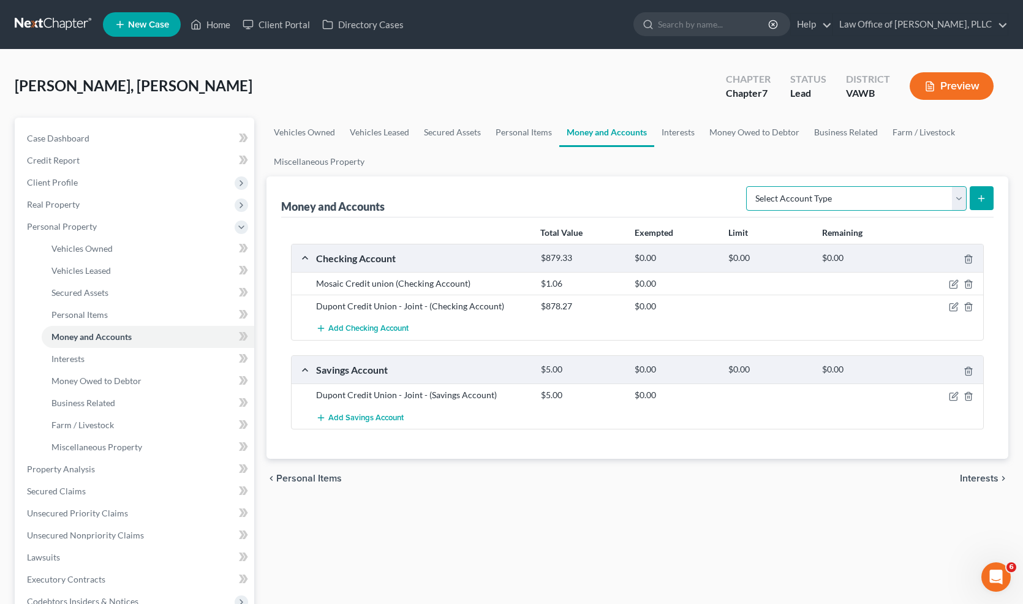
click at [901, 203] on select "Select Account Type Brokerage Cash on Hand Certificates of Deposit Checking Acc…" at bounding box center [856, 198] width 221 height 25
select select "checking"
click at [749, 186] on select "Select Account Type Brokerage Cash on Hand Certificates of Deposit Checking Acc…" at bounding box center [856, 198] width 221 height 25
click at [980, 194] on icon "submit" at bounding box center [982, 199] width 10 height 10
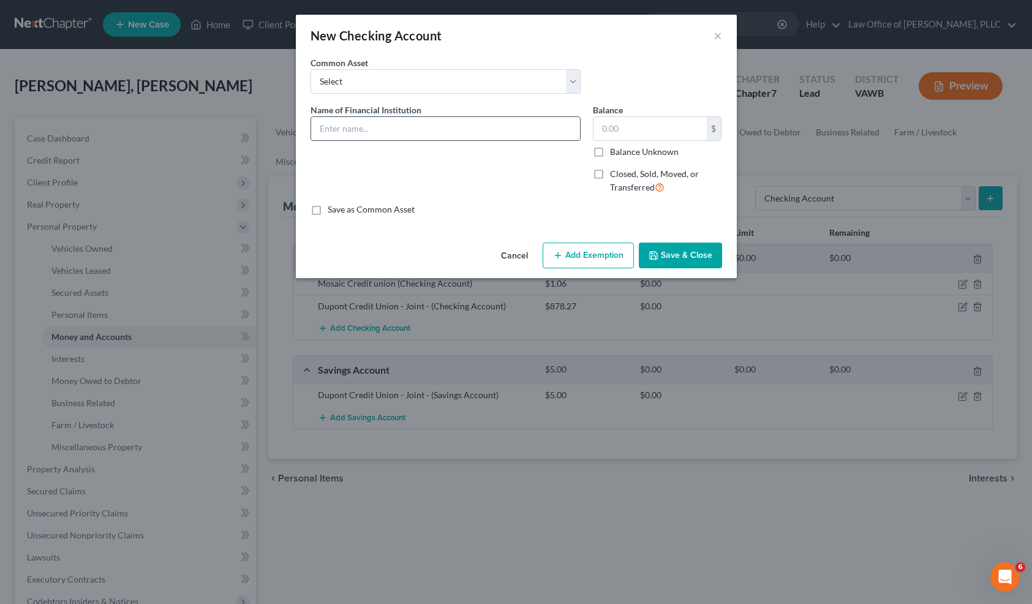
click at [458, 134] on input "text" at bounding box center [445, 128] width 269 height 23
type input "OnePay"
click at [628, 125] on input "text" at bounding box center [650, 128] width 113 height 23
type input "87.74"
click at [690, 249] on button "Save & Close" at bounding box center [680, 256] width 83 height 26
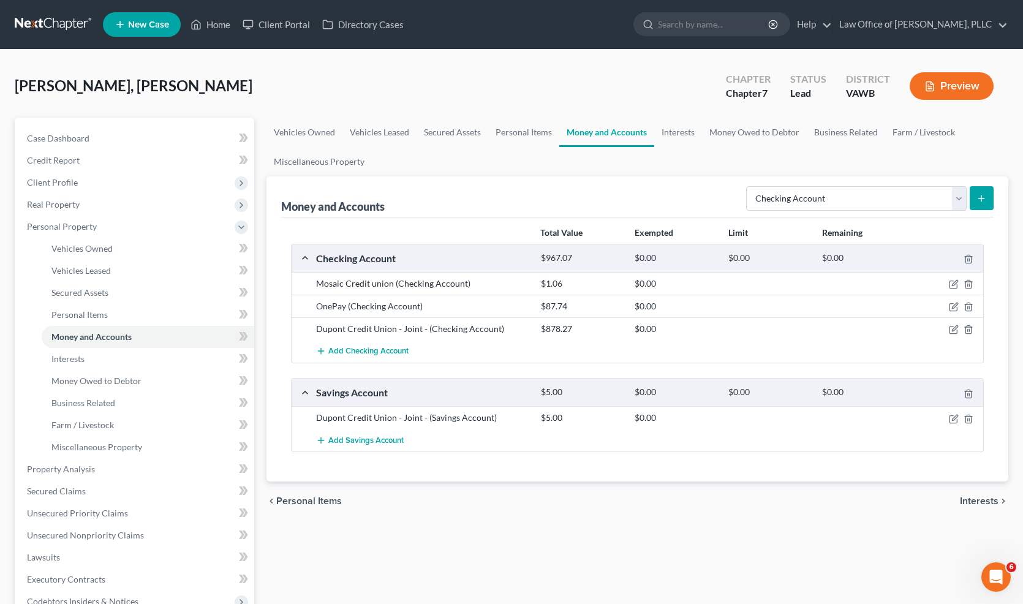
click at [945, 384] on div "Savings Account $5.00 $0.00 $0.00 $0.00" at bounding box center [635, 393] width 687 height 28
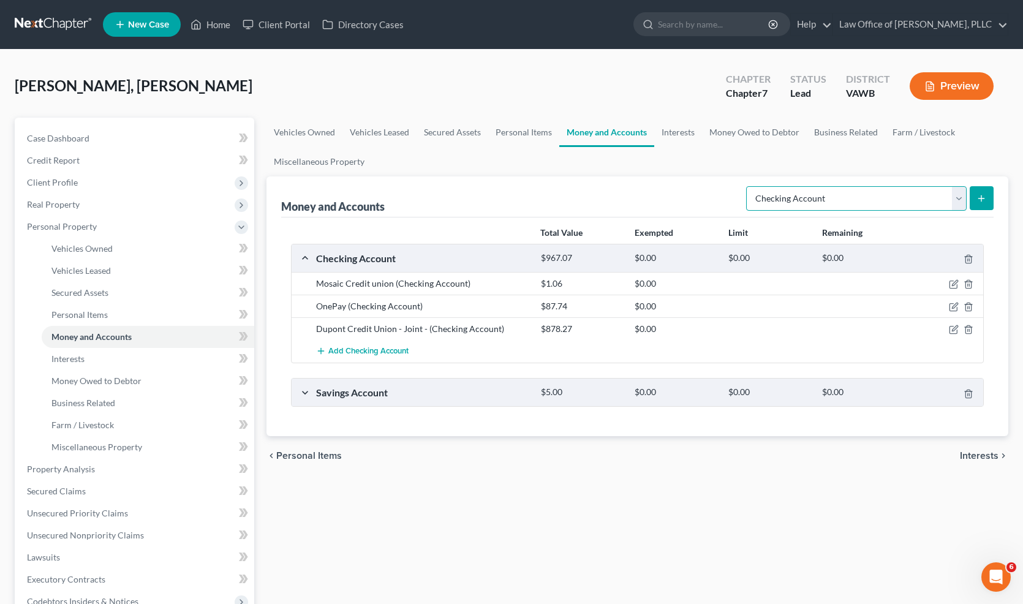
click at [863, 197] on select "Select Account Type Brokerage Cash on Hand Certificates of Deposit Checking Acc…" at bounding box center [856, 198] width 221 height 25
select select "savings"
click at [749, 186] on select "Select Account Type Brokerage Cash on Hand Certificates of Deposit Checking Acc…" at bounding box center [856, 198] width 221 height 25
click at [977, 203] on button "submit" at bounding box center [982, 198] width 24 height 24
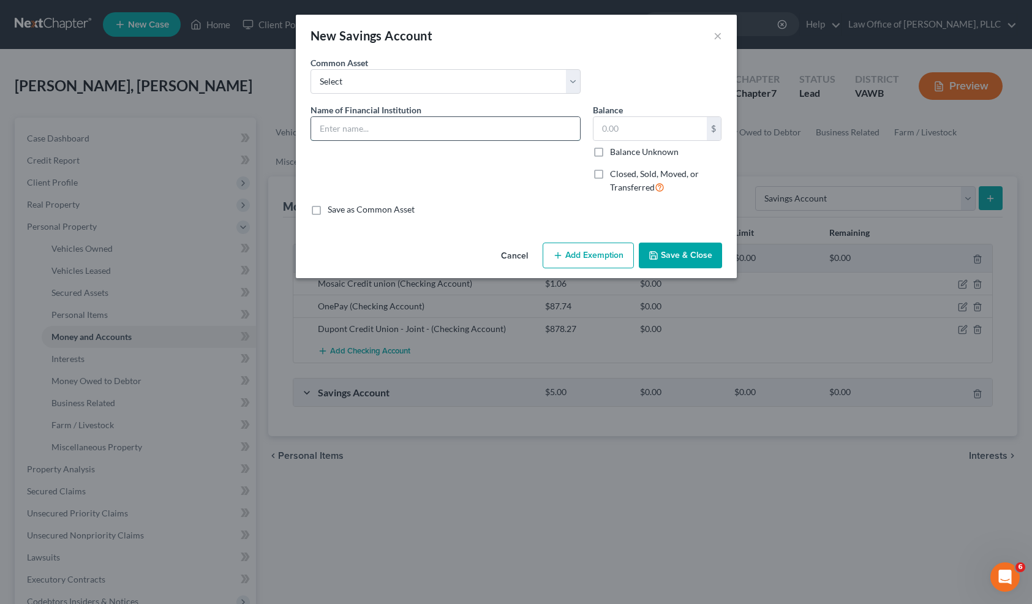
click at [399, 118] on input "text" at bounding box center [445, 128] width 269 height 23
type input "One Pay"
click at [634, 132] on input "text" at bounding box center [650, 128] width 113 height 23
type input "18.28"
click at [682, 258] on button "Save & Close" at bounding box center [680, 256] width 83 height 26
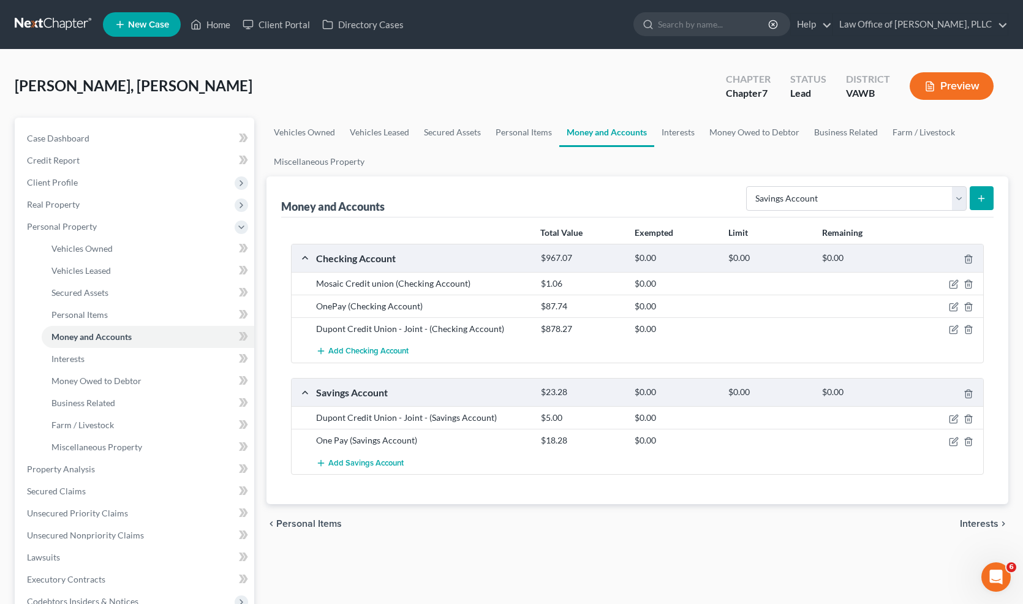
click at [980, 523] on span "Interests" at bounding box center [979, 524] width 39 height 10
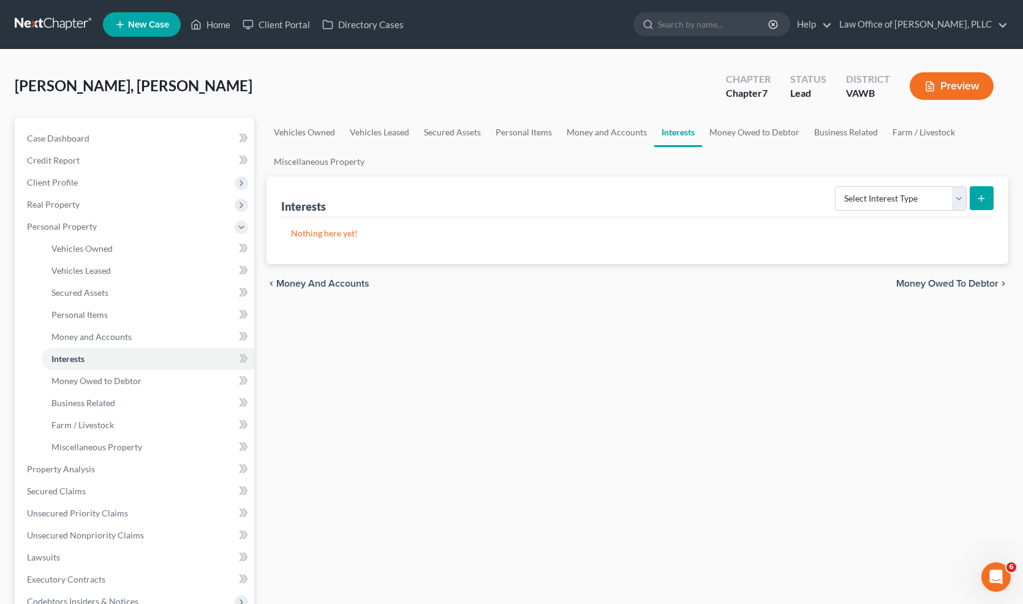
click at [923, 279] on span "Money Owed to Debtor" at bounding box center [947, 284] width 102 height 10
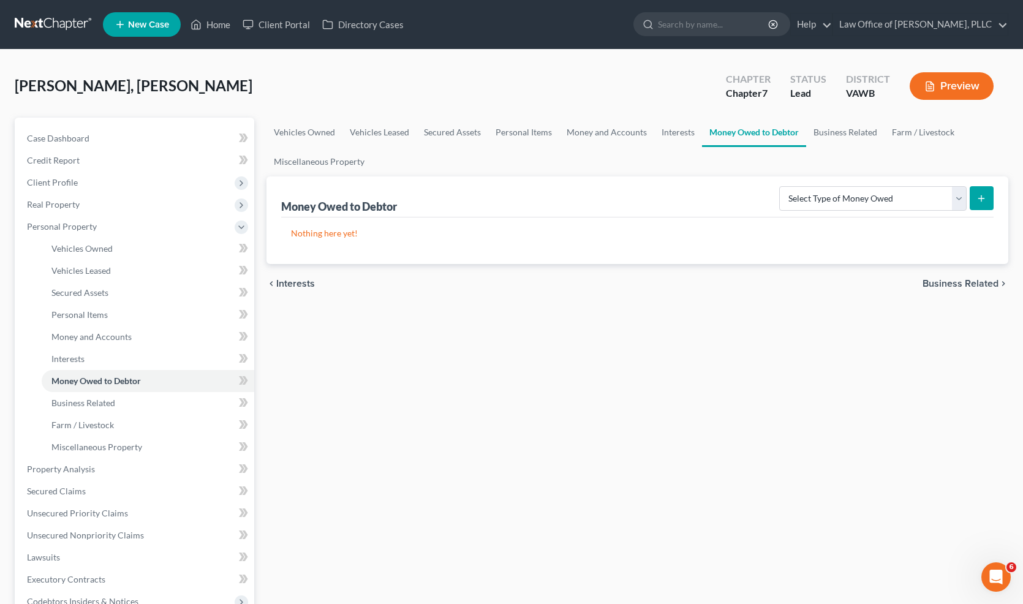
click at [932, 284] on span "Business Related" at bounding box center [961, 284] width 76 height 10
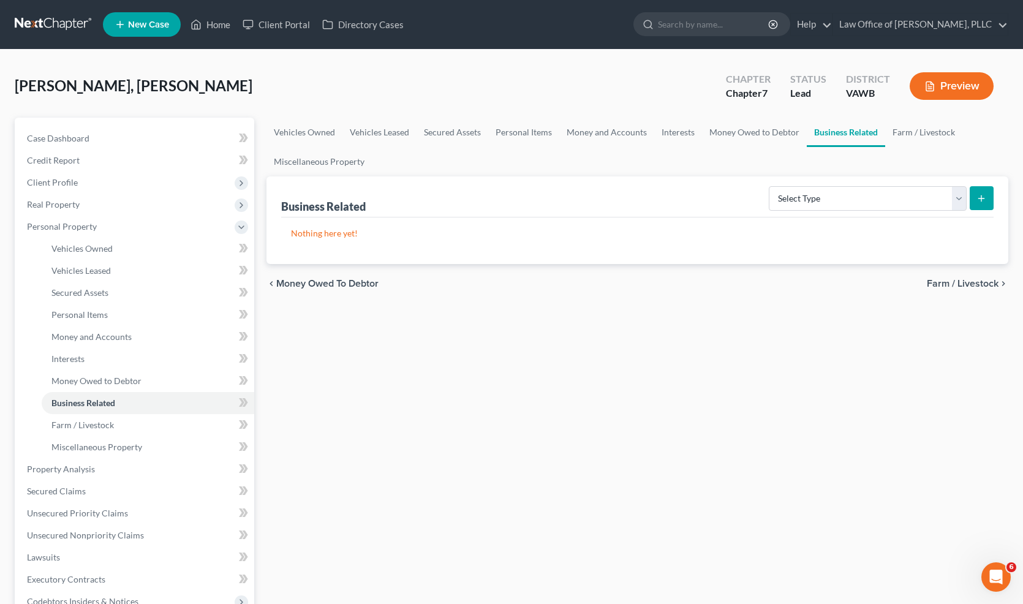
click at [946, 287] on span "Farm / Livestock" at bounding box center [963, 284] width 72 height 10
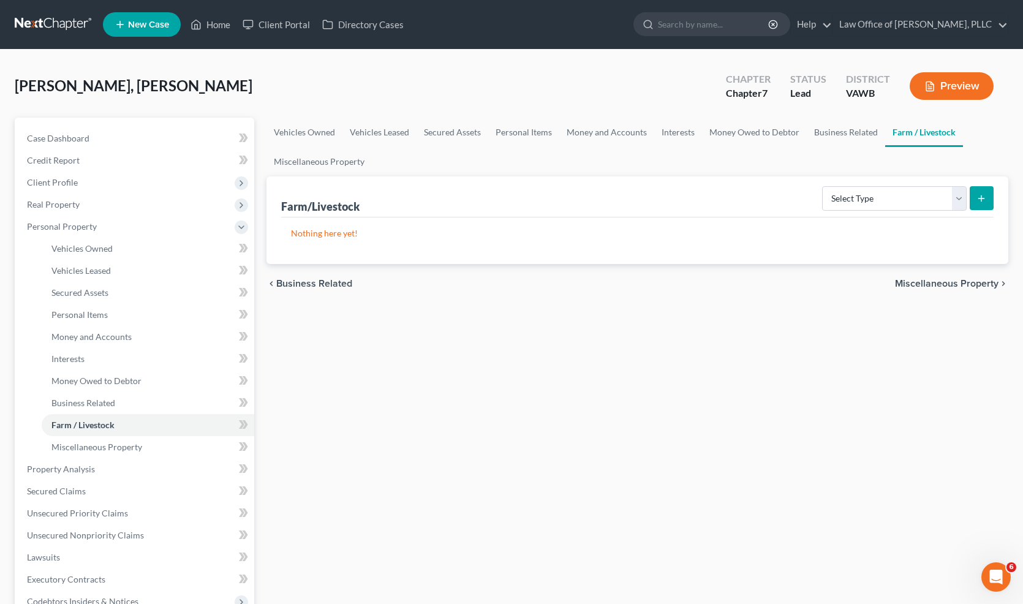
click at [946, 287] on span "Miscellaneous Property" at bounding box center [947, 284] width 104 height 10
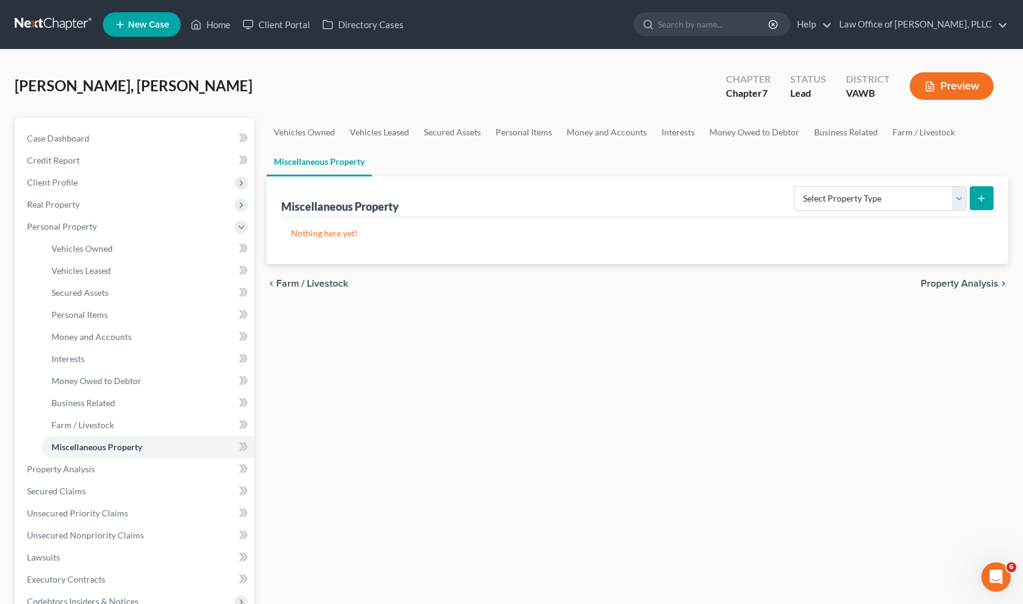
click at [990, 283] on span "Property Analysis" at bounding box center [960, 284] width 78 height 10
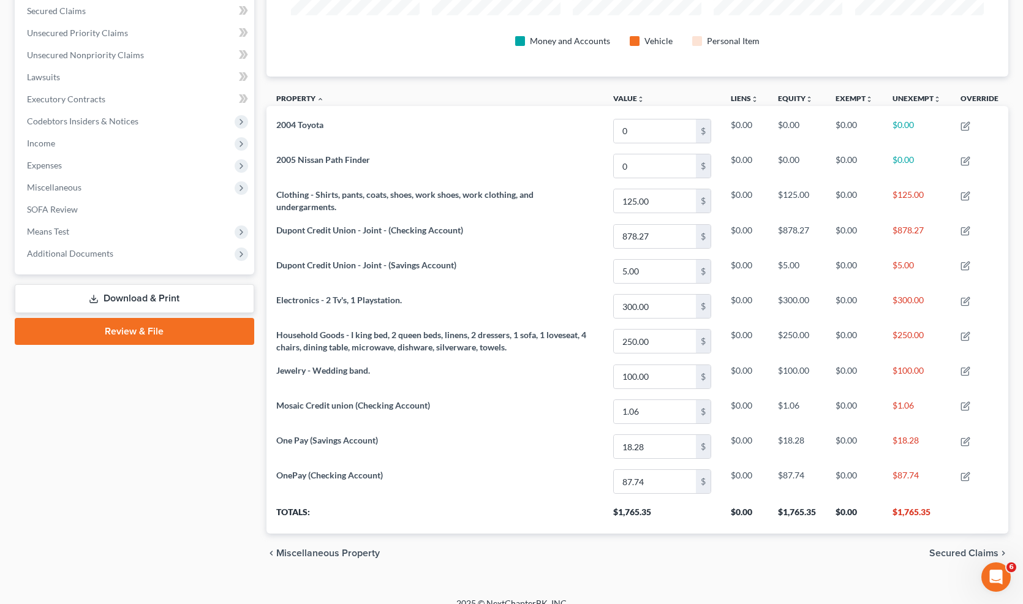
scroll to position [275, 0]
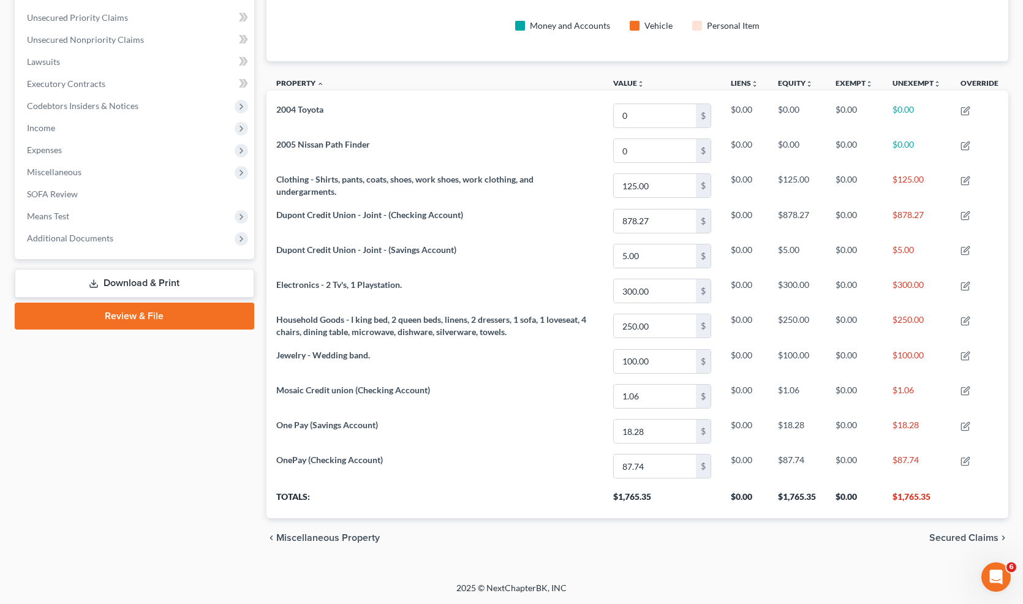
click at [940, 540] on span "Secured Claims" at bounding box center [963, 538] width 69 height 10
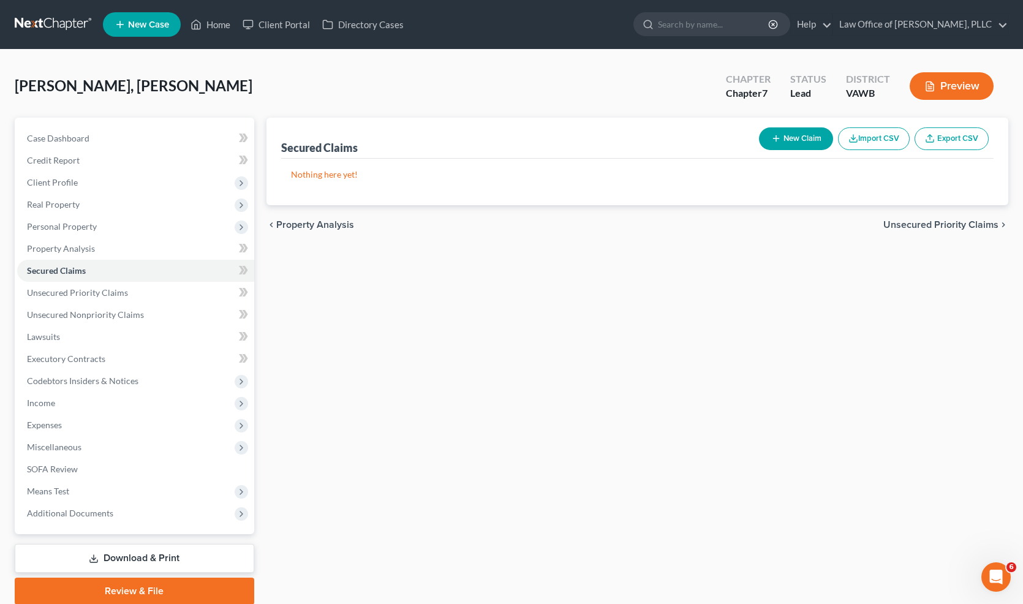
click at [906, 224] on span "Unsecured Priority Claims" at bounding box center [940, 225] width 115 height 10
click at [948, 227] on span "Unsecured Nonpriority Claims" at bounding box center [932, 225] width 133 height 10
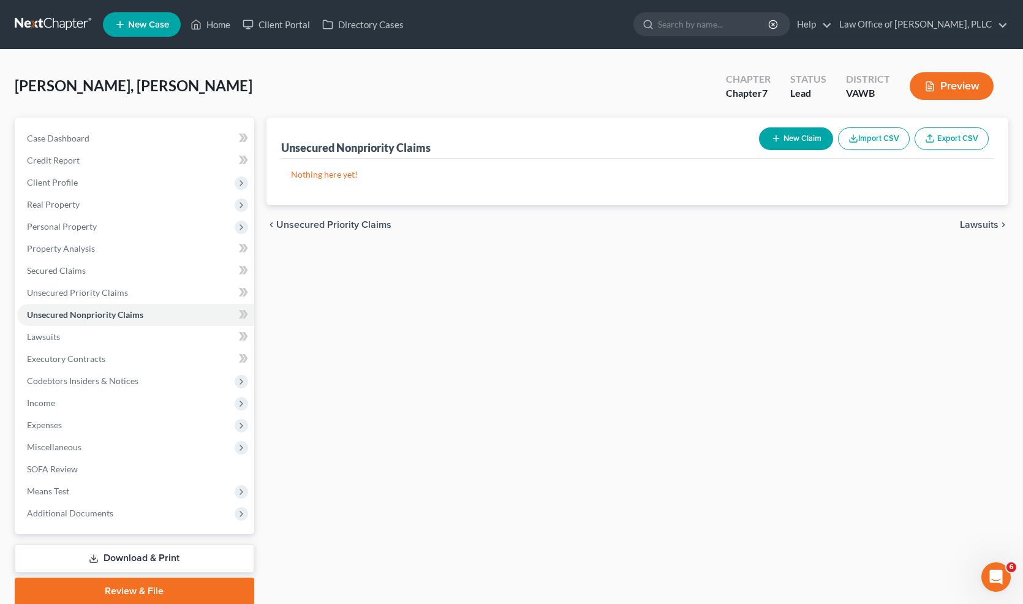
click at [967, 223] on span "Lawsuits" at bounding box center [979, 225] width 39 height 10
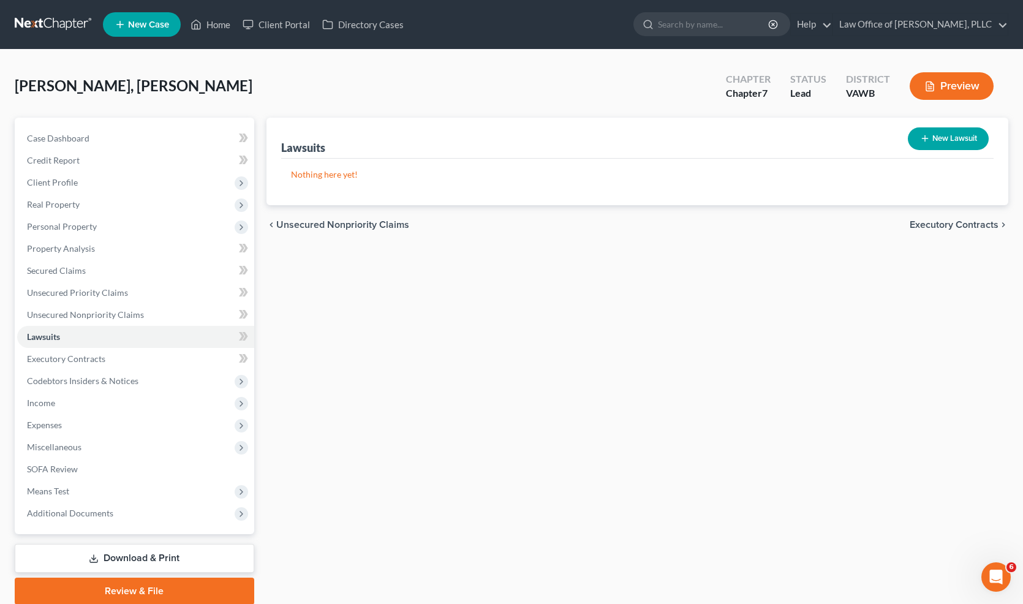
click at [930, 145] on button "New Lawsuit" at bounding box center [948, 138] width 81 height 23
select select "0"
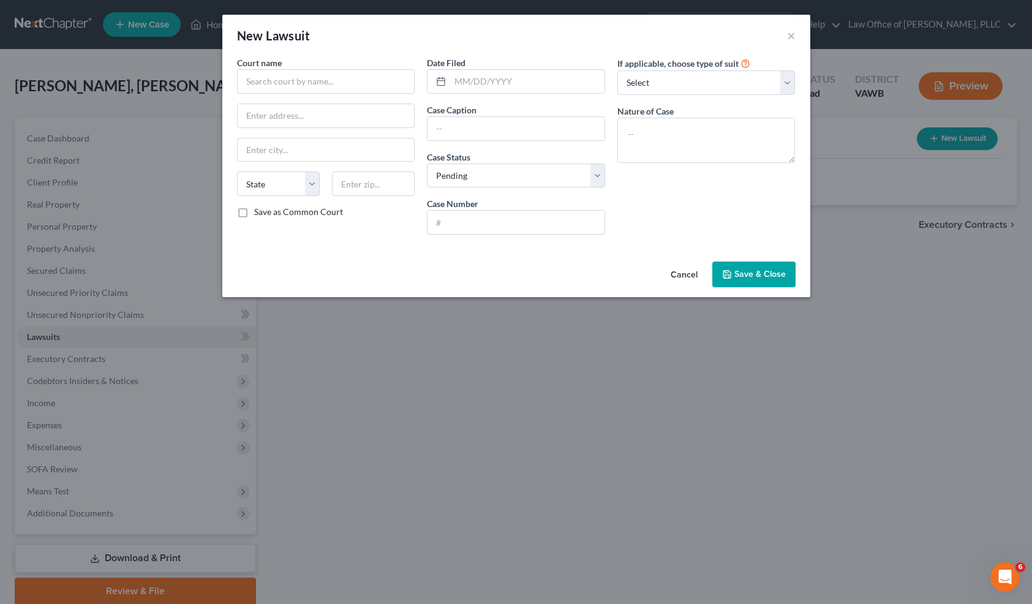
click at [681, 273] on button "Cancel" at bounding box center [684, 275] width 47 height 25
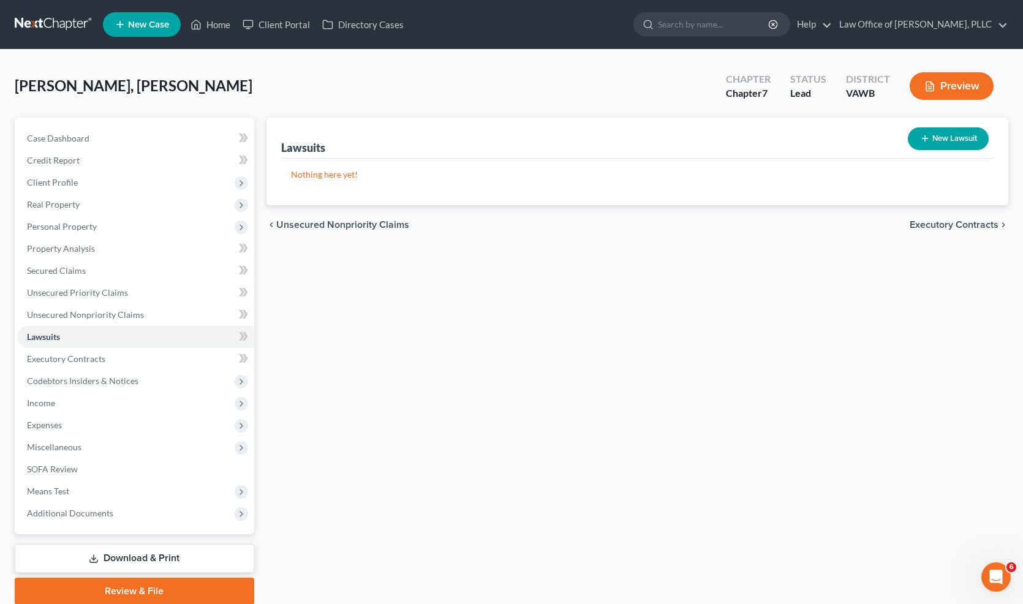
click at [325, 224] on span "Unsecured Nonpriority Claims" at bounding box center [342, 225] width 133 height 10
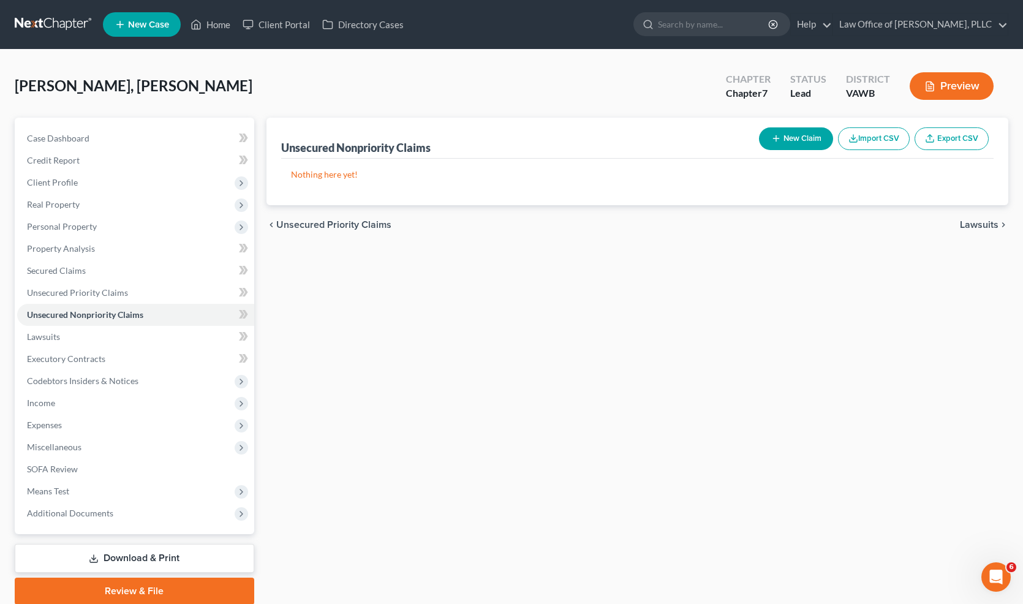
click at [804, 141] on button "New Claim" at bounding box center [796, 138] width 74 height 23
select select "0"
